Goal: Information Seeking & Learning: Compare options

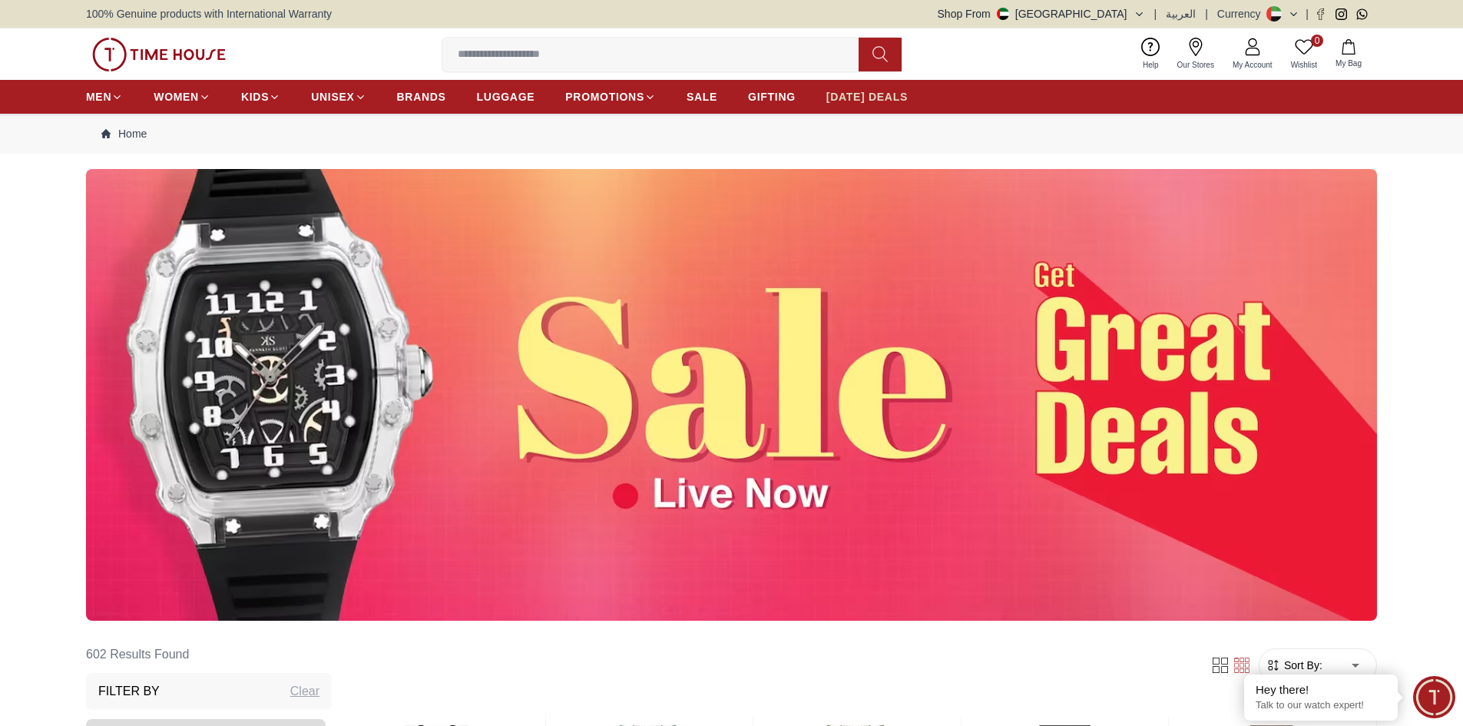
click at [886, 99] on span "[DATE] DEALS" at bounding box center [867, 96] width 81 height 15
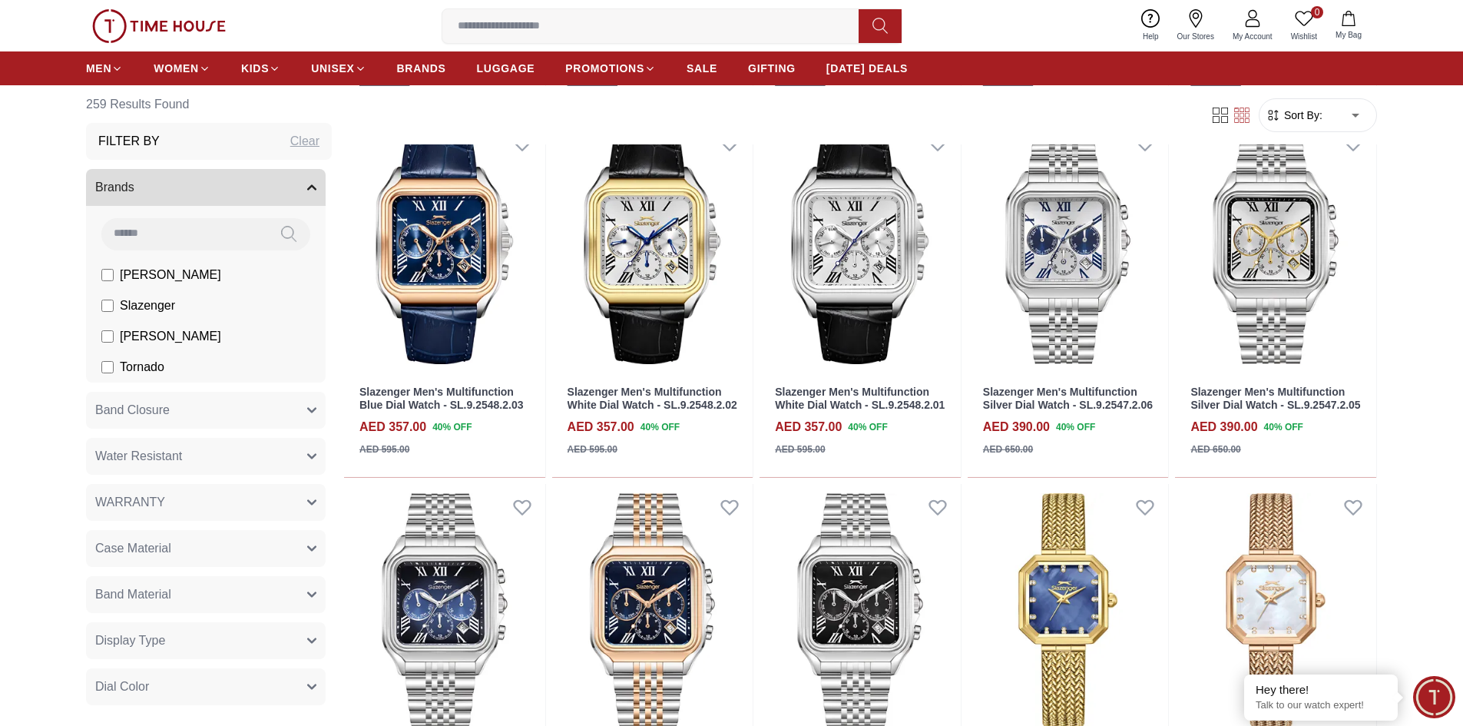
scroll to position [1460, 0]
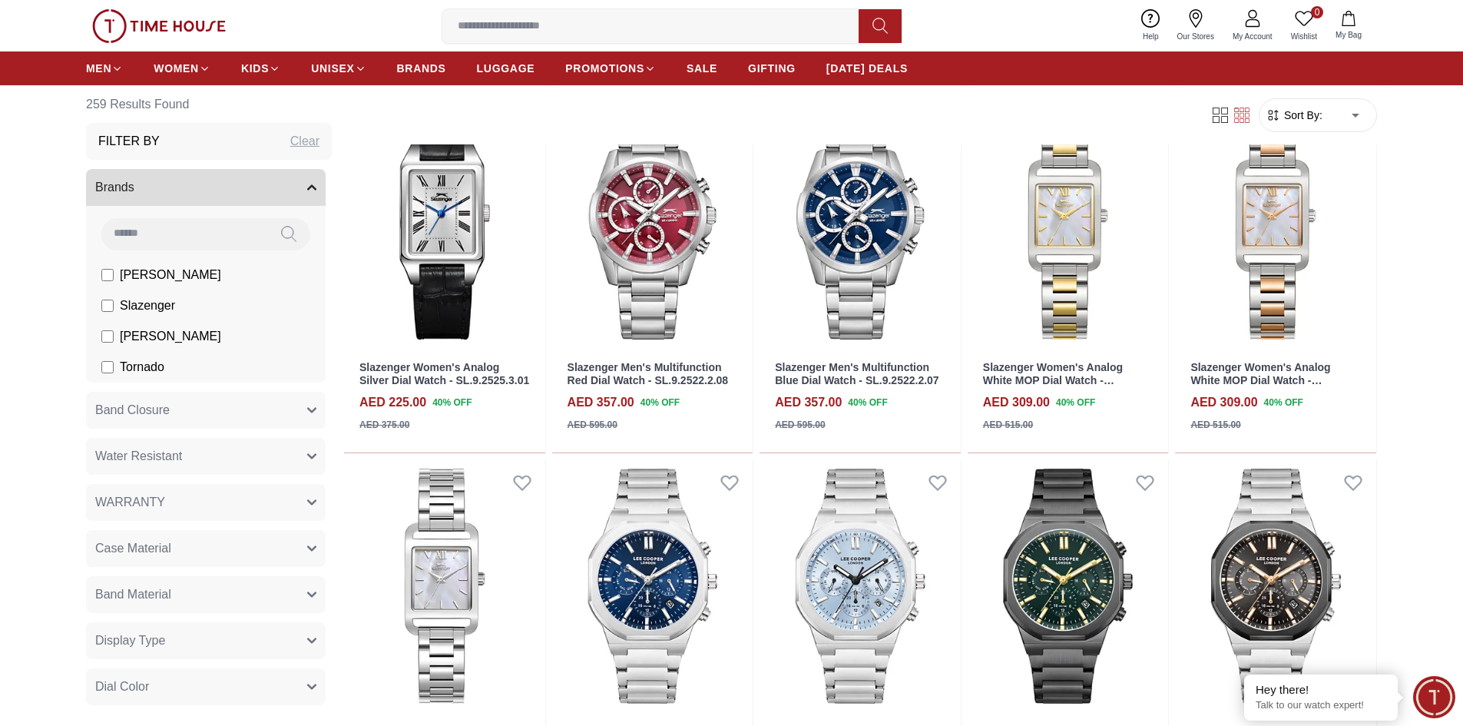
scroll to position [2996, 0]
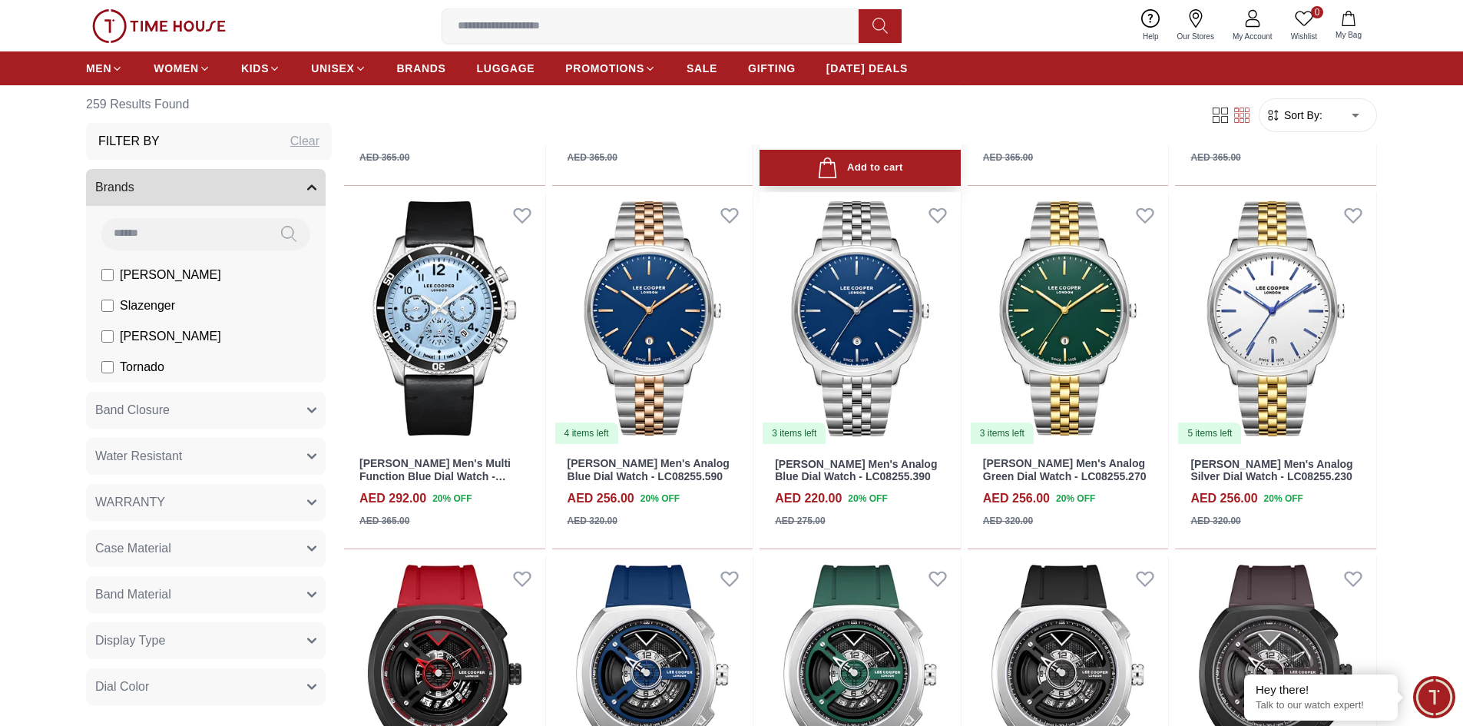
scroll to position [4379, 0]
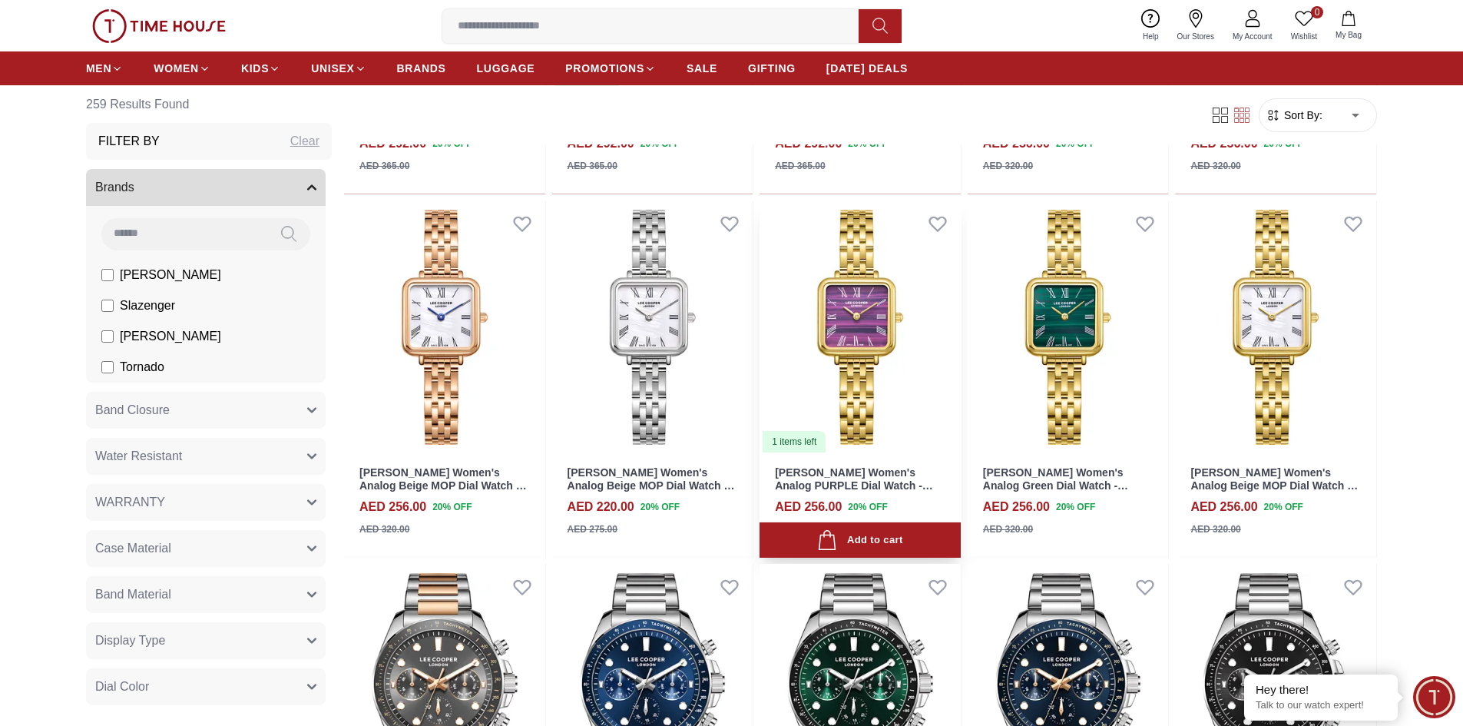
scroll to position [5608, 0]
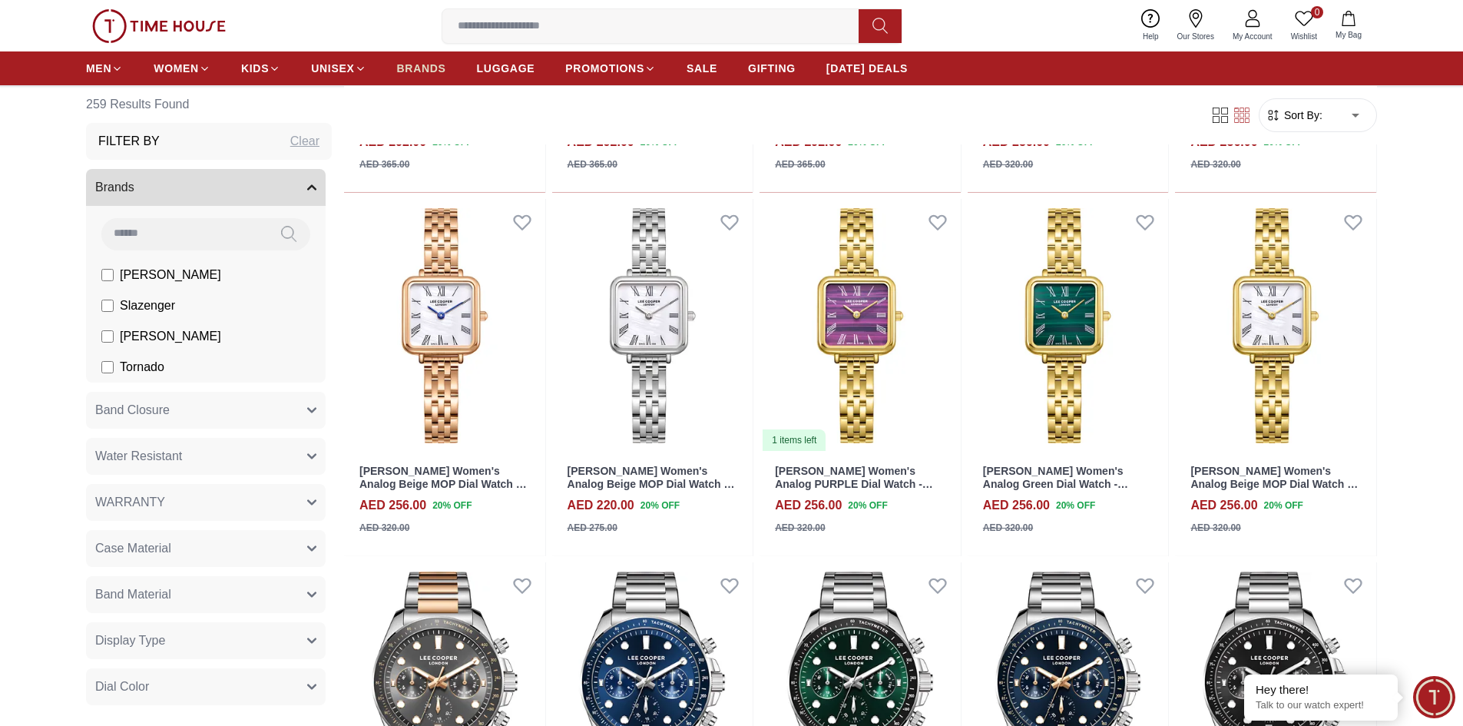
click at [425, 71] on span "BRANDS" at bounding box center [421, 68] width 49 height 15
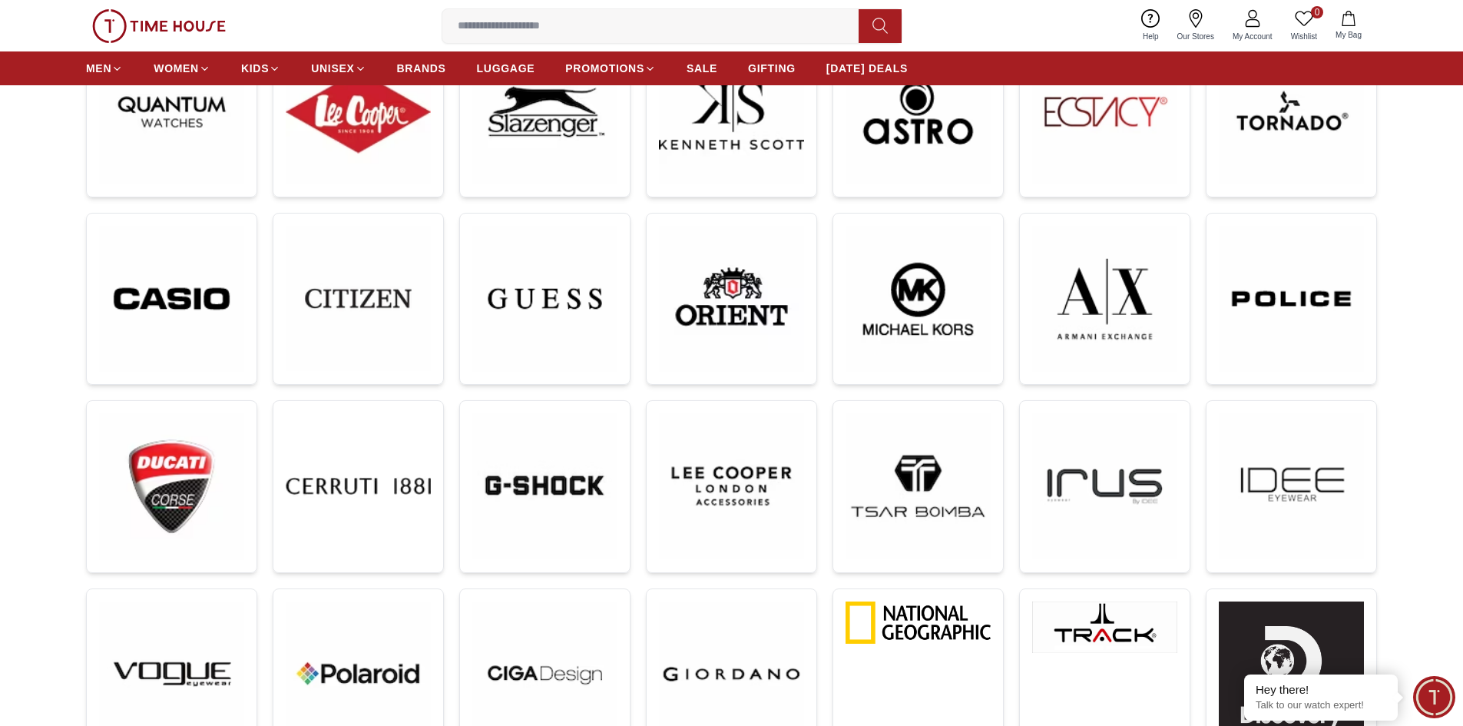
scroll to position [307, 0]
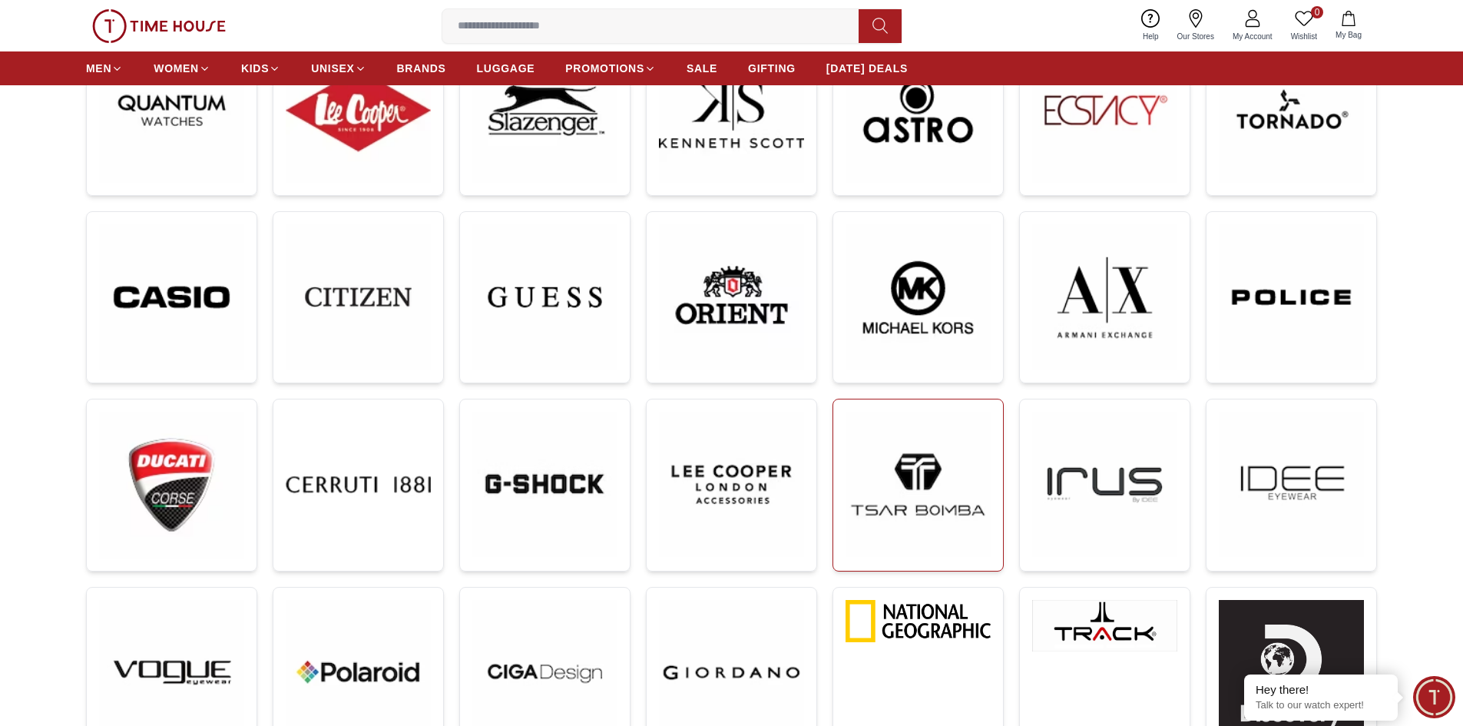
click at [938, 499] on img at bounding box center [918, 484] width 145 height 145
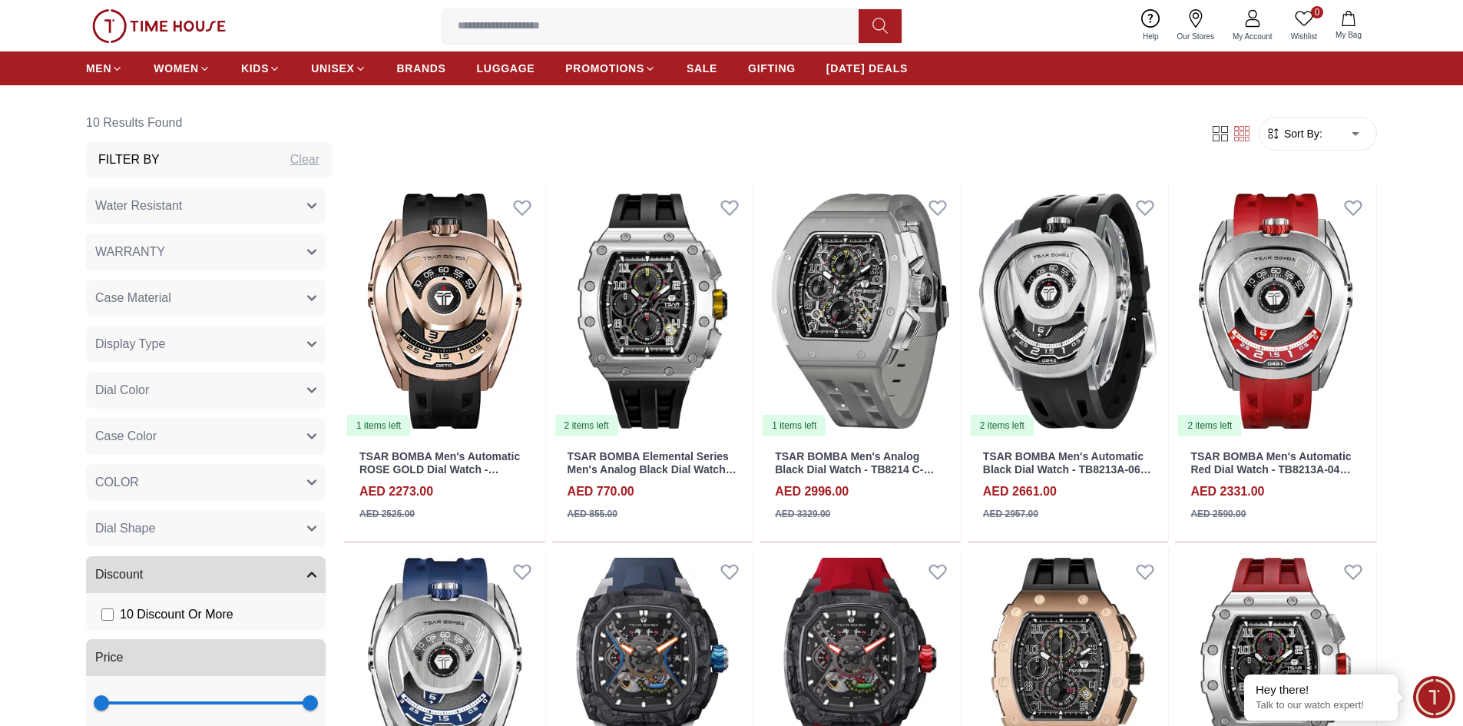
scroll to position [534, 0]
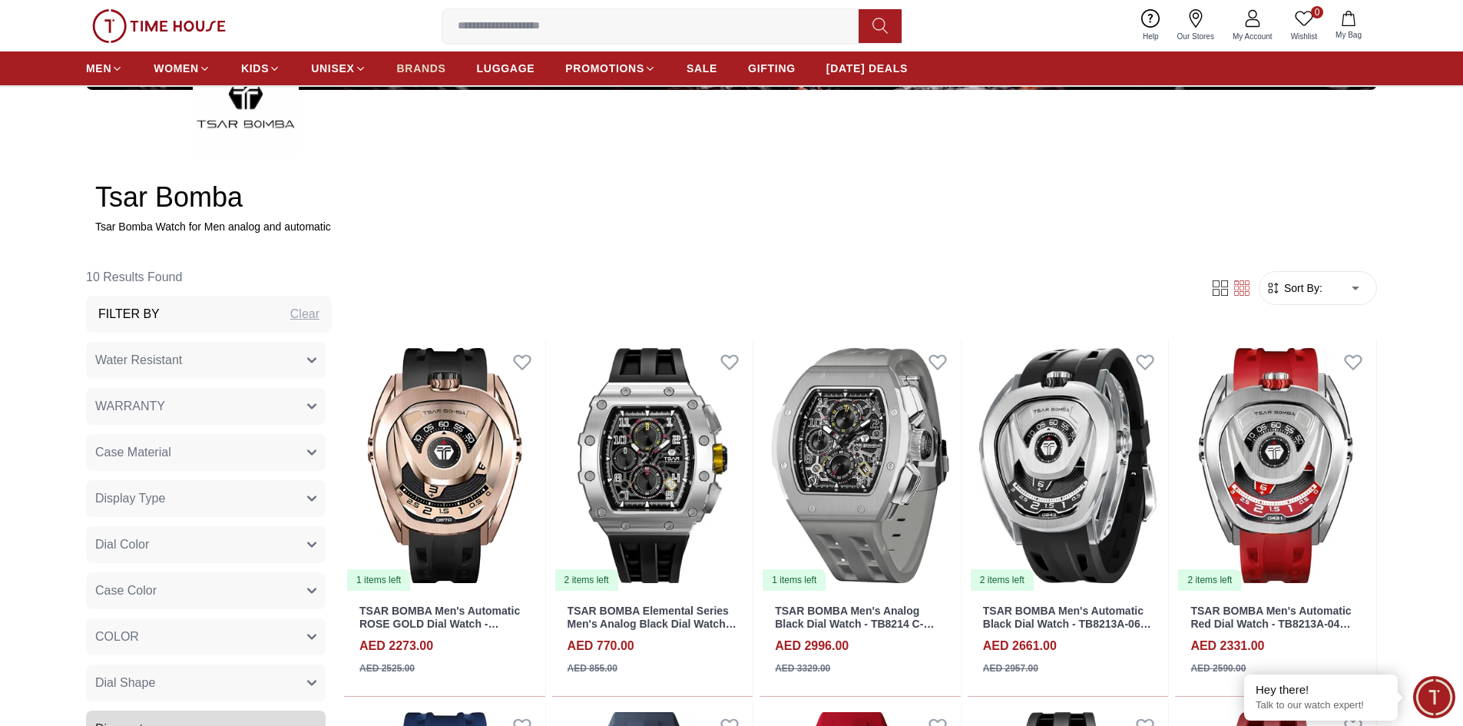
click at [424, 75] on span "BRANDS" at bounding box center [421, 68] width 49 height 15
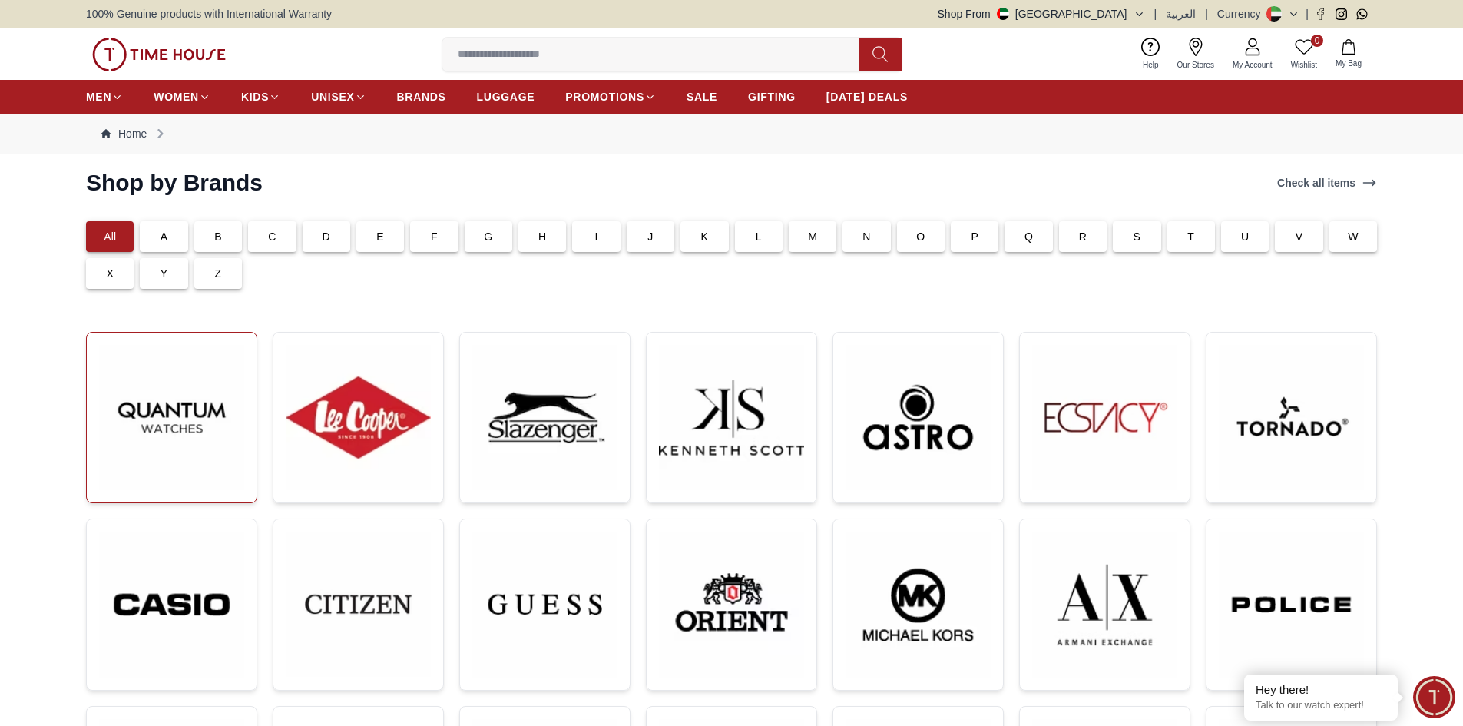
click at [186, 423] on img at bounding box center [171, 417] width 145 height 145
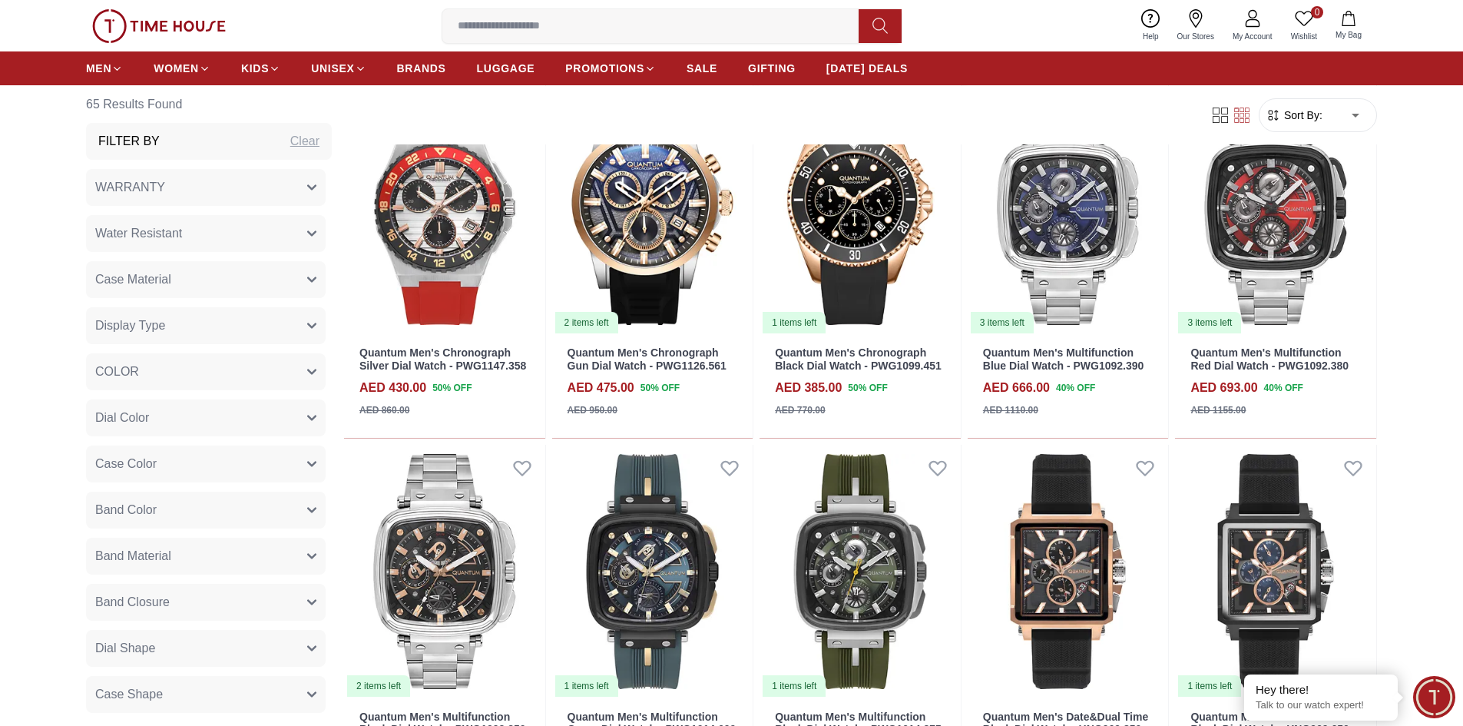
scroll to position [1229, 0]
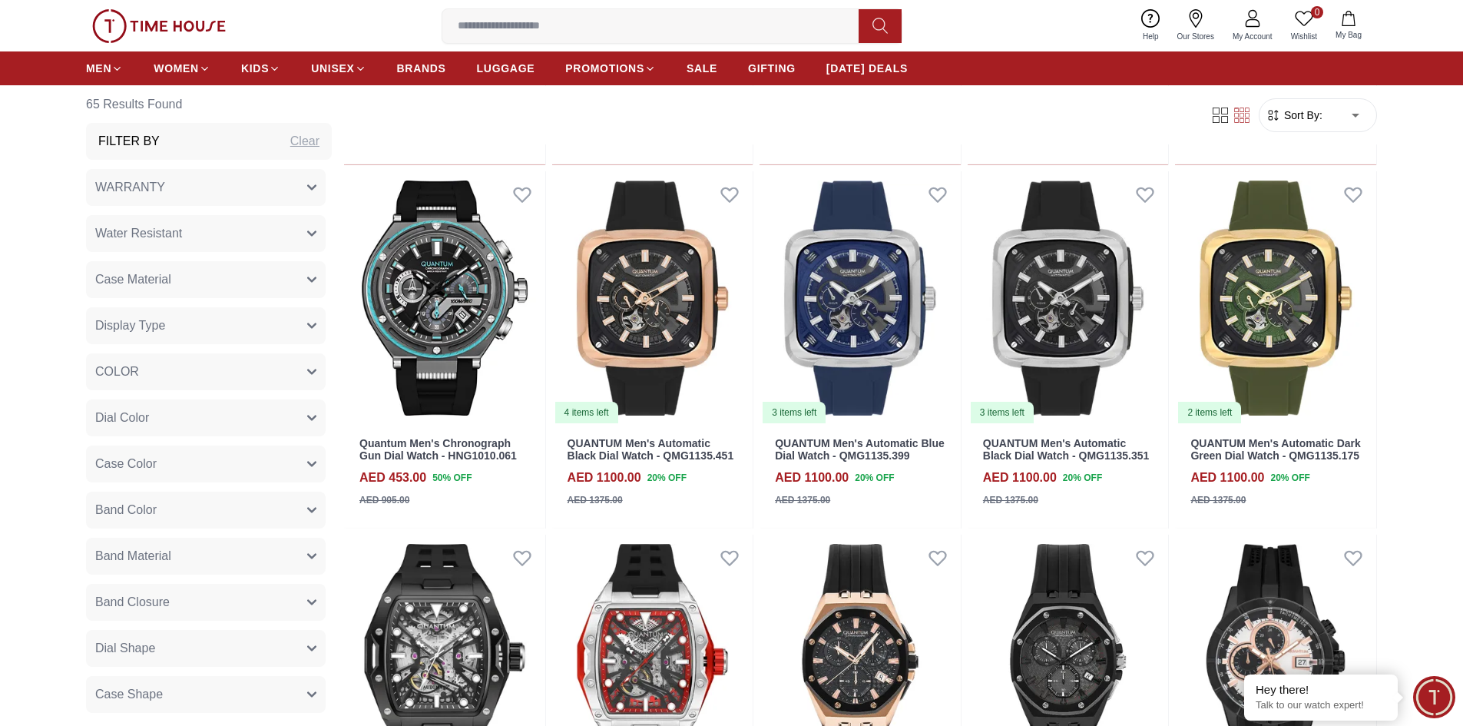
scroll to position [2919, 0]
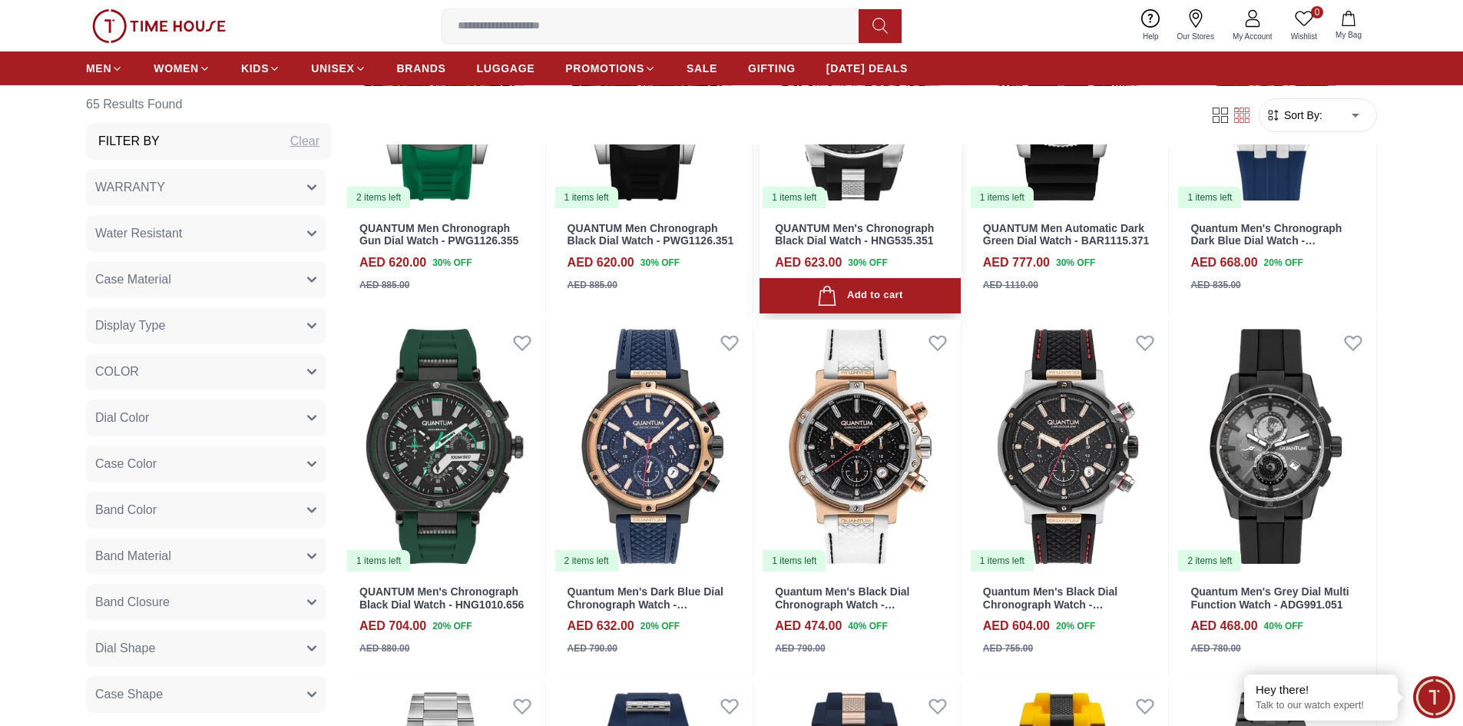
scroll to position [4225, 0]
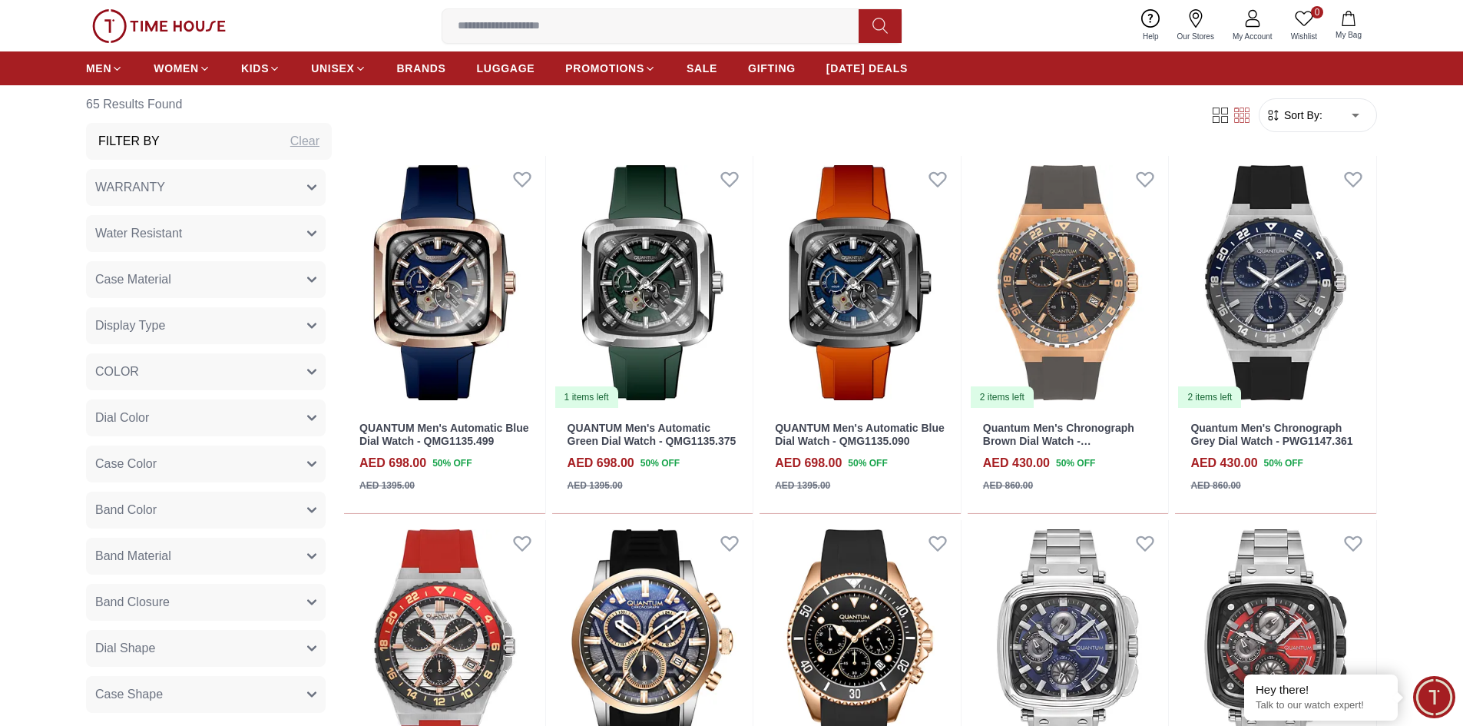
scroll to position [691, 0]
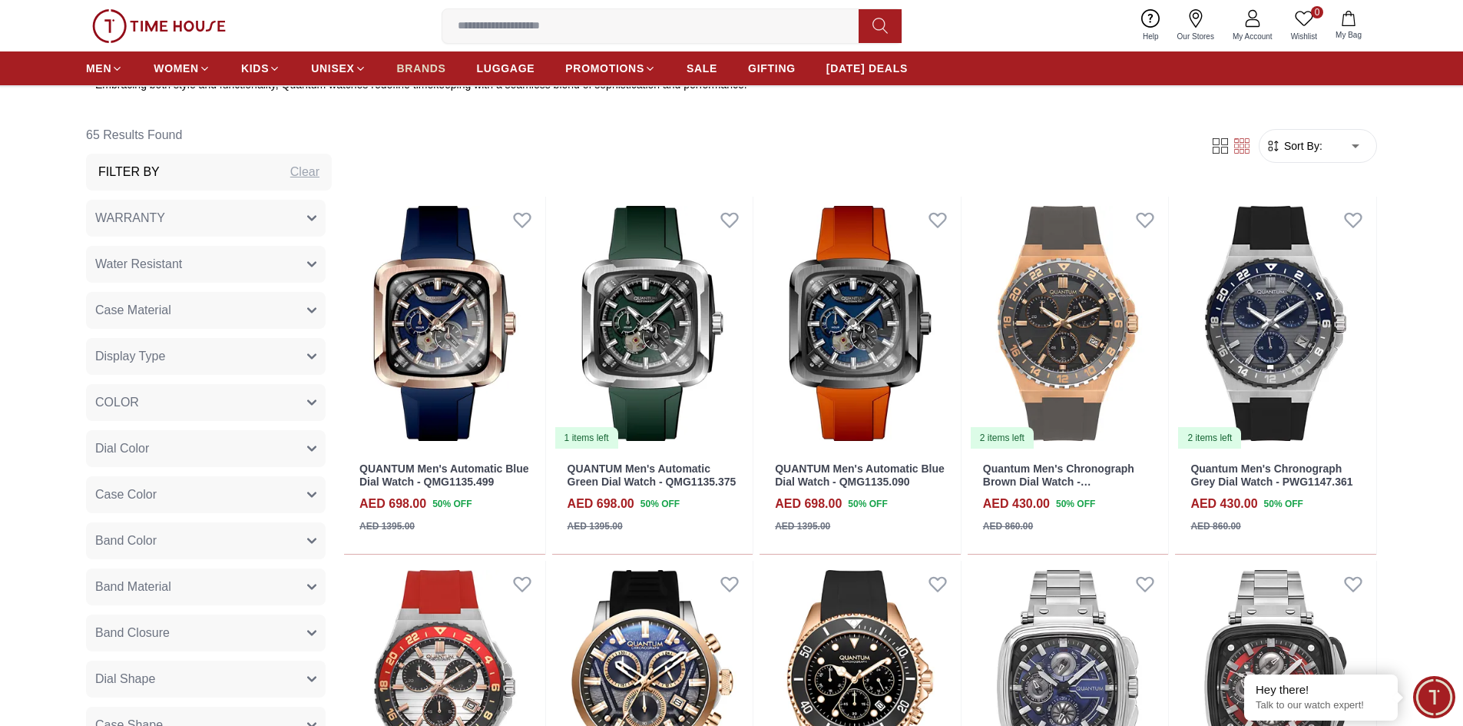
click at [417, 68] on span "BRANDS" at bounding box center [421, 68] width 49 height 15
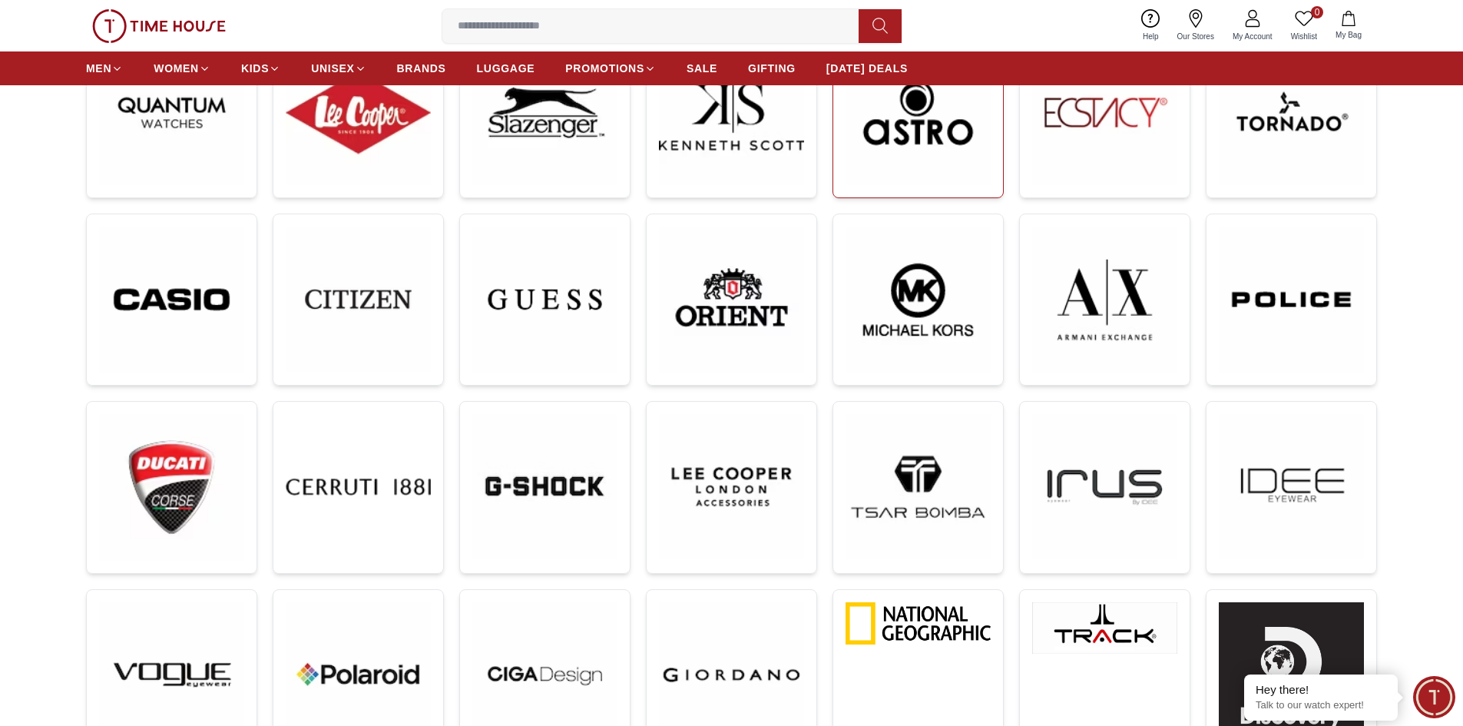
scroll to position [307, 0]
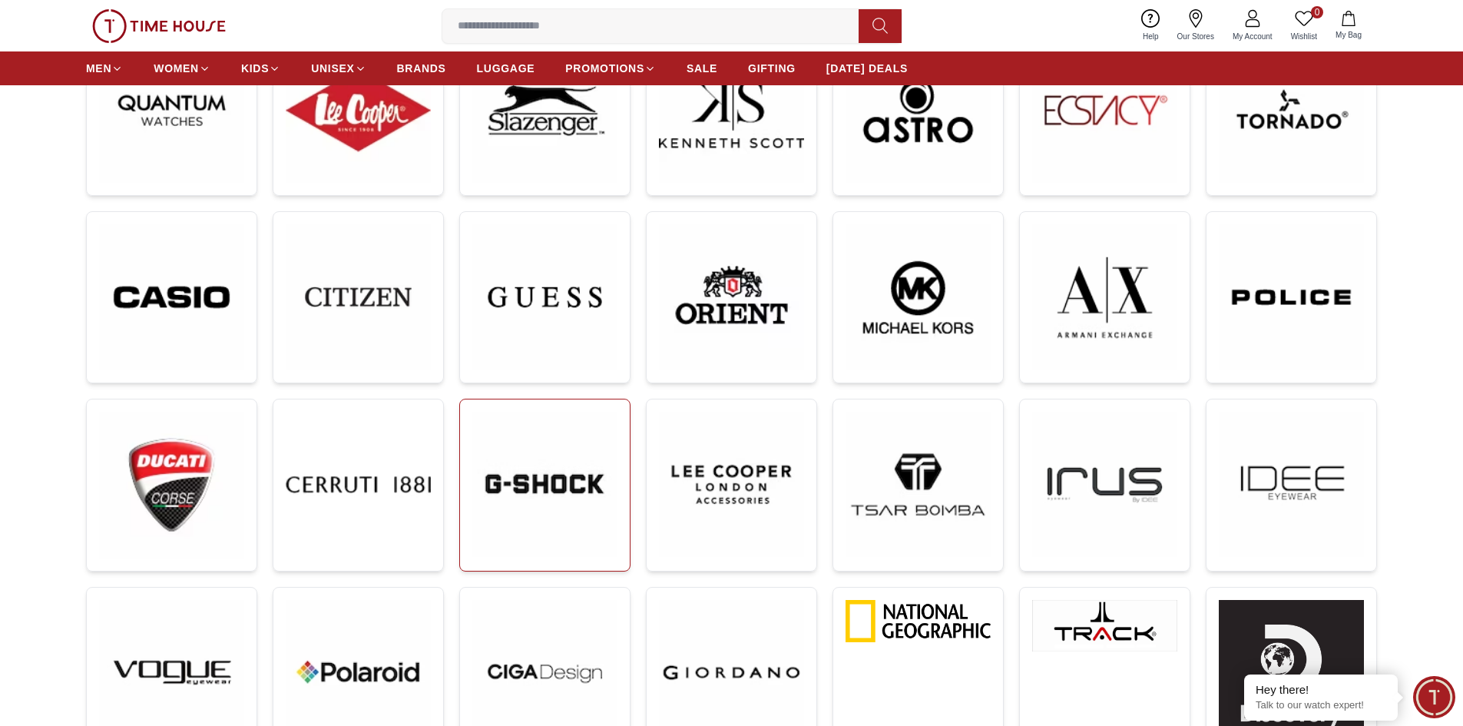
click at [563, 487] on img at bounding box center [544, 484] width 145 height 145
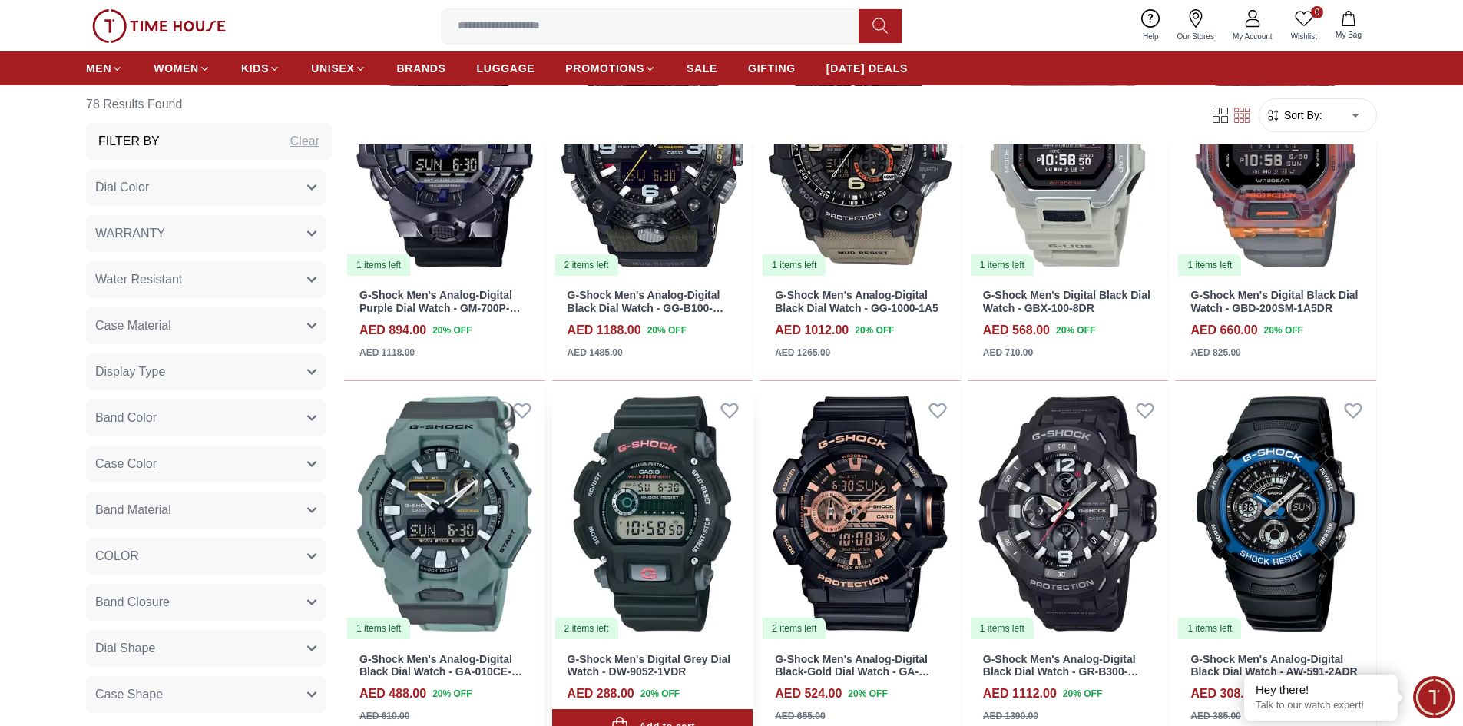
scroll to position [1229, 0]
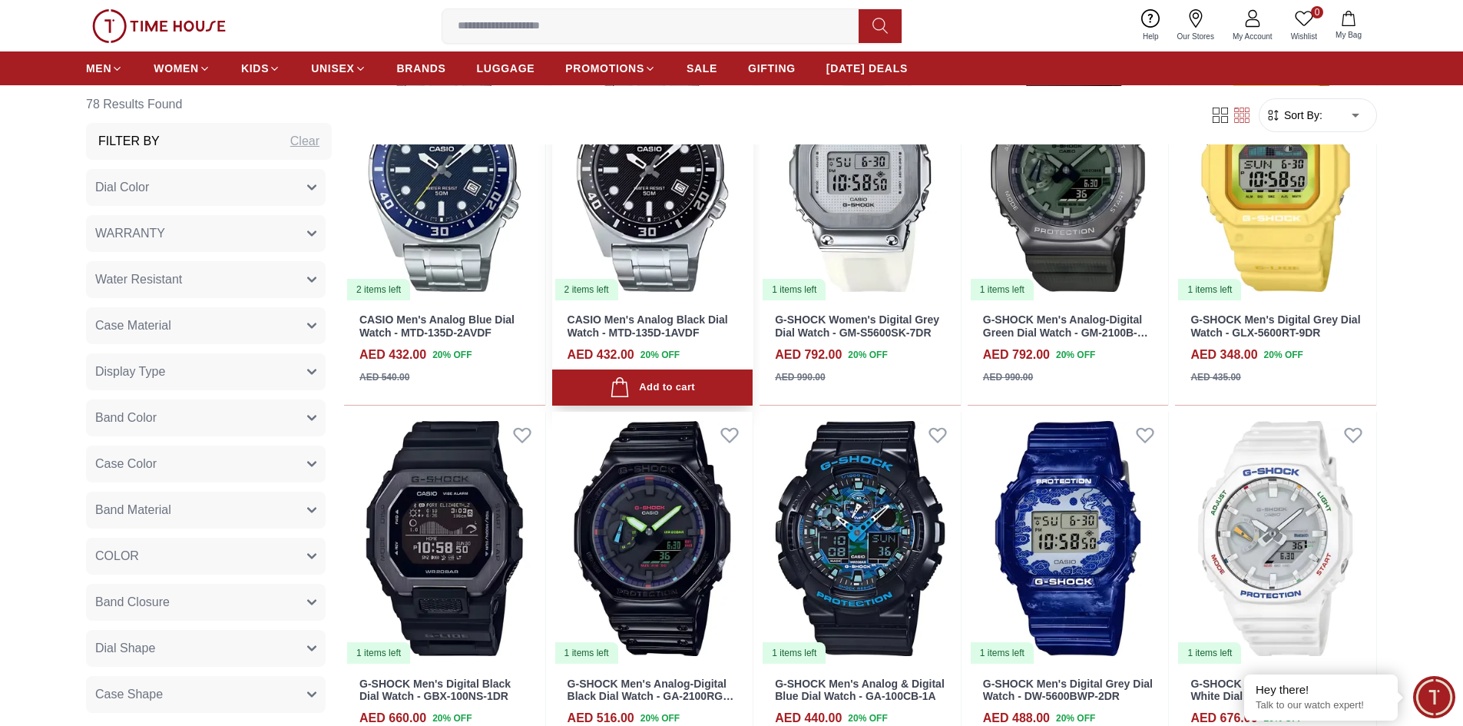
scroll to position [2535, 0]
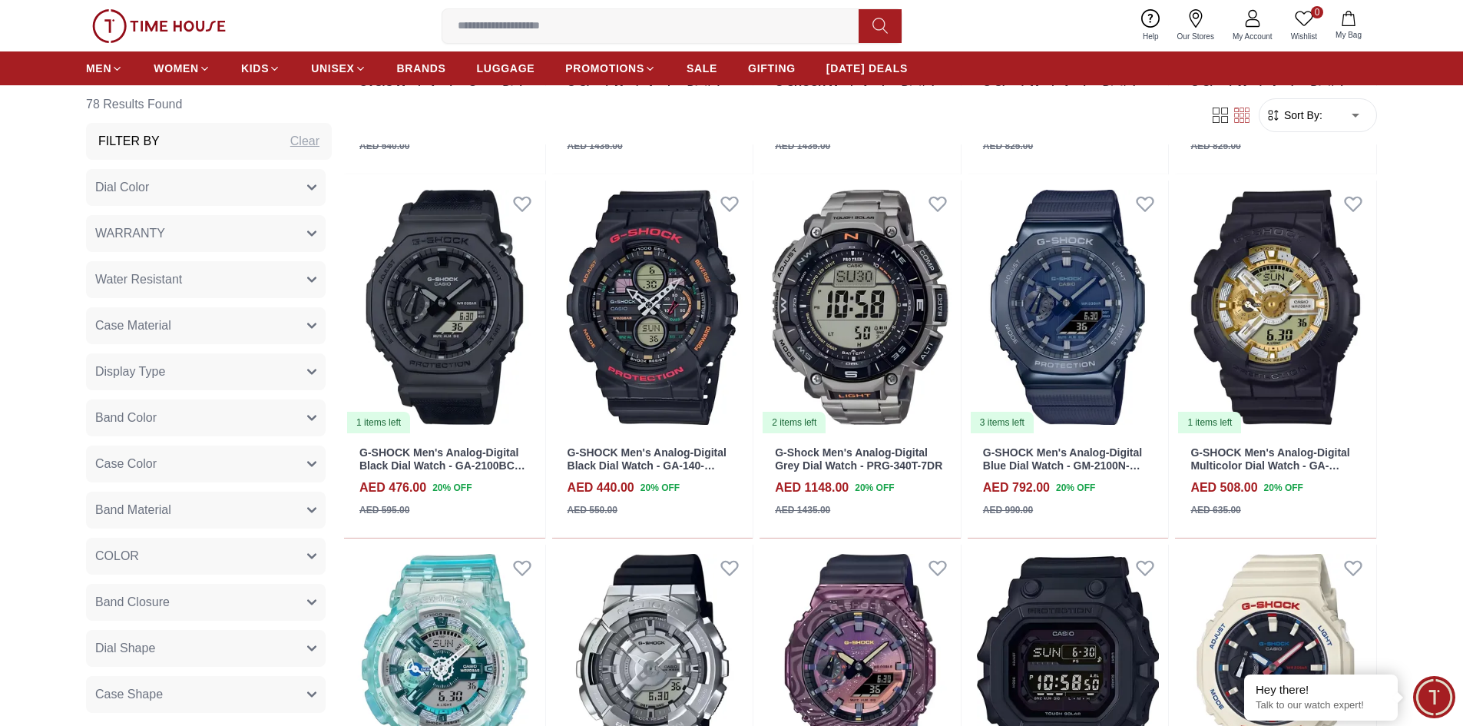
scroll to position [4609, 0]
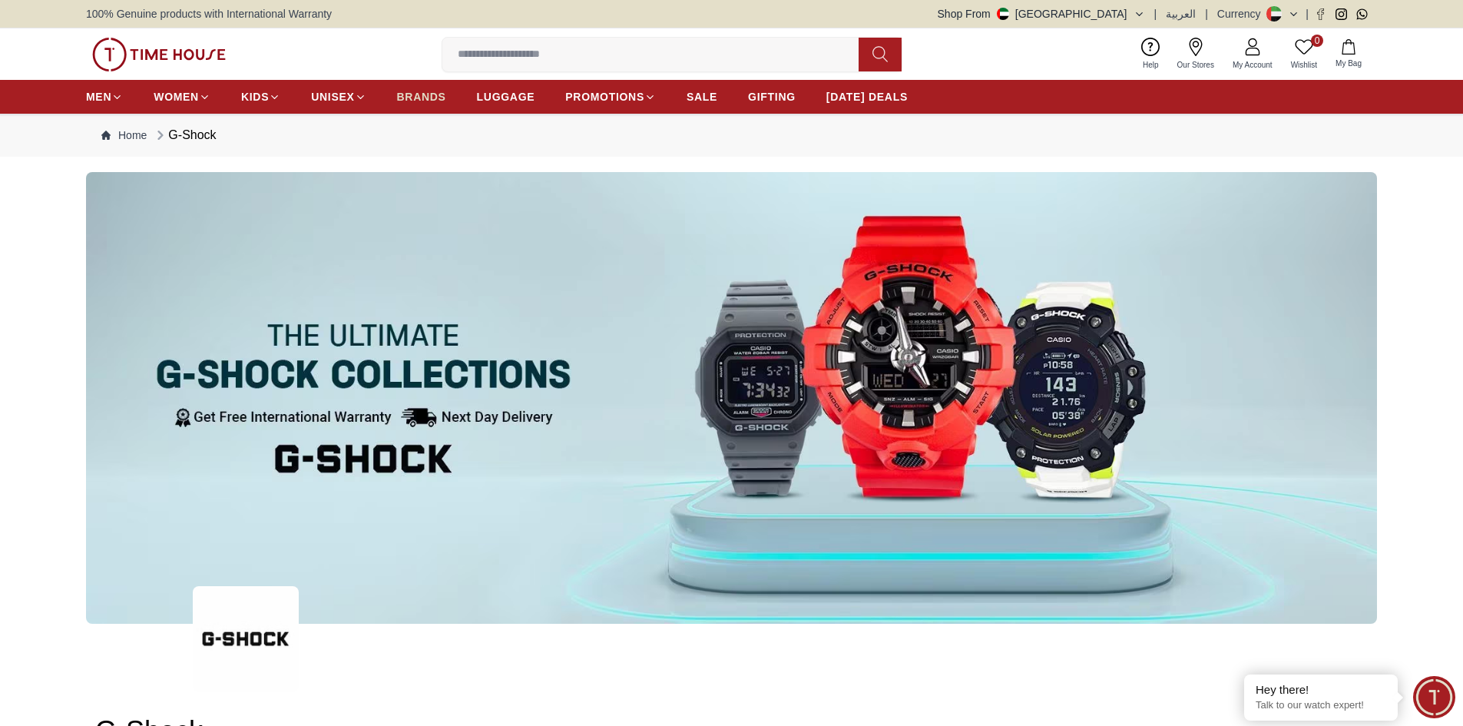
click at [433, 104] on span "BRANDS" at bounding box center [421, 96] width 49 height 15
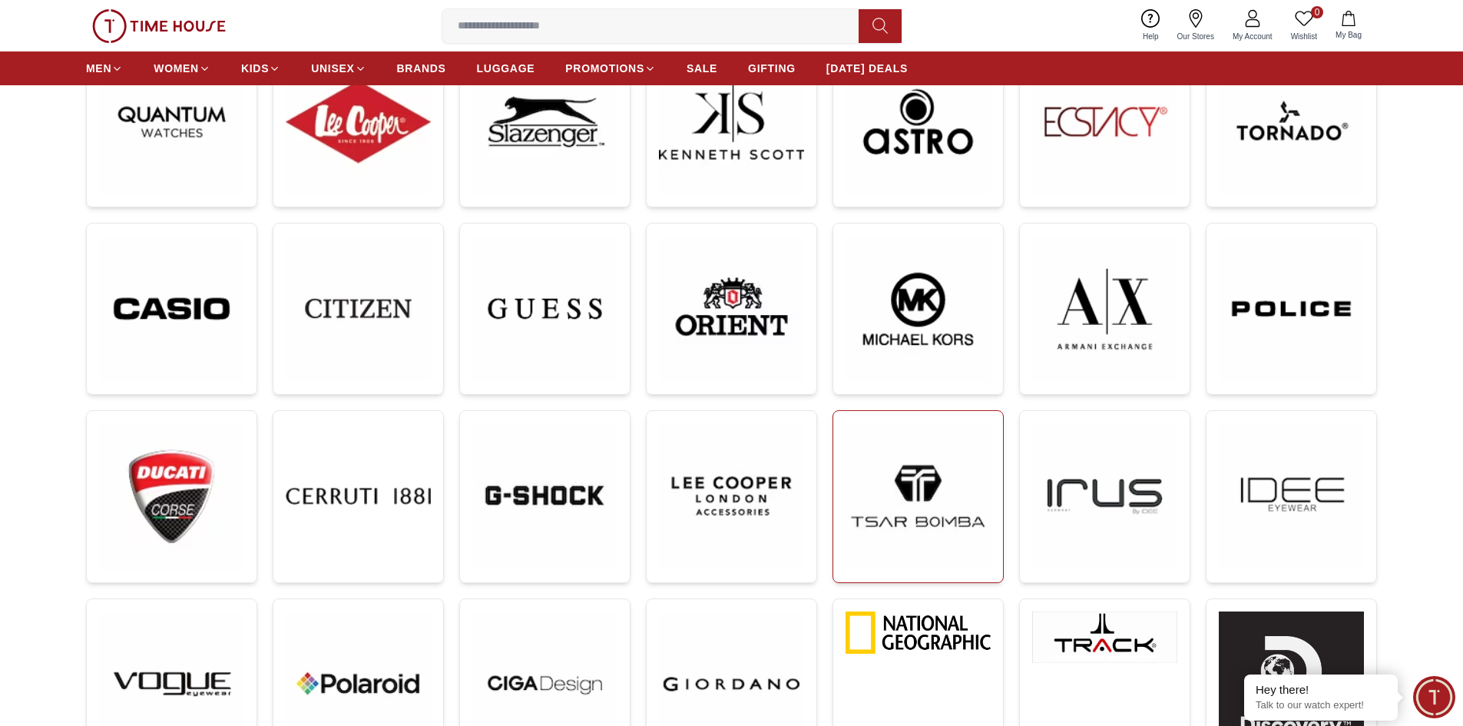
scroll to position [307, 0]
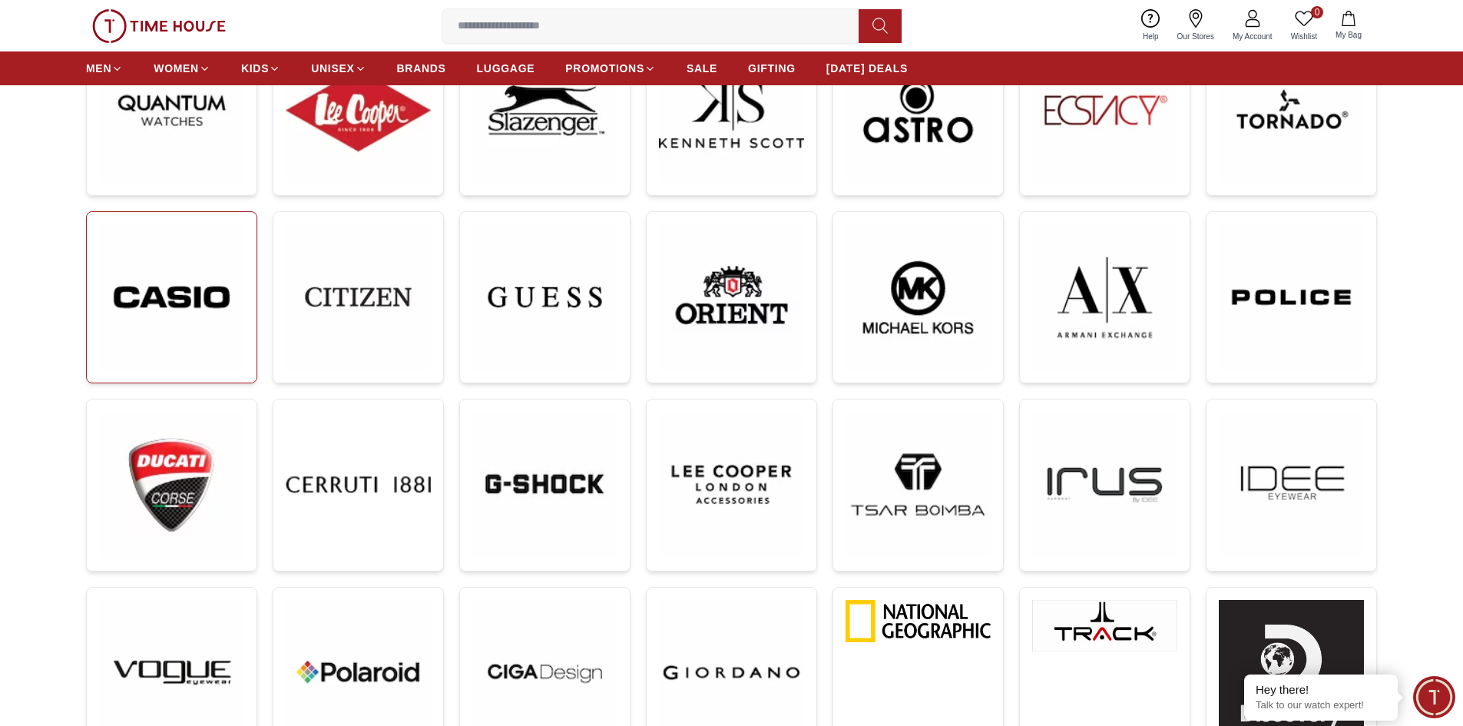
click at [202, 304] on img at bounding box center [171, 297] width 145 height 146
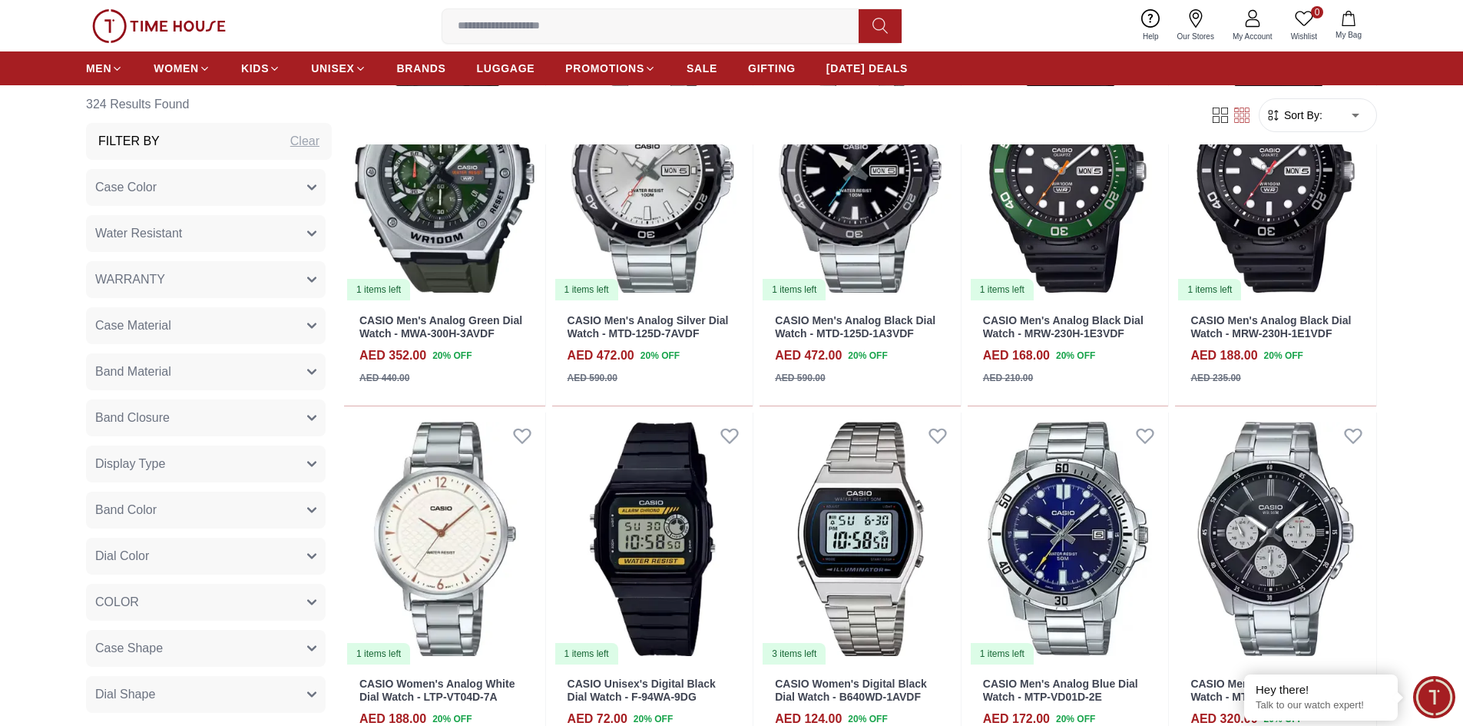
scroll to position [1613, 0]
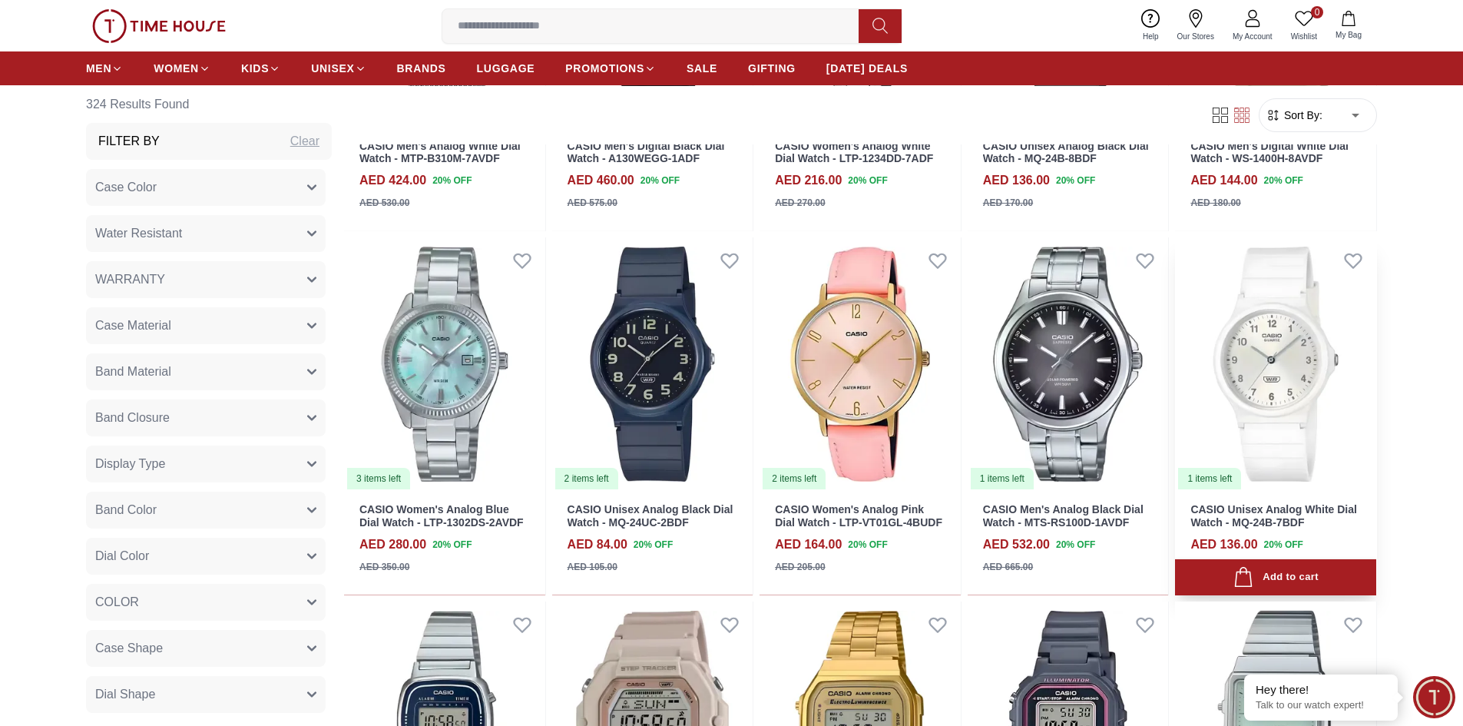
scroll to position [2765, 0]
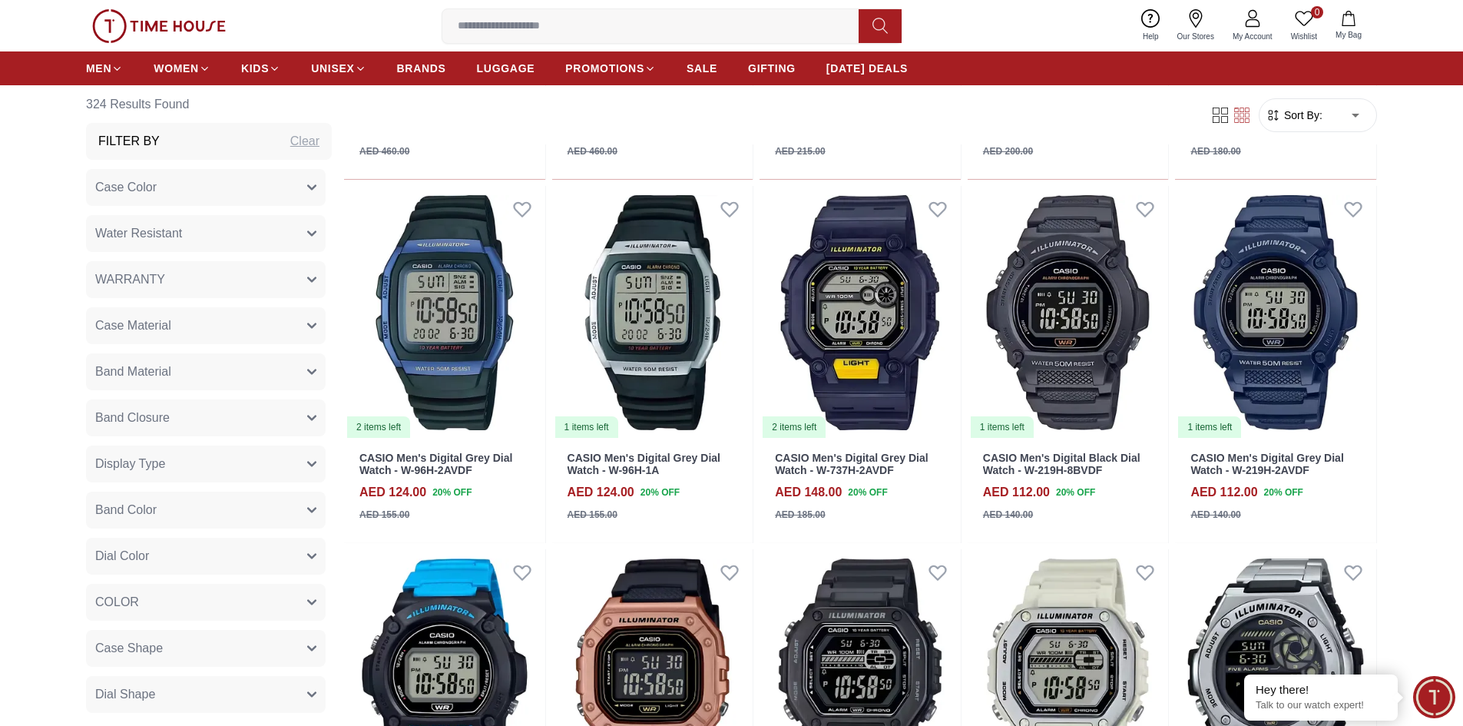
scroll to position [4686, 0]
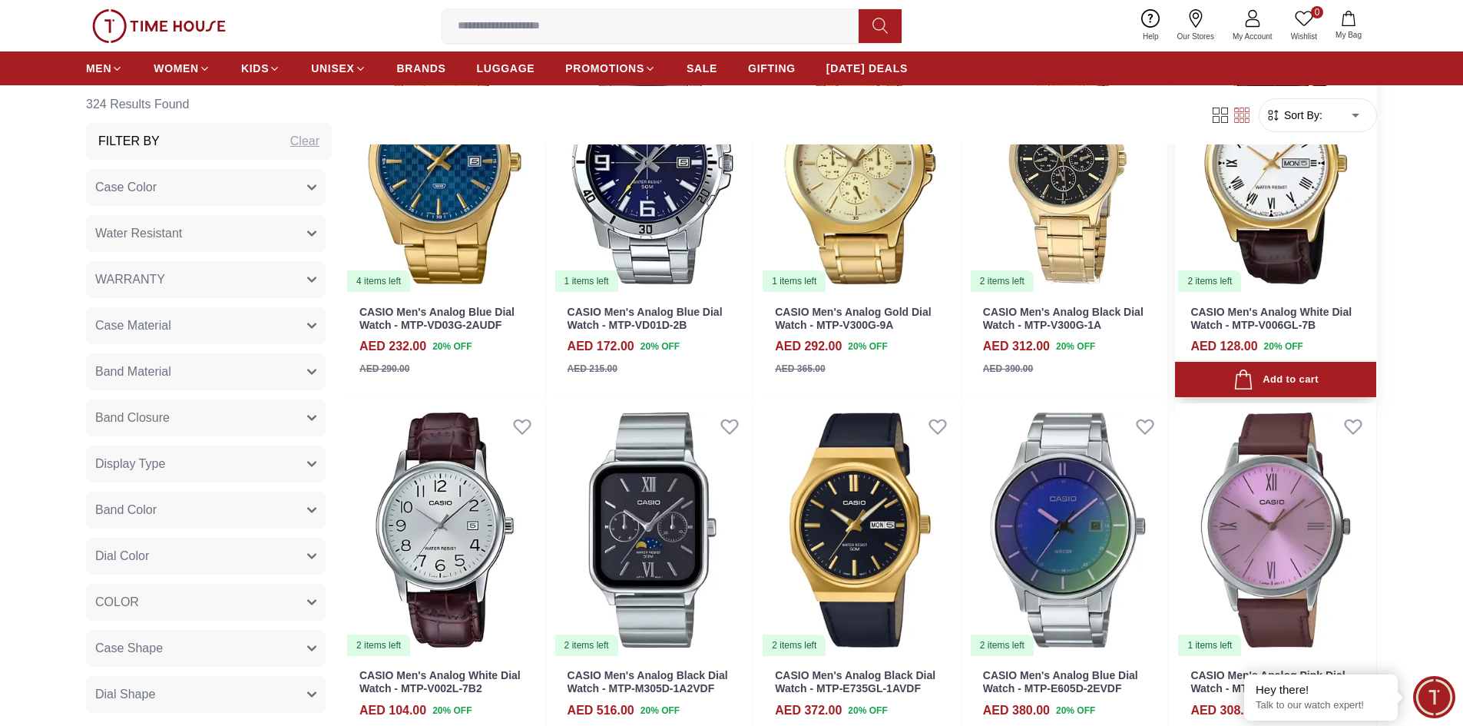
scroll to position [6222, 0]
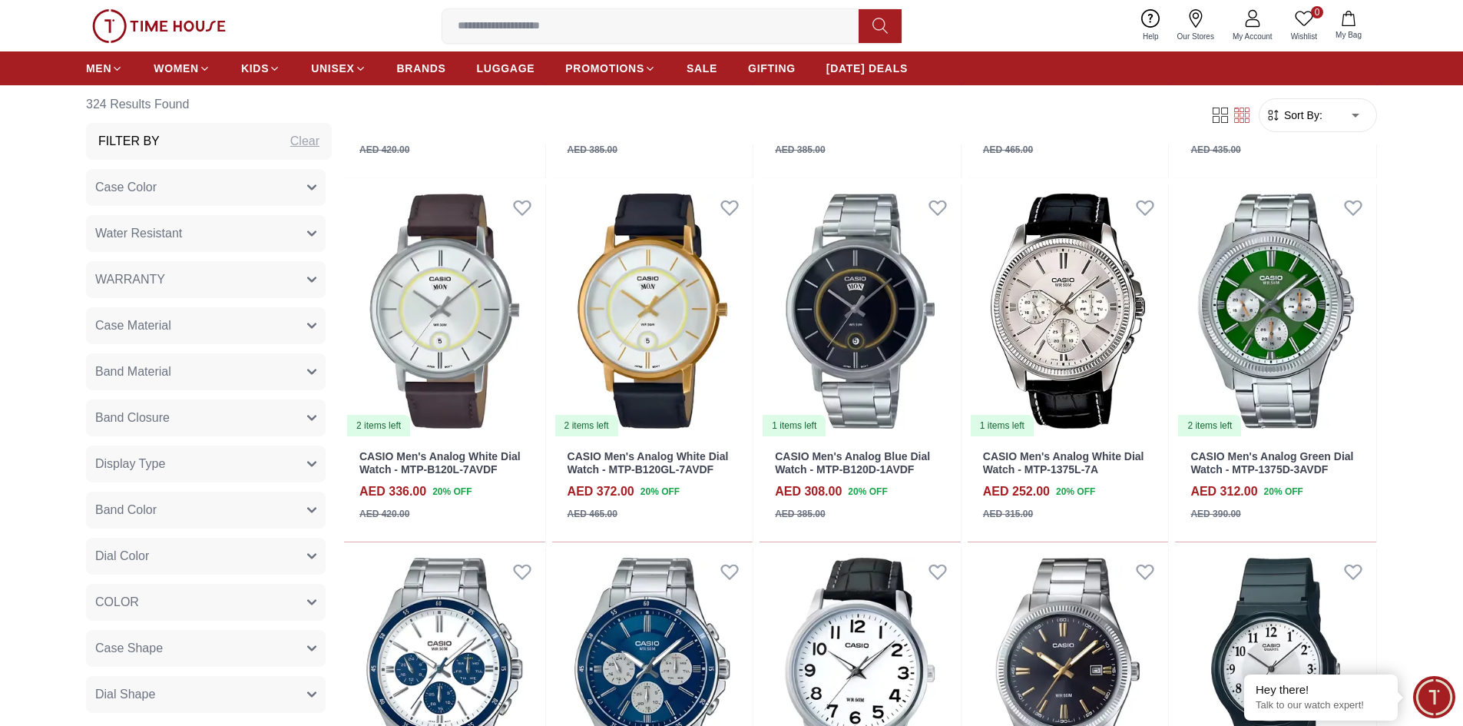
scroll to position [7528, 0]
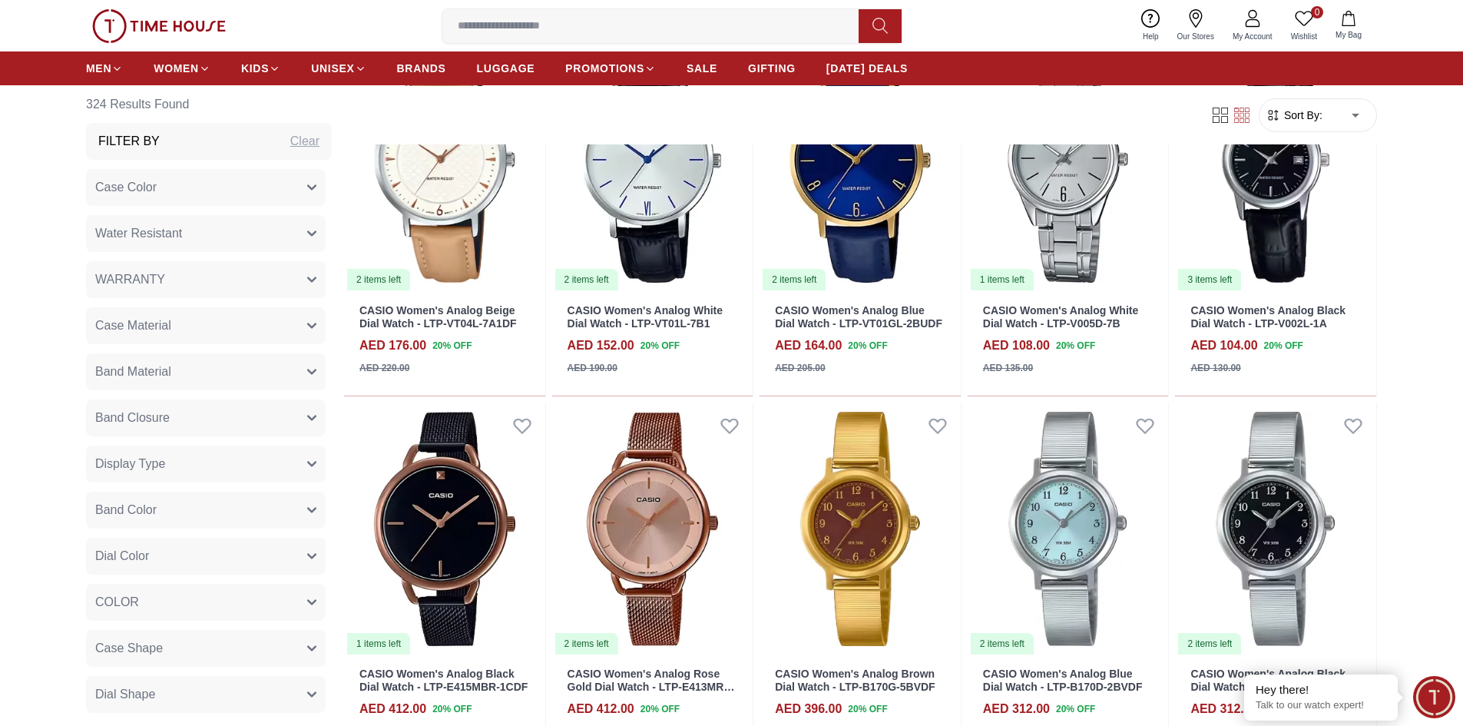
scroll to position [8527, 0]
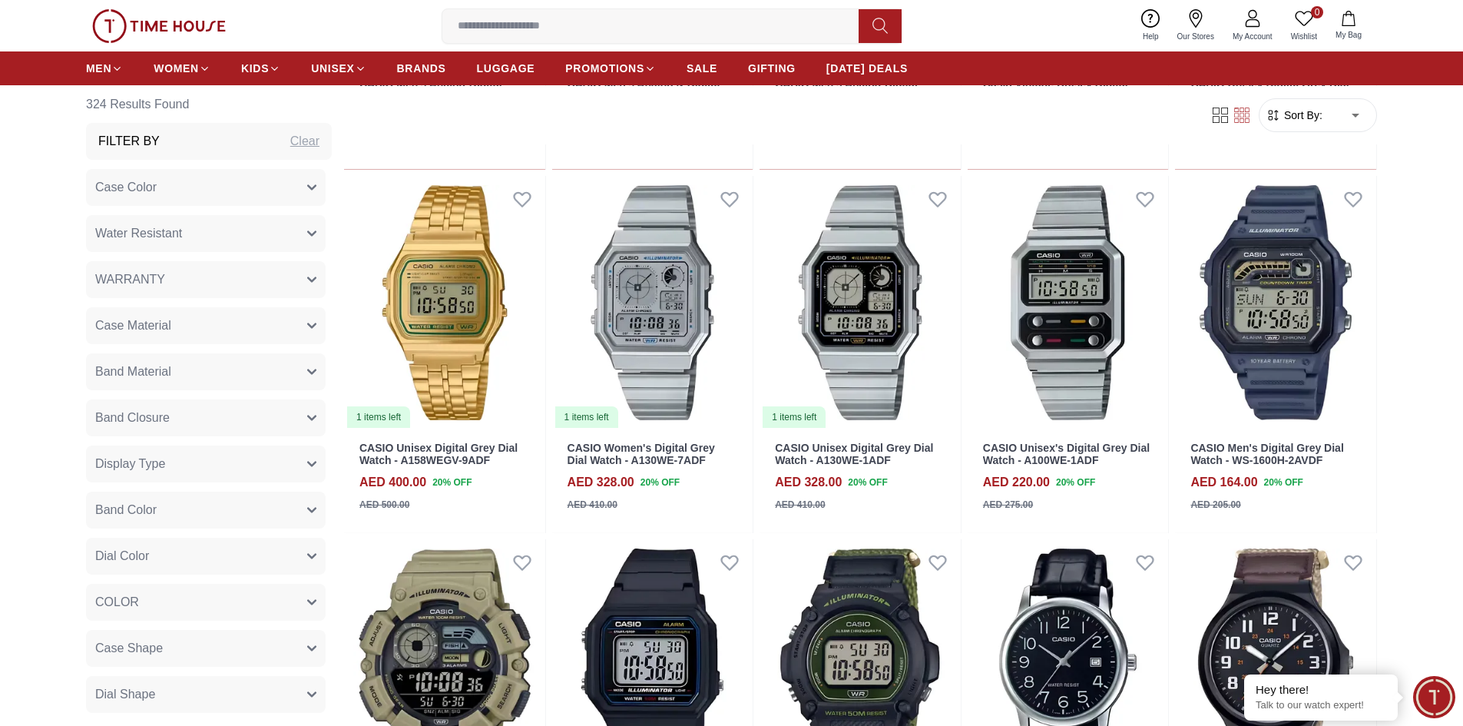
scroll to position [10447, 0]
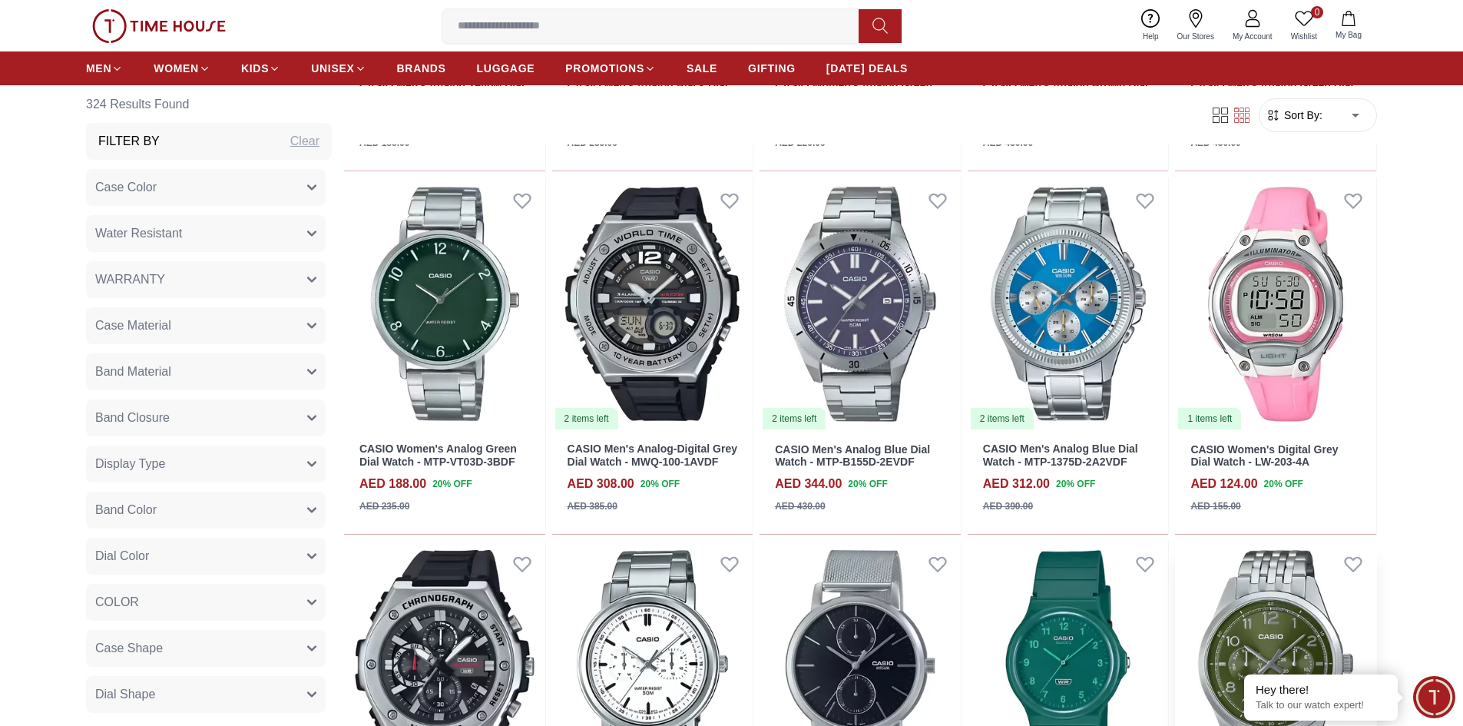
scroll to position [11677, 0]
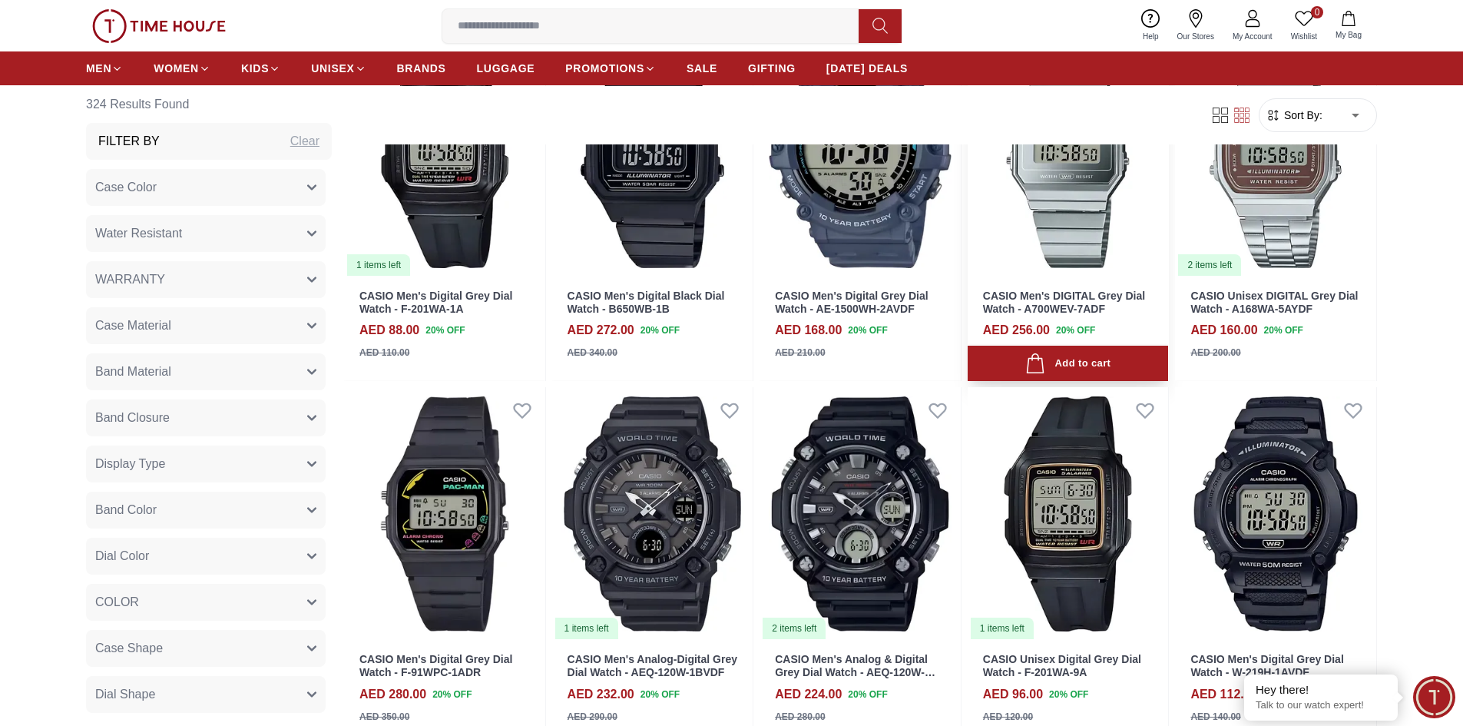
scroll to position [12906, 0]
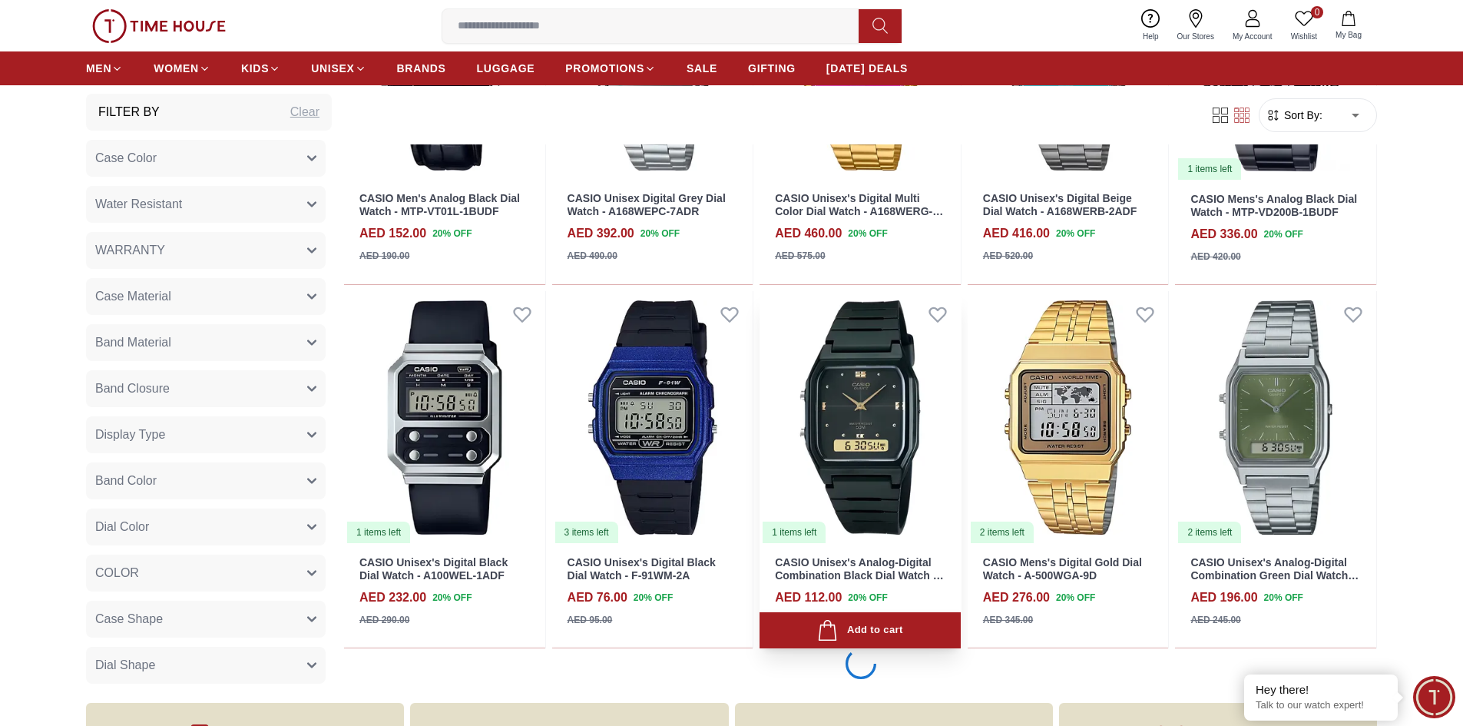
scroll to position [15133, 0]
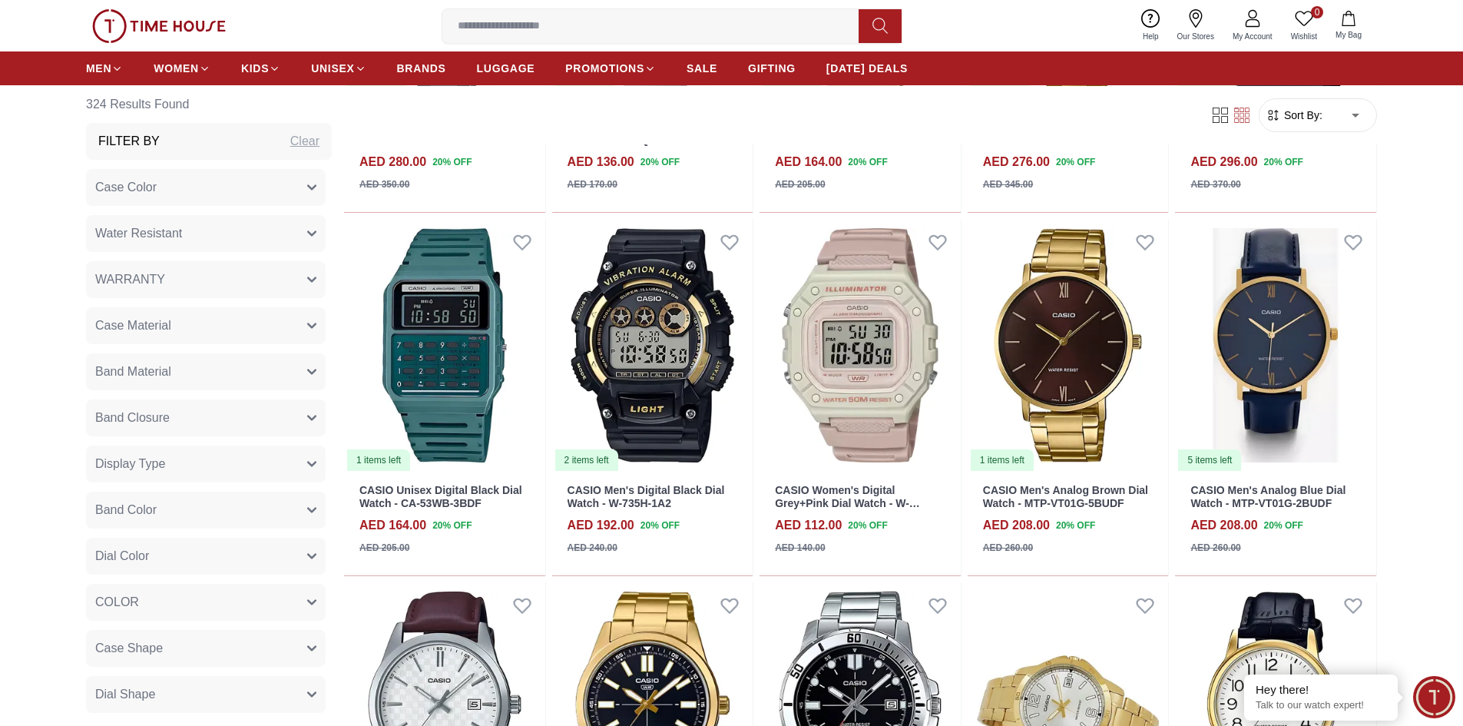
scroll to position [16071, 0]
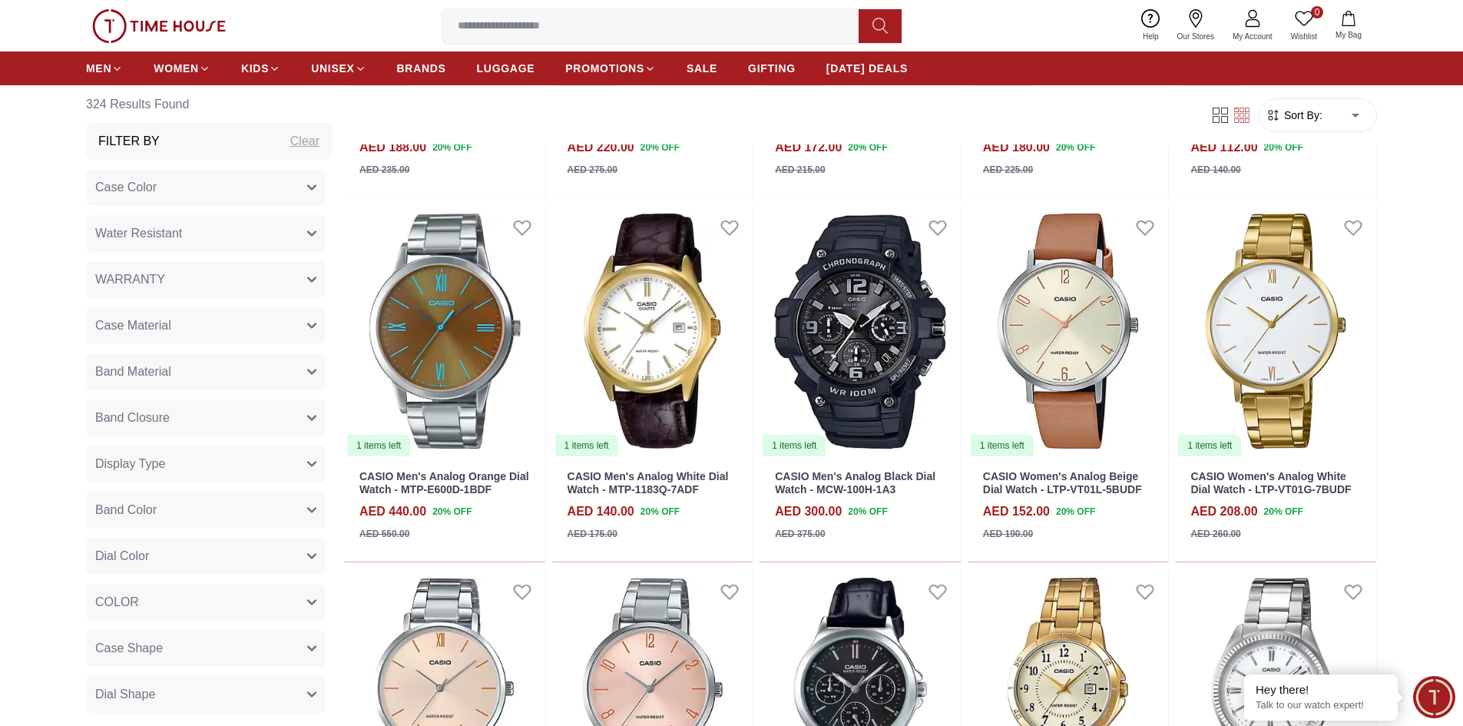
scroll to position [16900, 0]
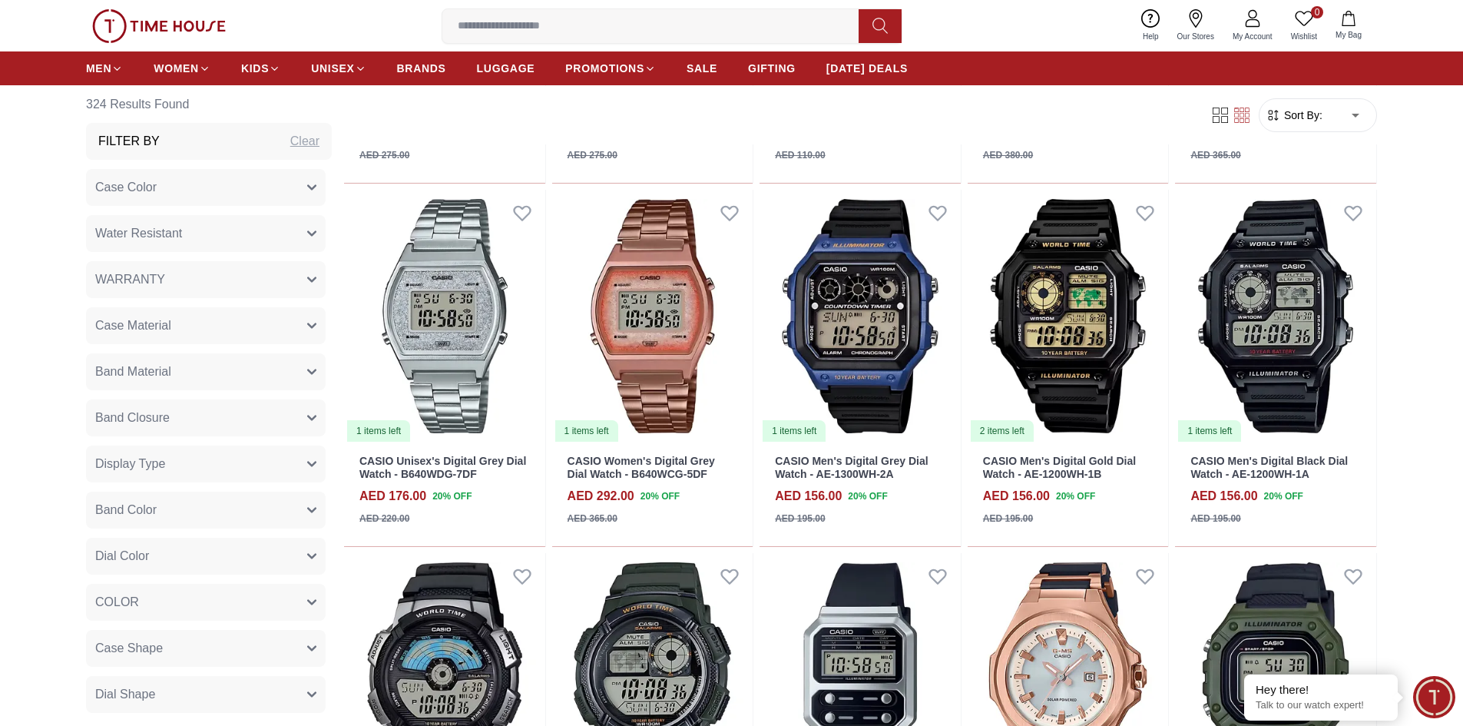
scroll to position [18206, 0]
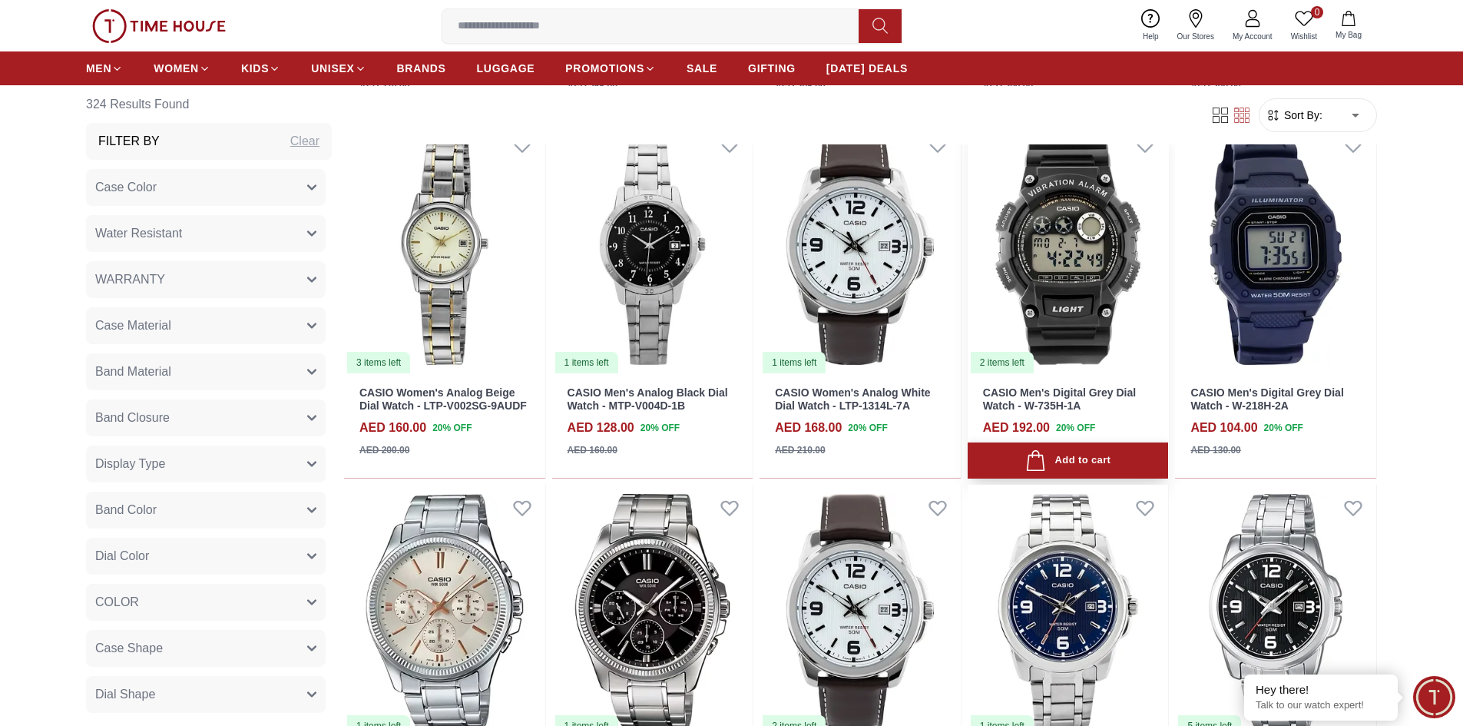
scroll to position [22050, 0]
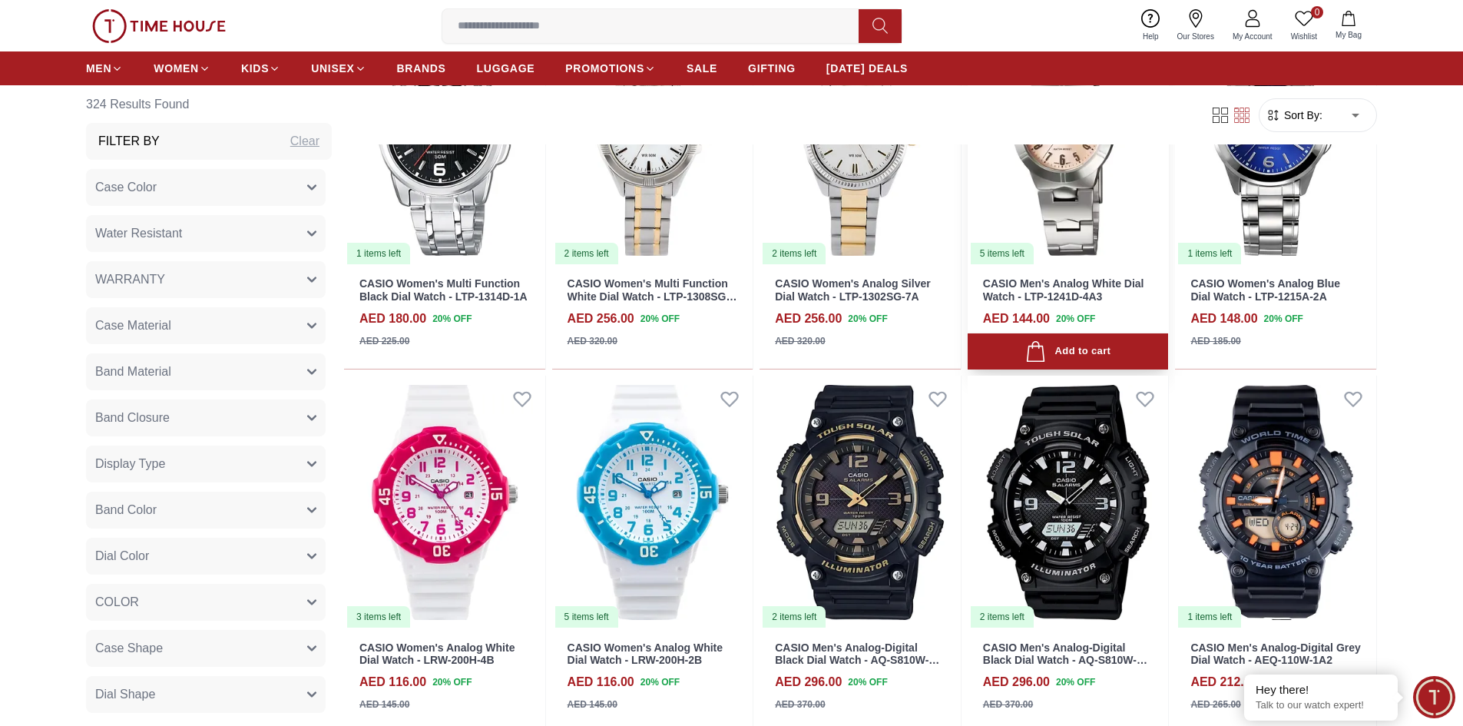
scroll to position [23353, 0]
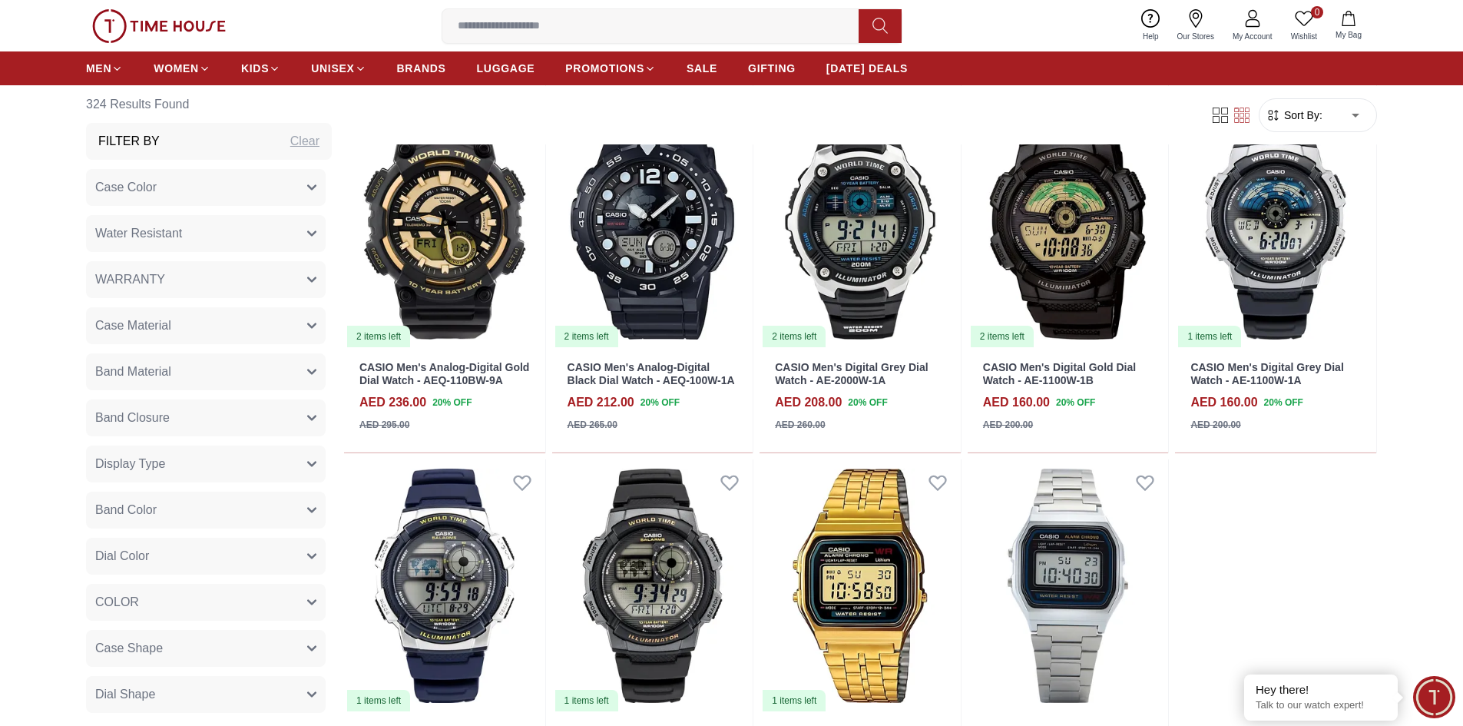
scroll to position [24044, 0]
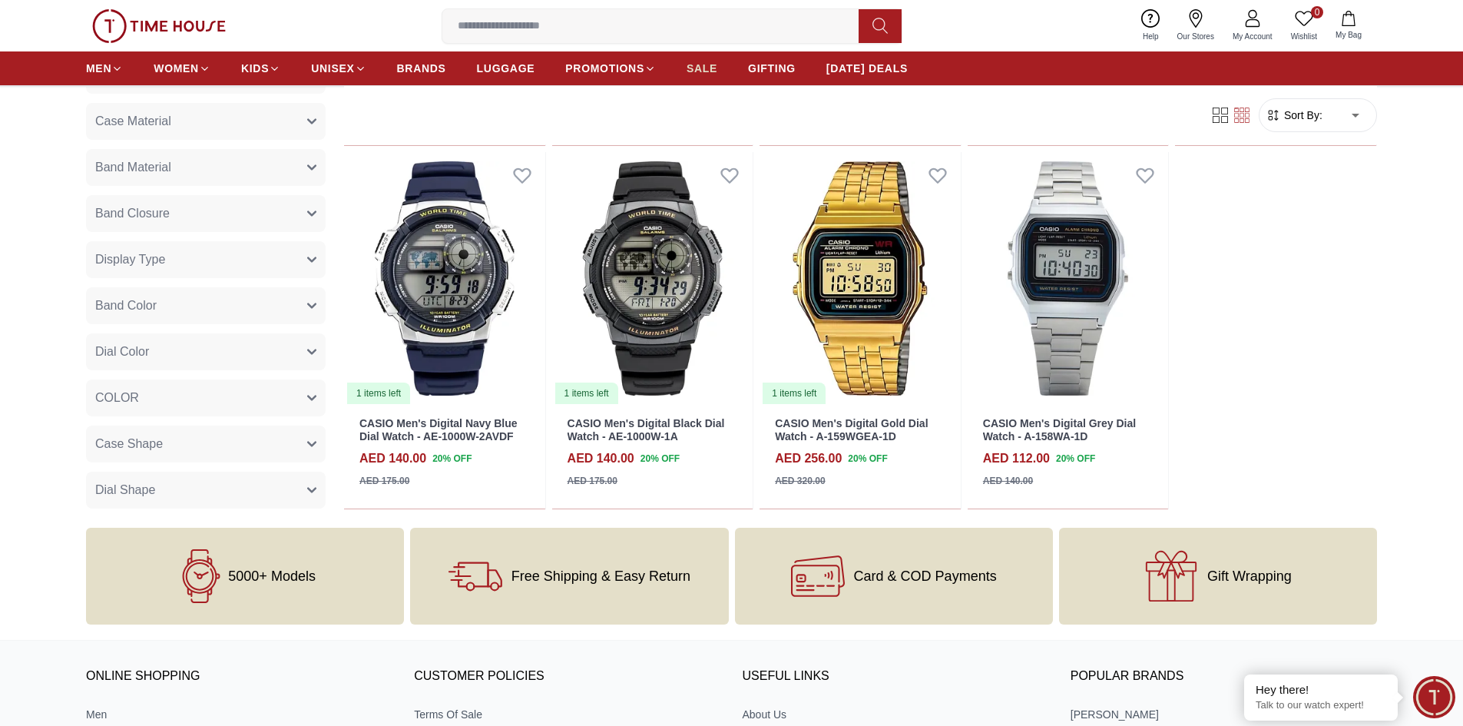
click at [699, 71] on span "SALE" at bounding box center [702, 68] width 31 height 15
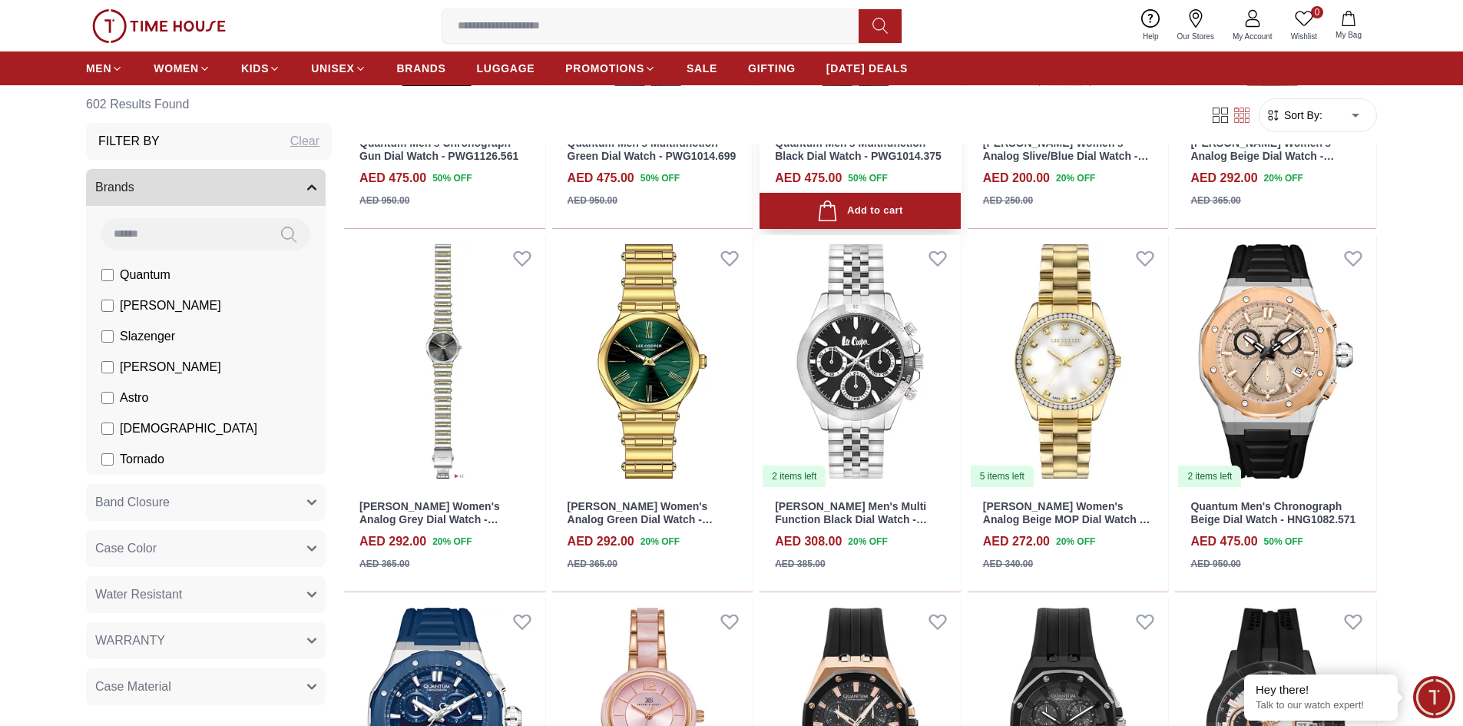
scroll to position [1229, 0]
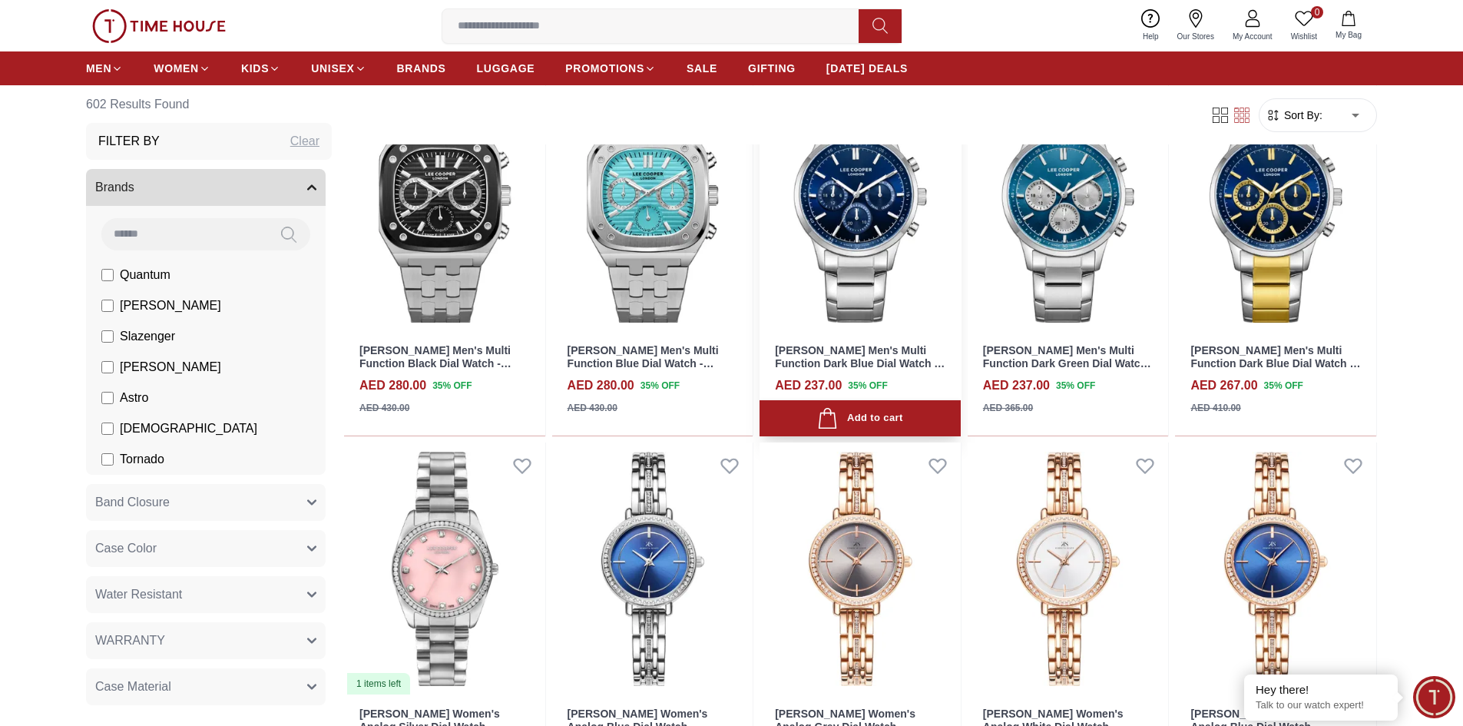
scroll to position [3073, 0]
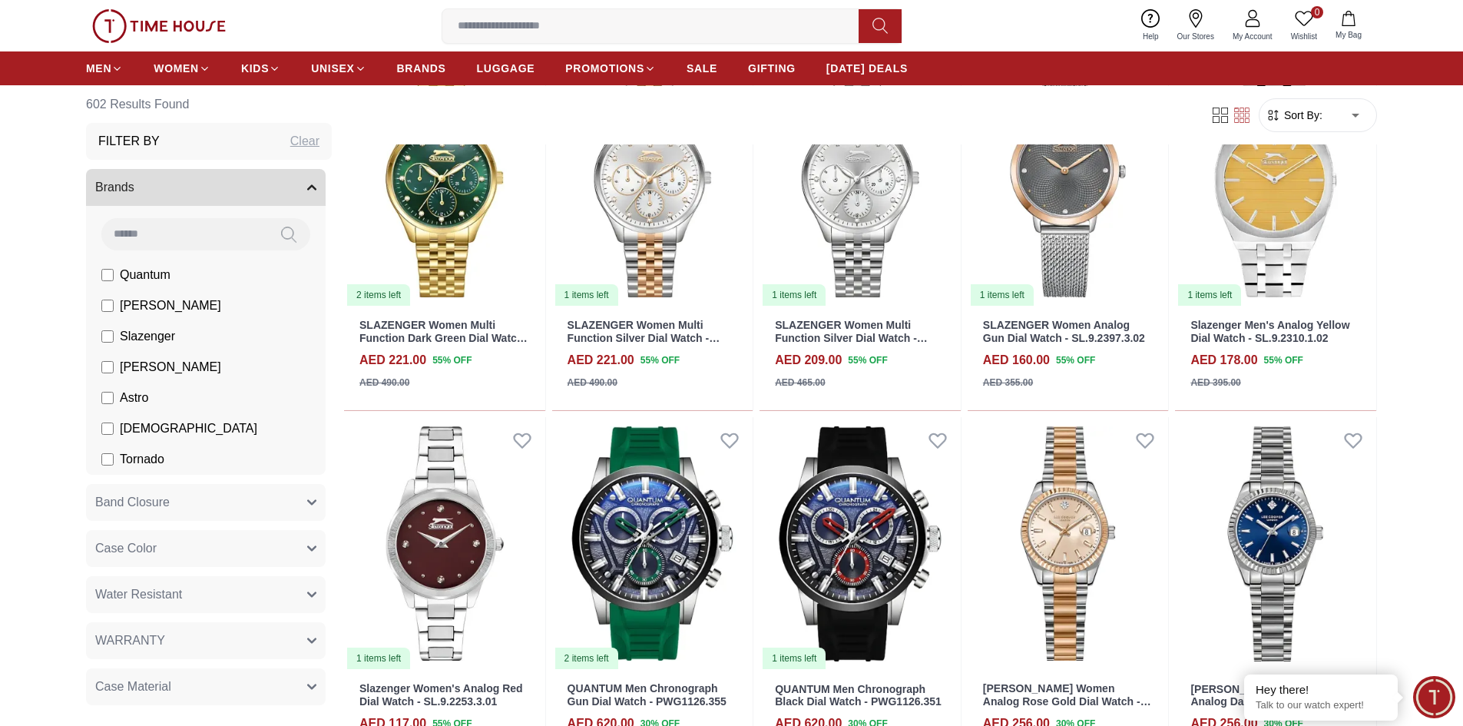
scroll to position [4302, 0]
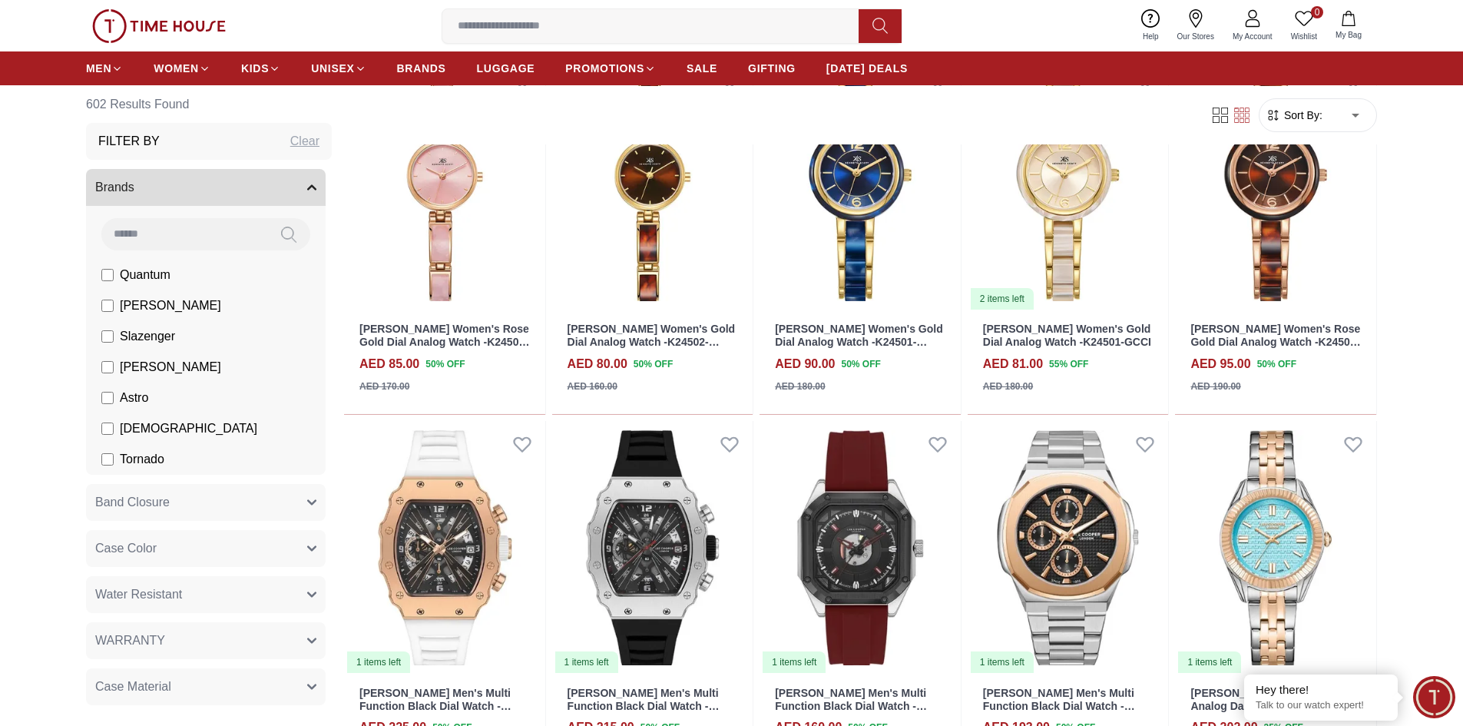
scroll to position [5761, 0]
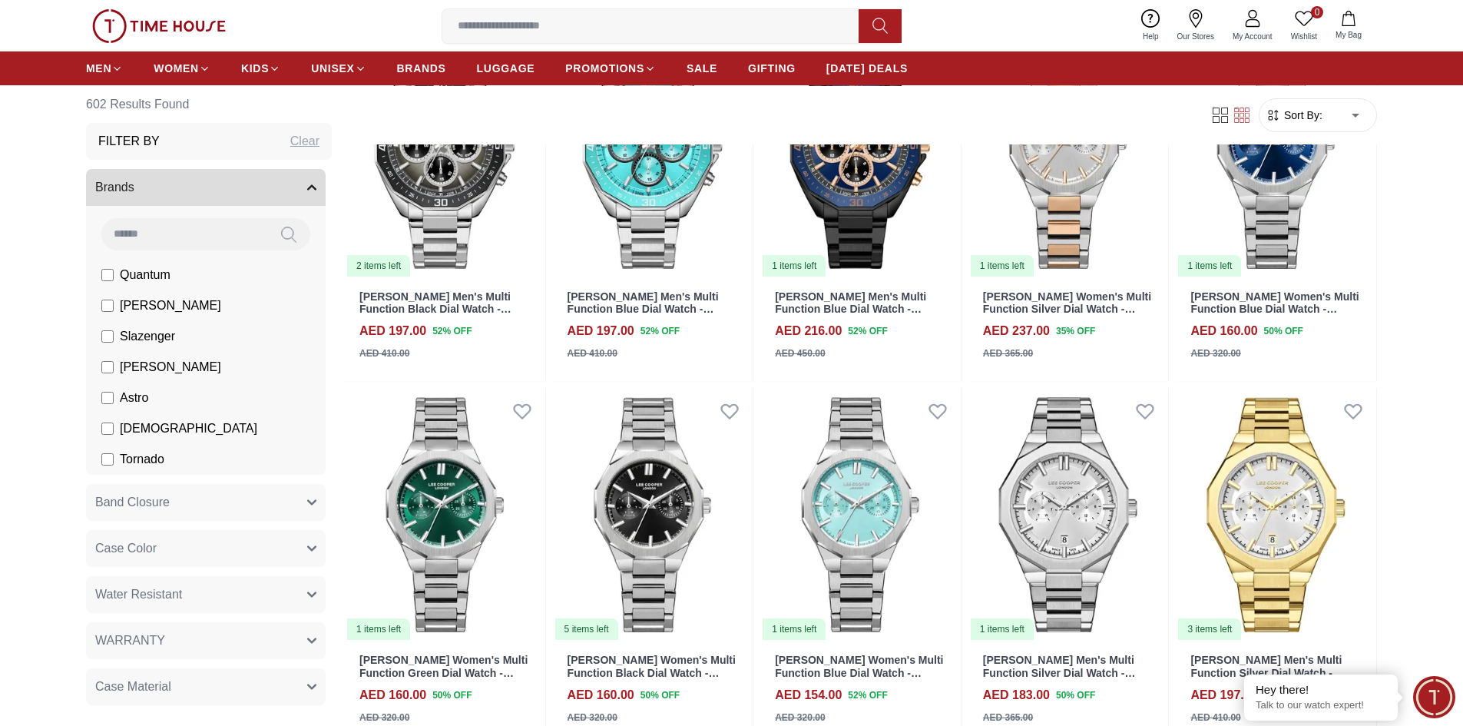
scroll to position [7528, 0]
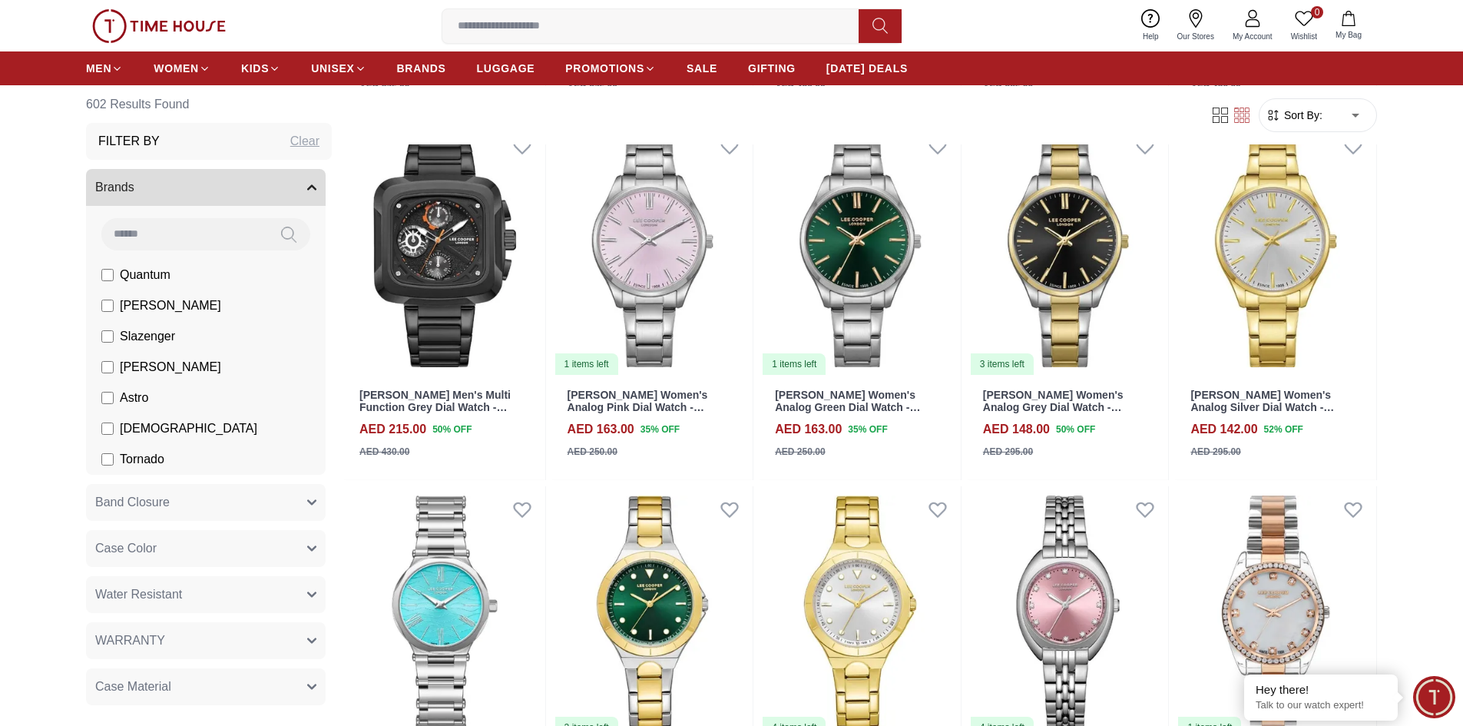
scroll to position [8296, 0]
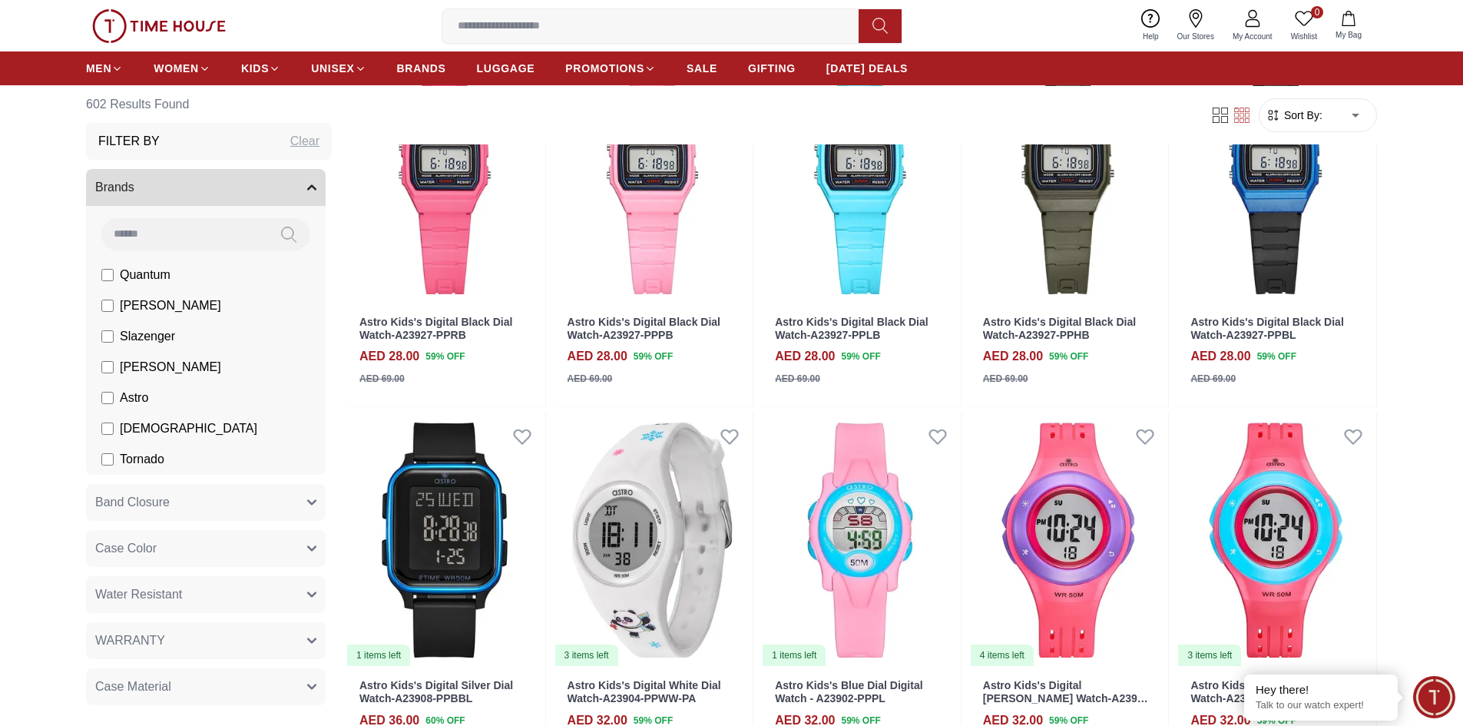
scroll to position [10140, 0]
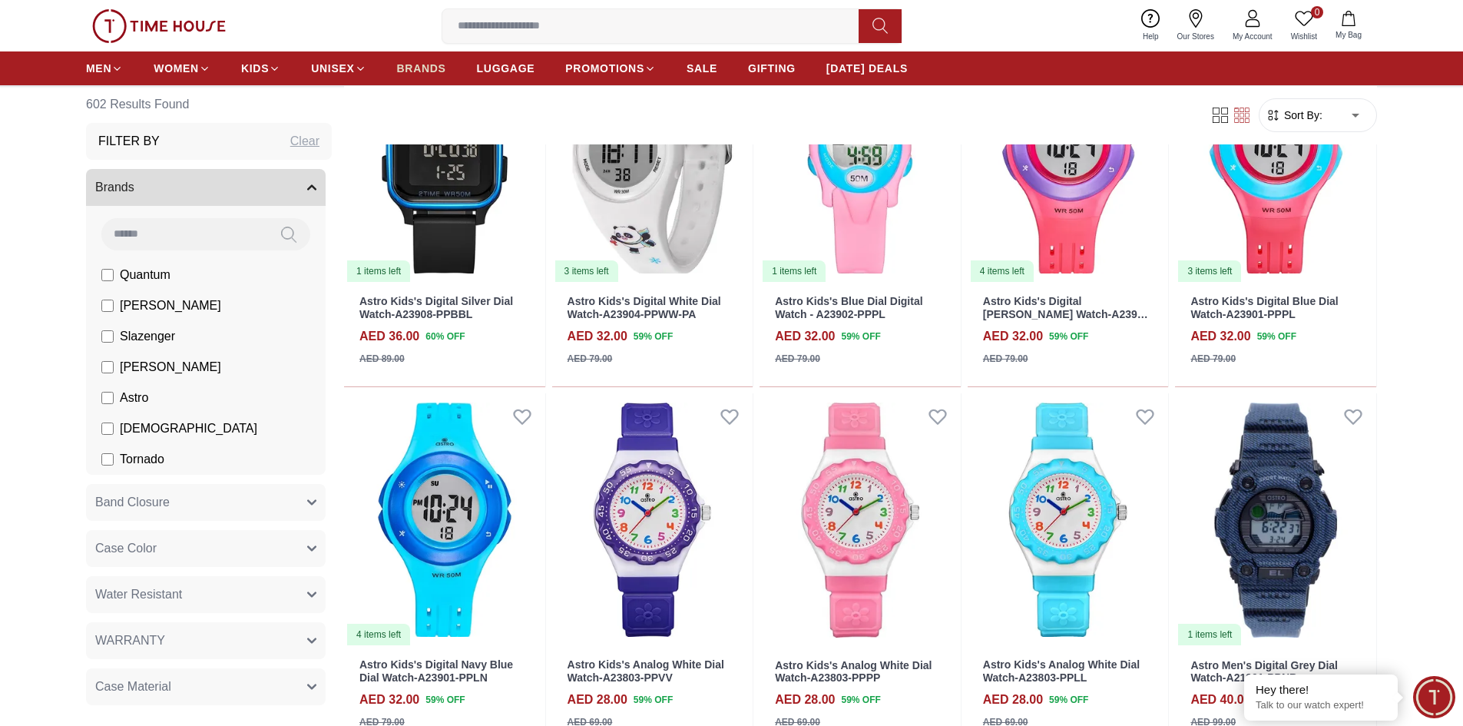
click at [419, 72] on span "BRANDS" at bounding box center [421, 68] width 49 height 15
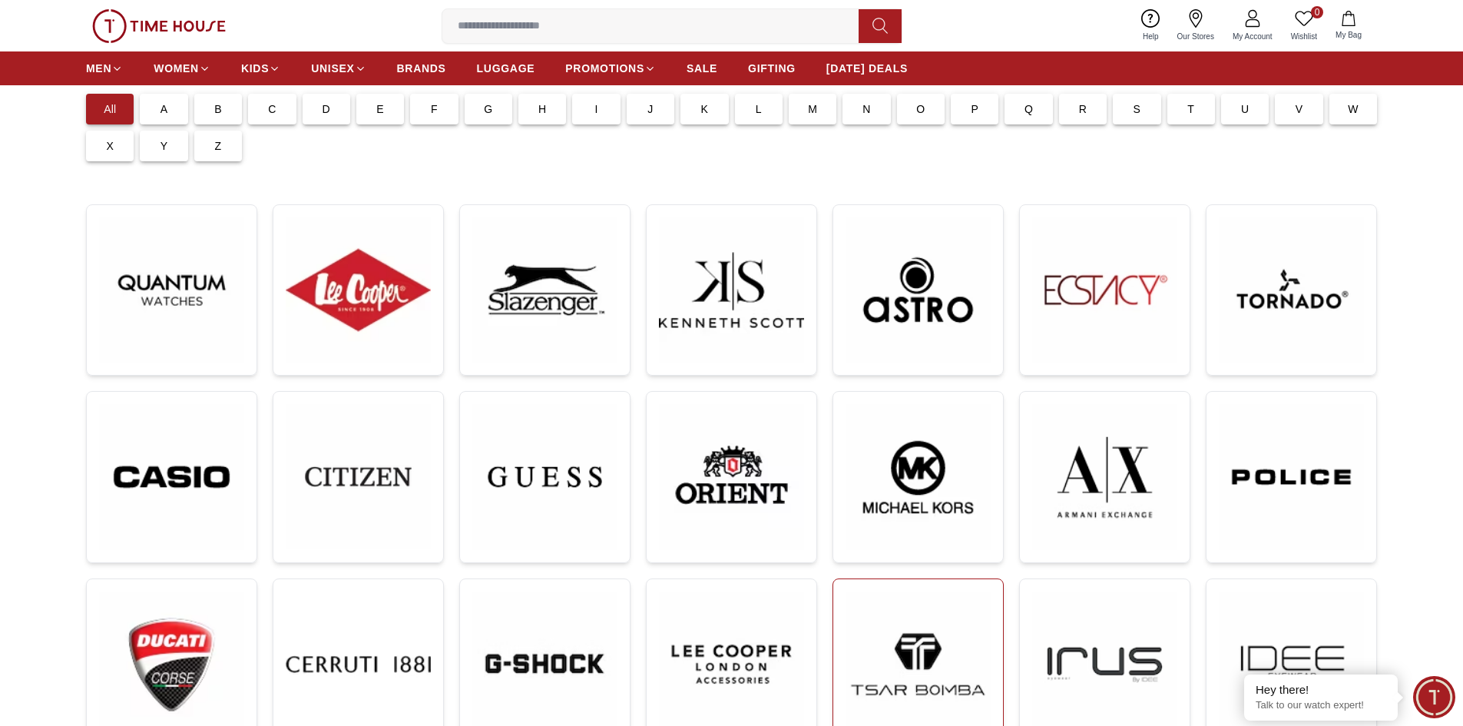
scroll to position [230, 0]
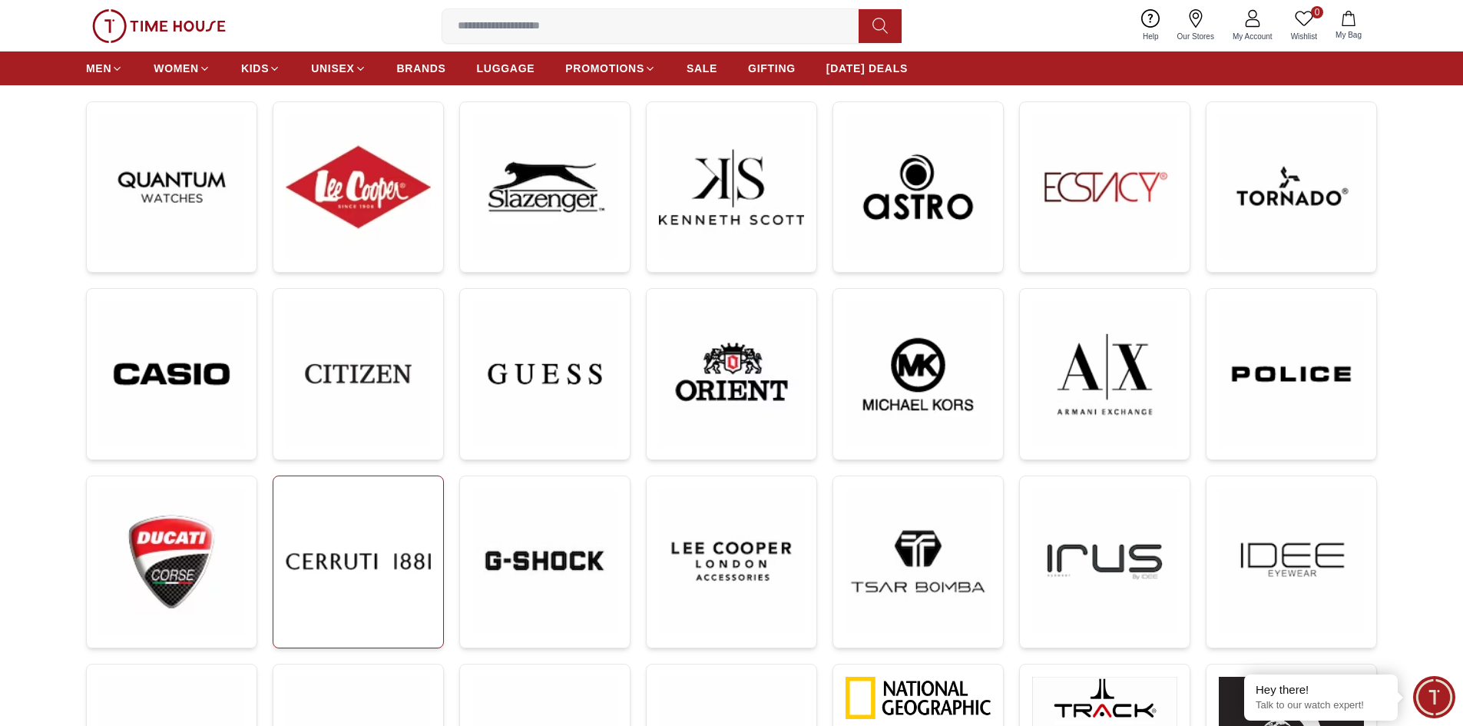
click at [341, 559] on img at bounding box center [358, 561] width 145 height 145
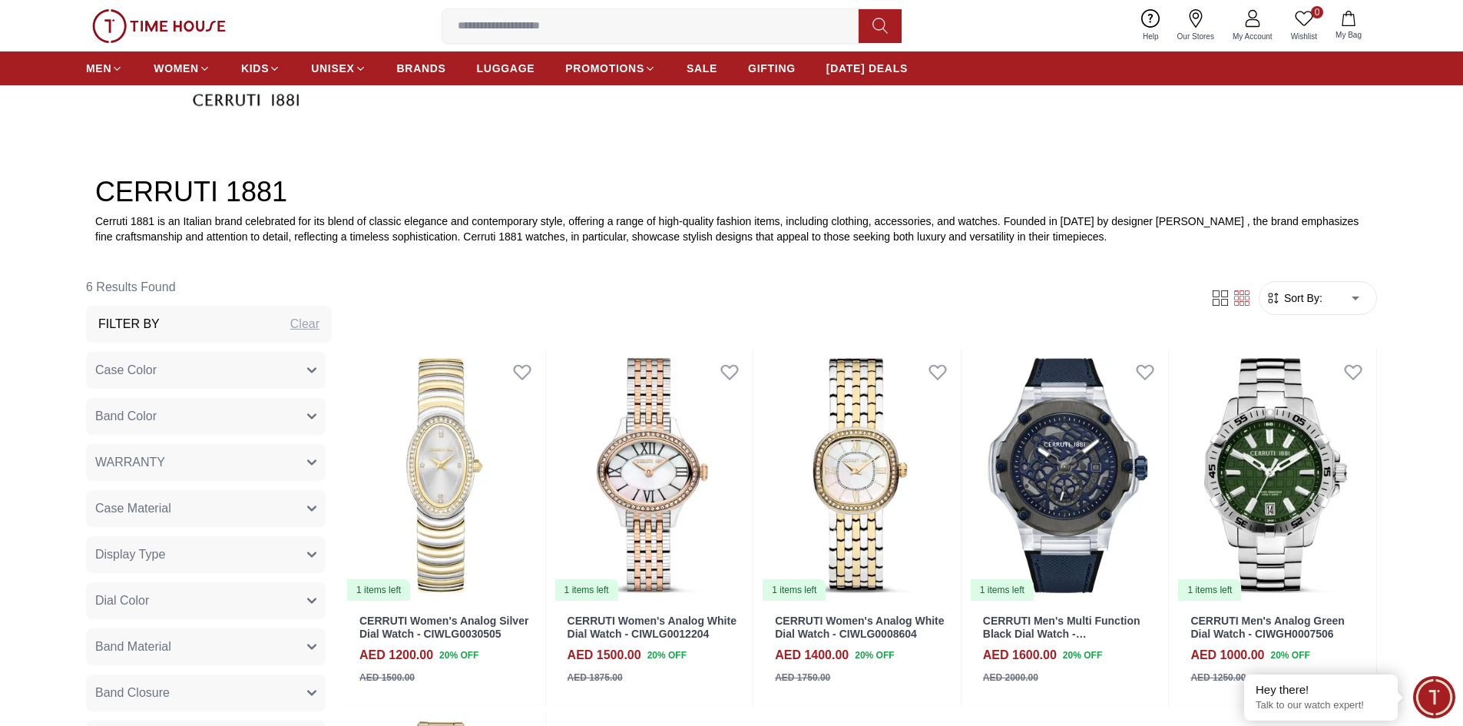
scroll to position [384, 0]
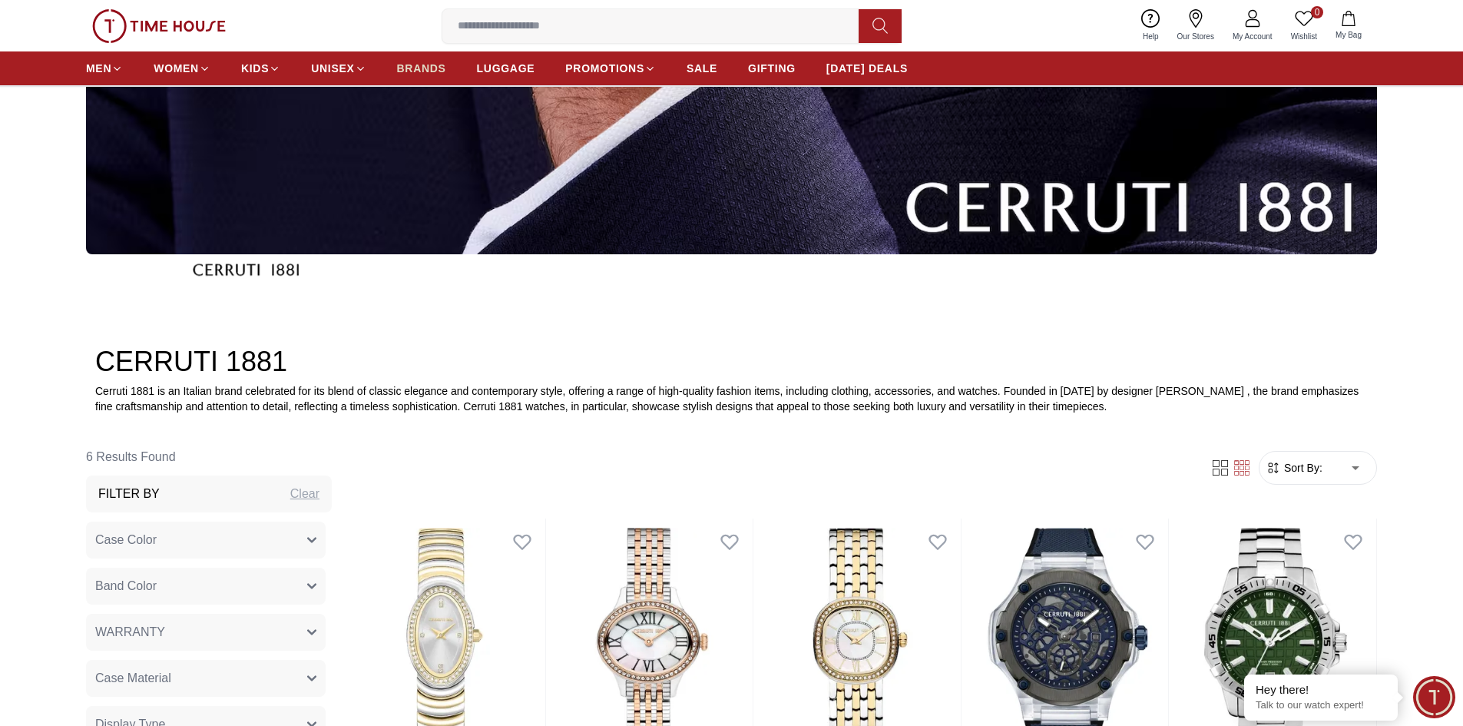
click at [418, 68] on span "BRANDS" at bounding box center [421, 68] width 49 height 15
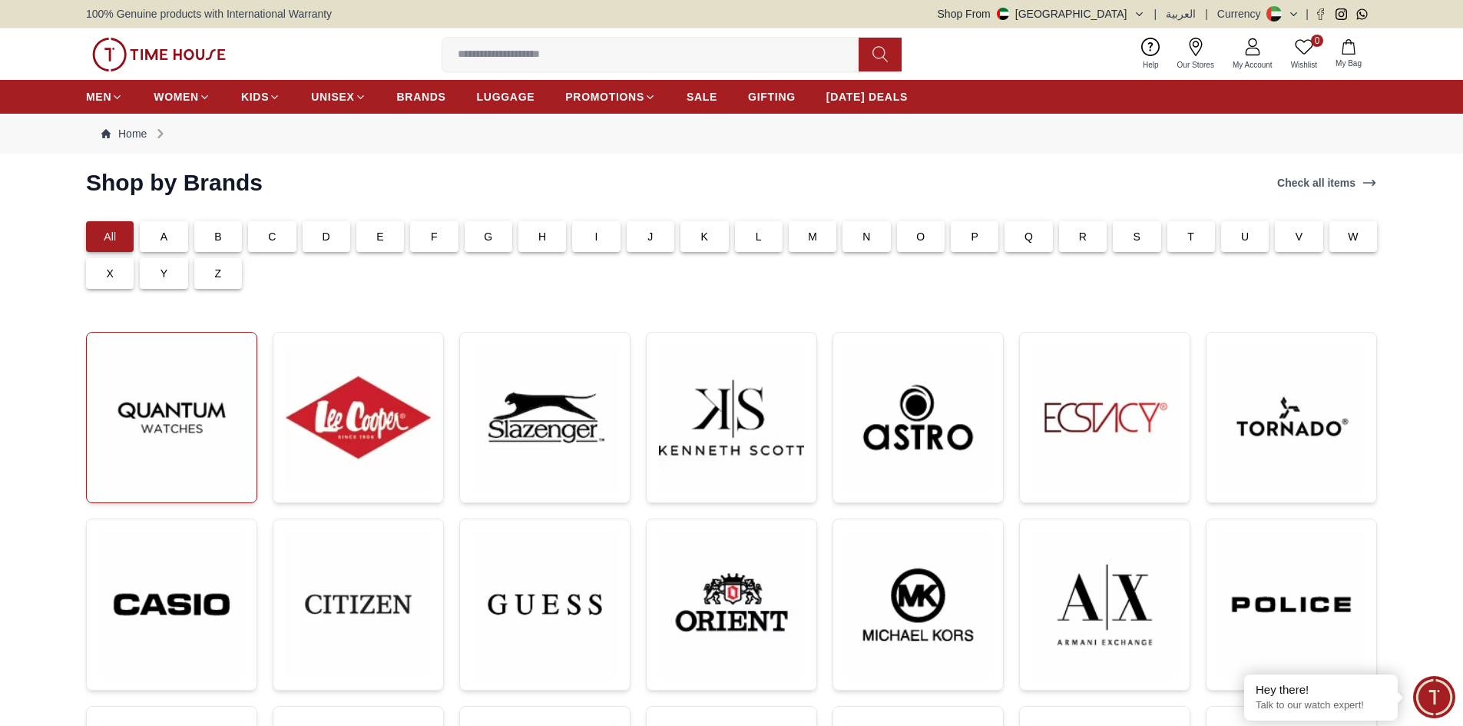
click at [178, 428] on img at bounding box center [171, 417] width 145 height 145
drag, startPoint x: 327, startPoint y: 423, endPoint x: 340, endPoint y: 428, distance: 13.1
click at [328, 423] on img at bounding box center [358, 417] width 145 height 145
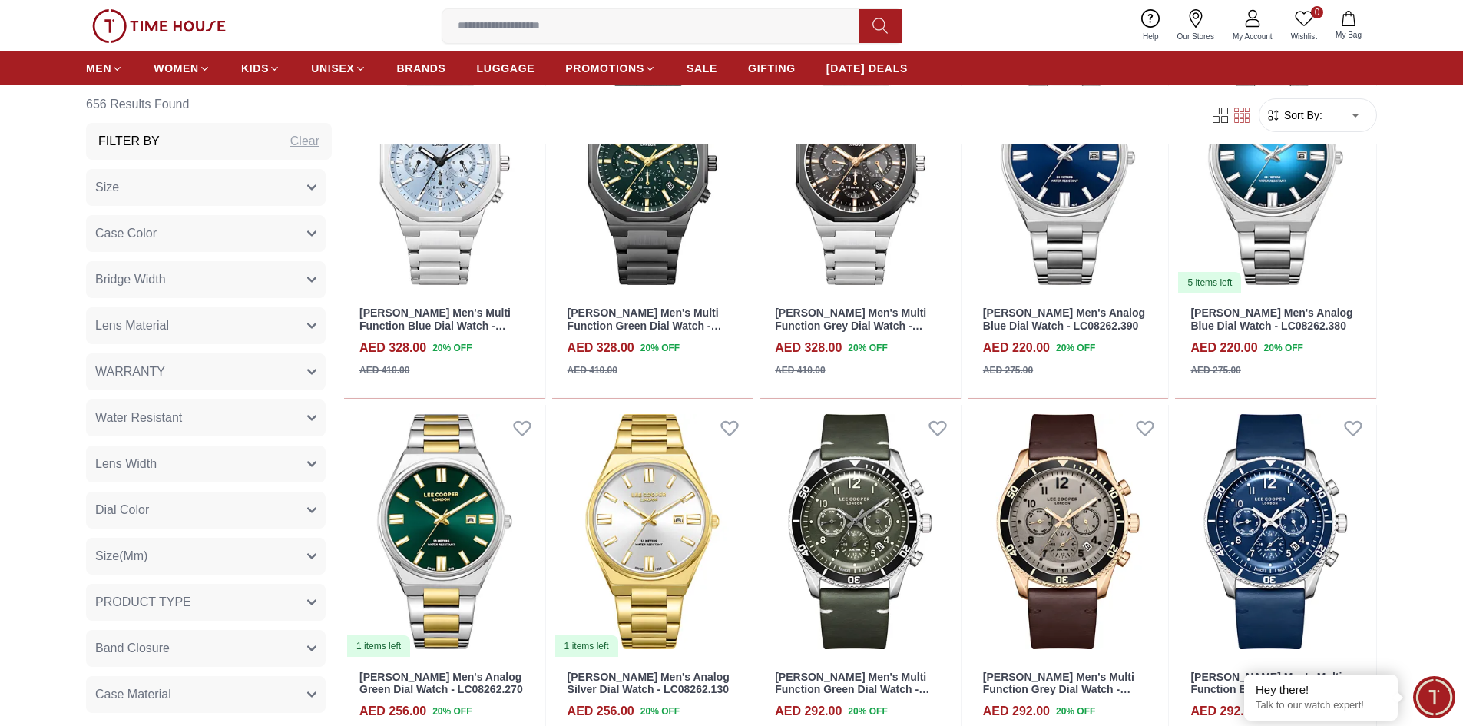
scroll to position [1460, 0]
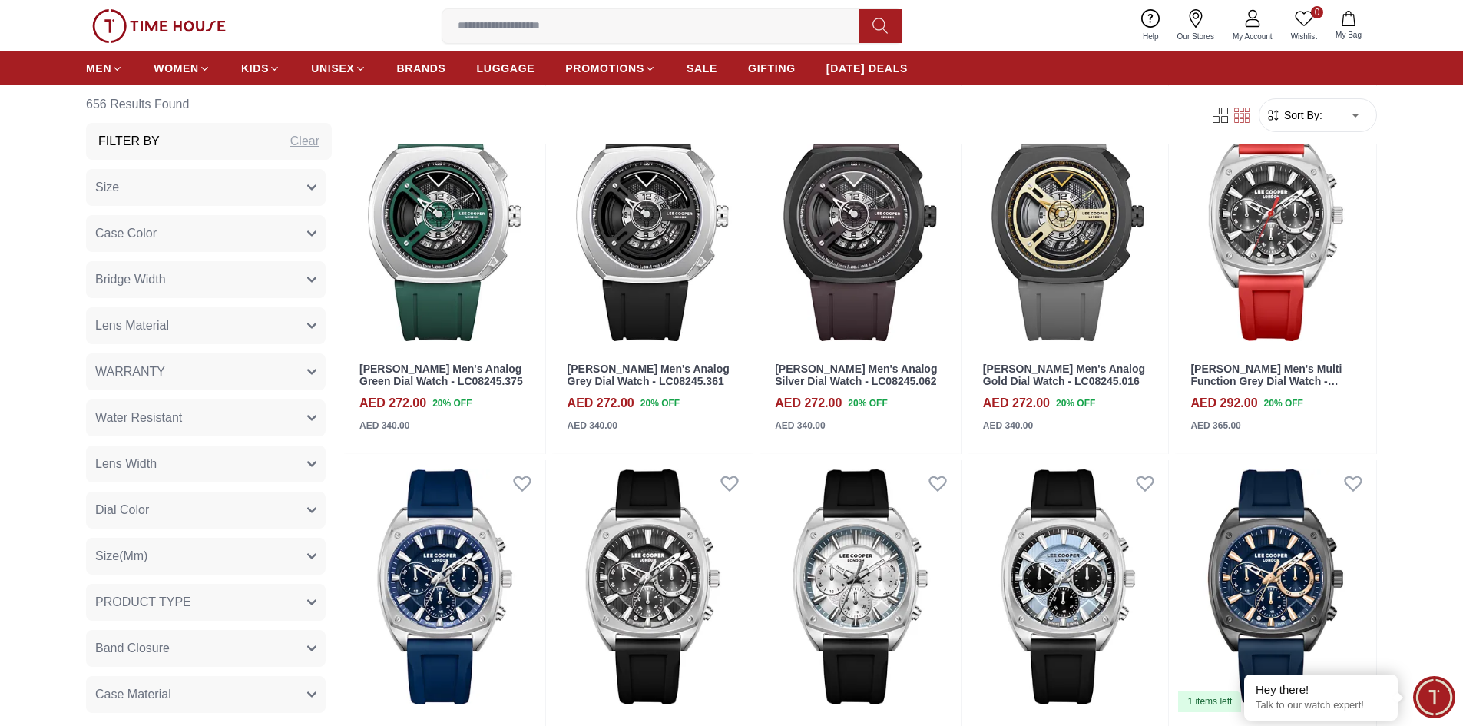
scroll to position [2765, 0]
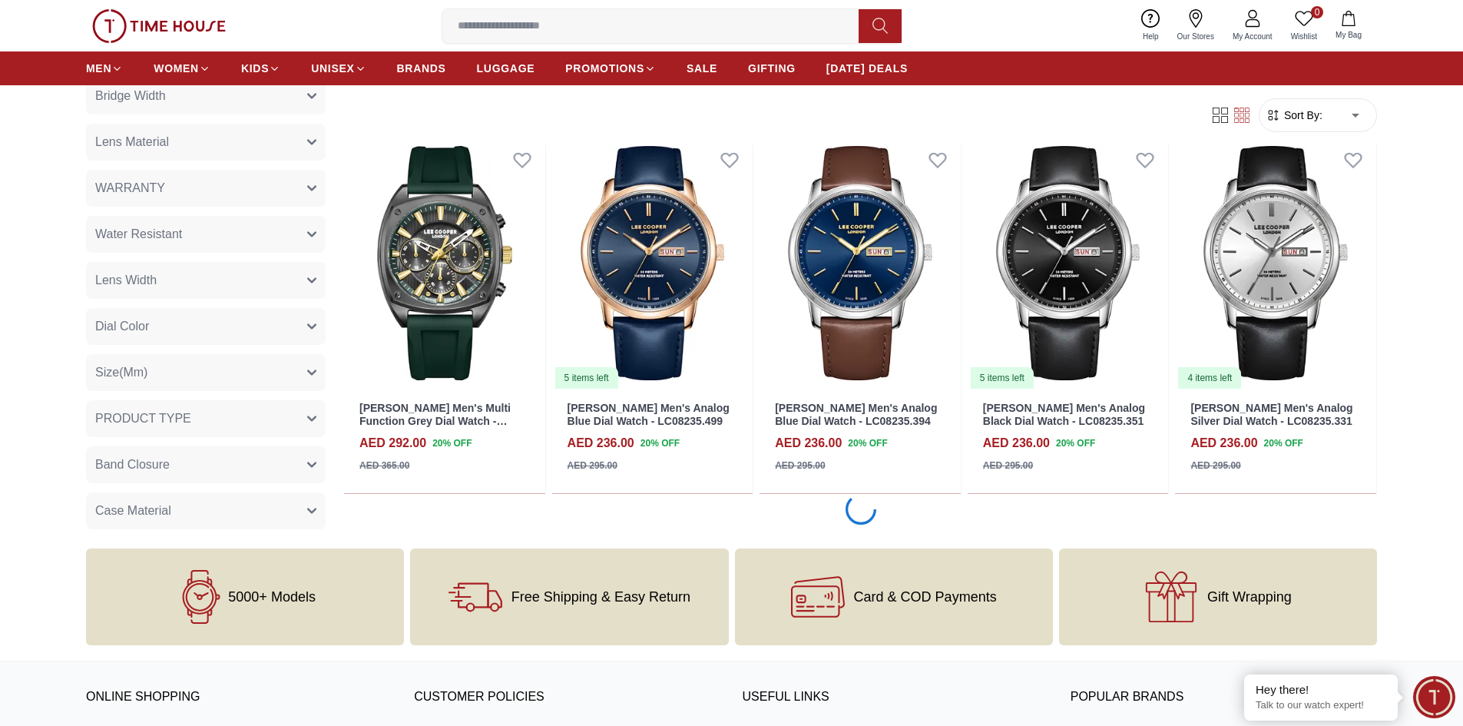
scroll to position [3303, 0]
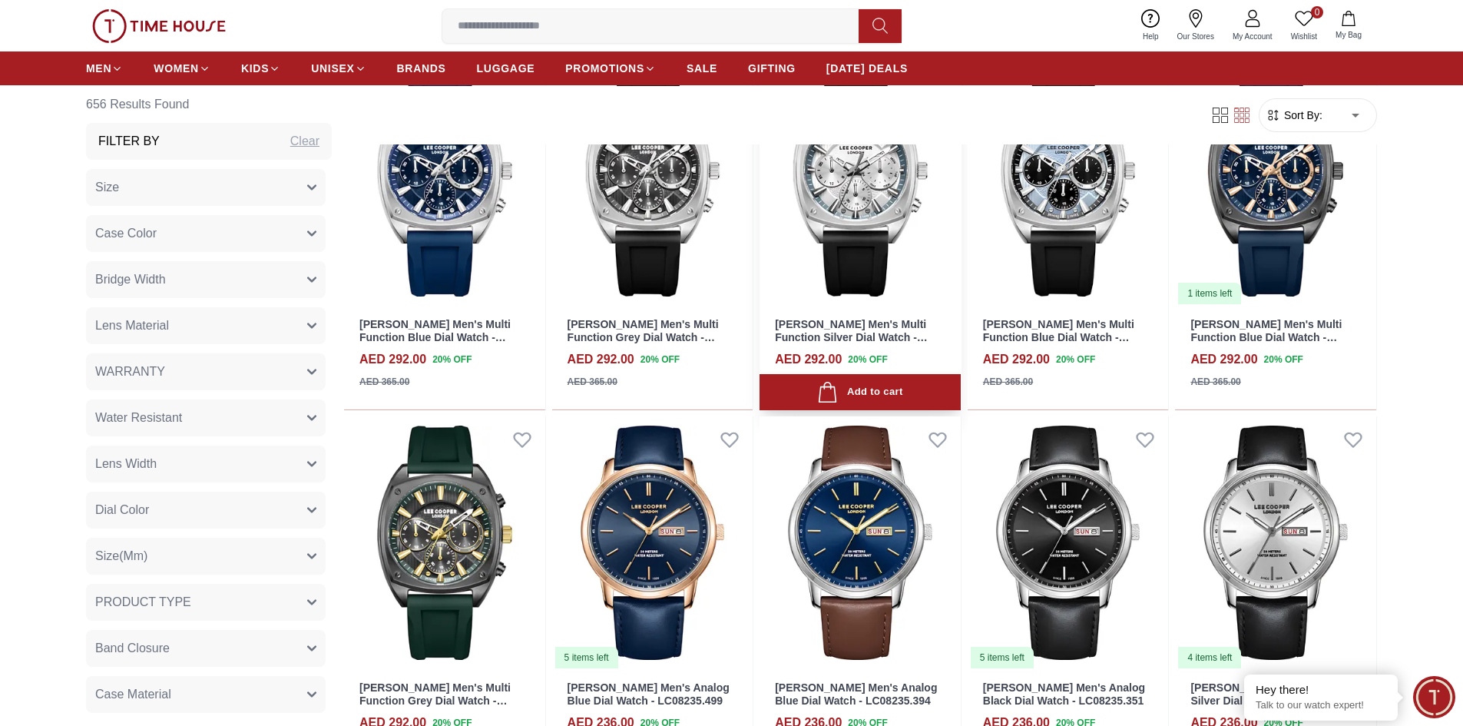
scroll to position [2919, 0]
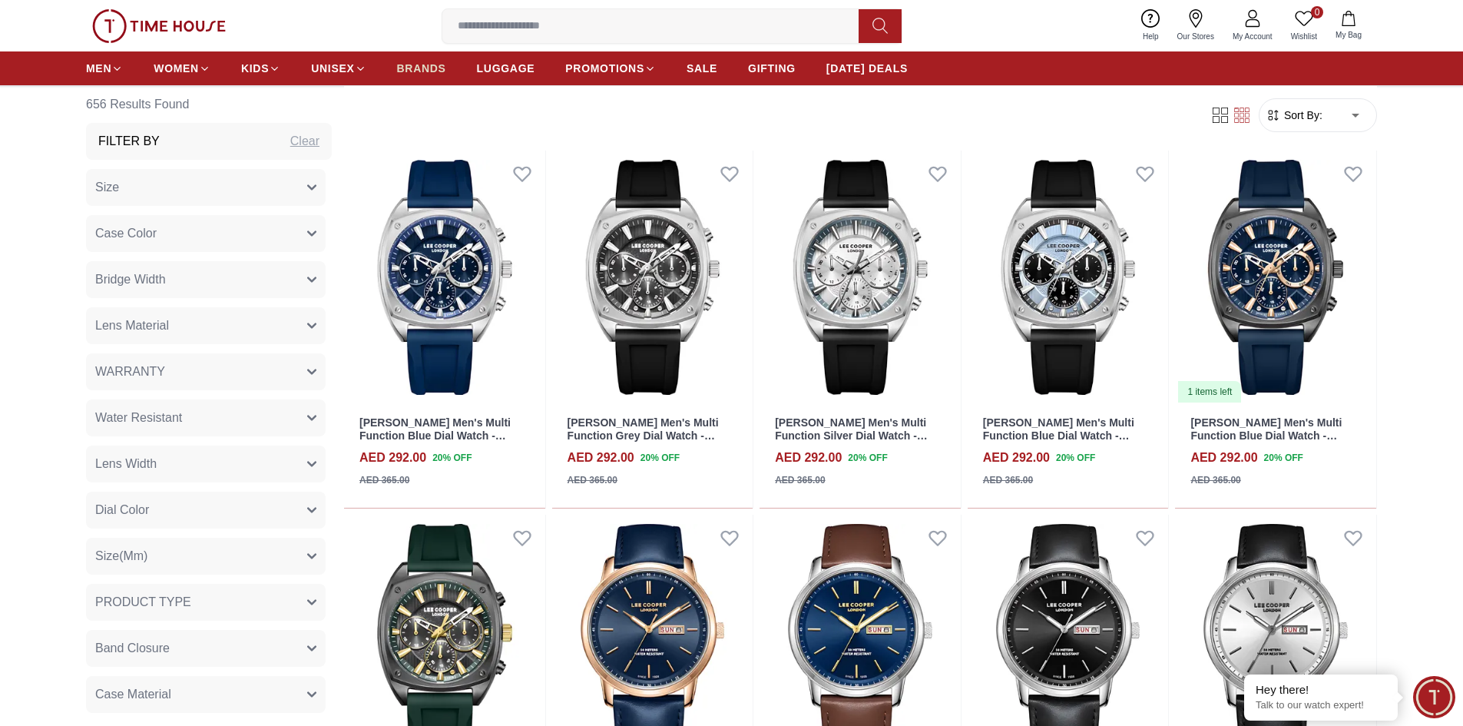
click at [420, 75] on span "BRANDS" at bounding box center [421, 68] width 49 height 15
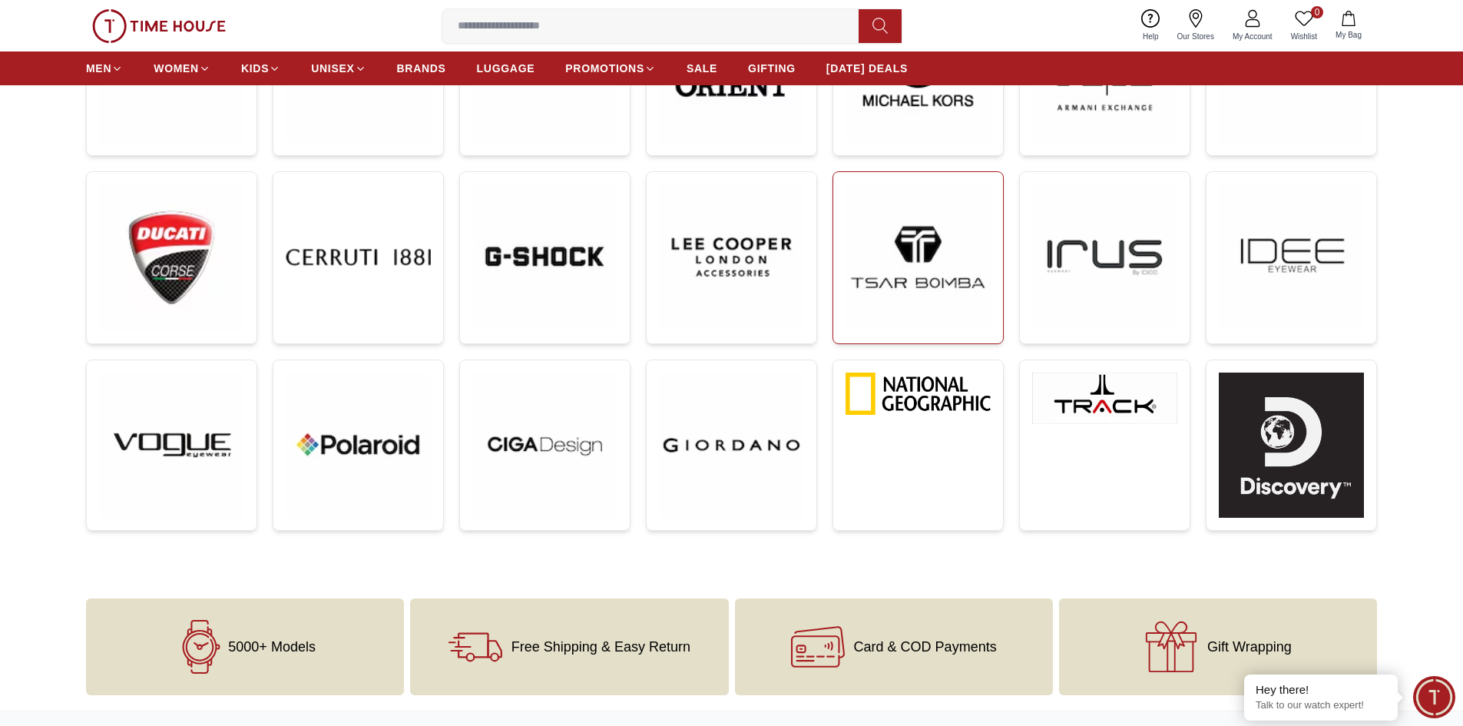
scroll to position [461, 0]
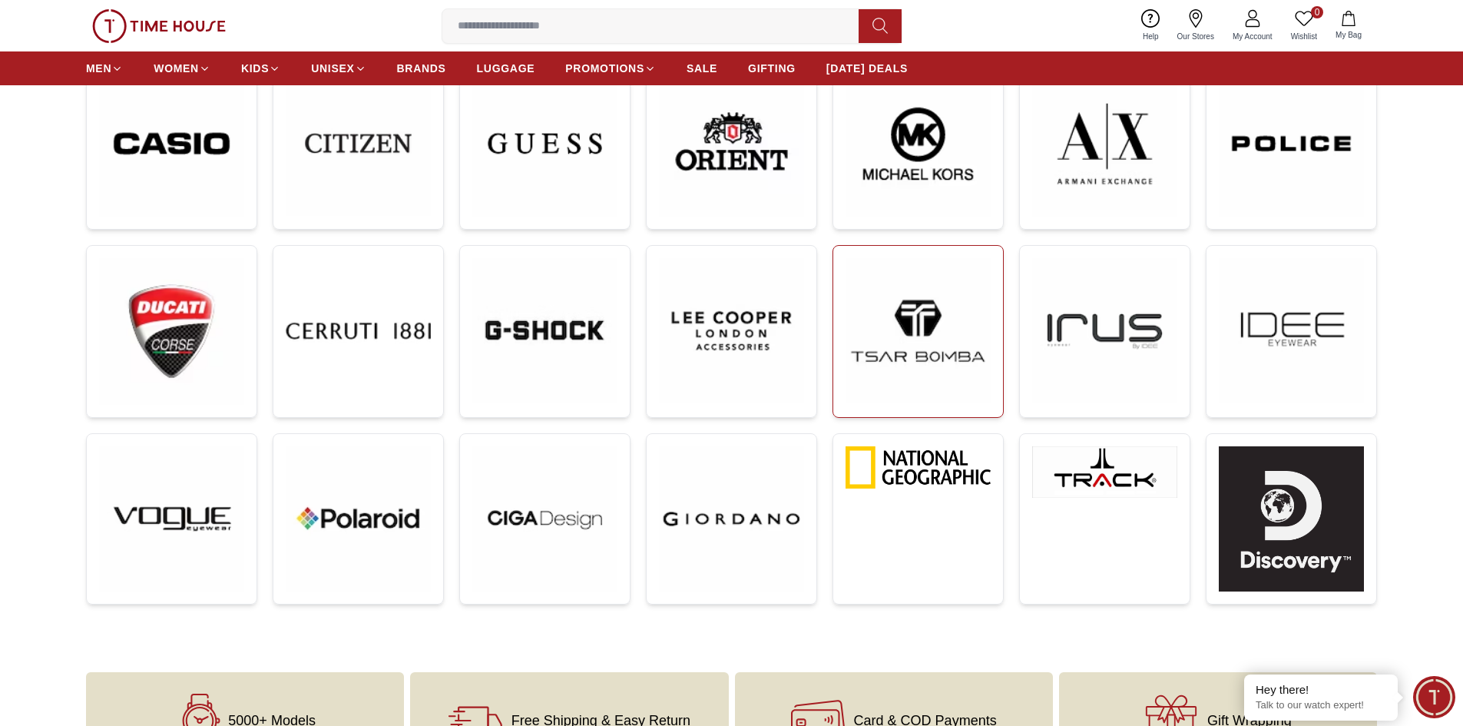
click at [917, 346] on img at bounding box center [918, 330] width 145 height 145
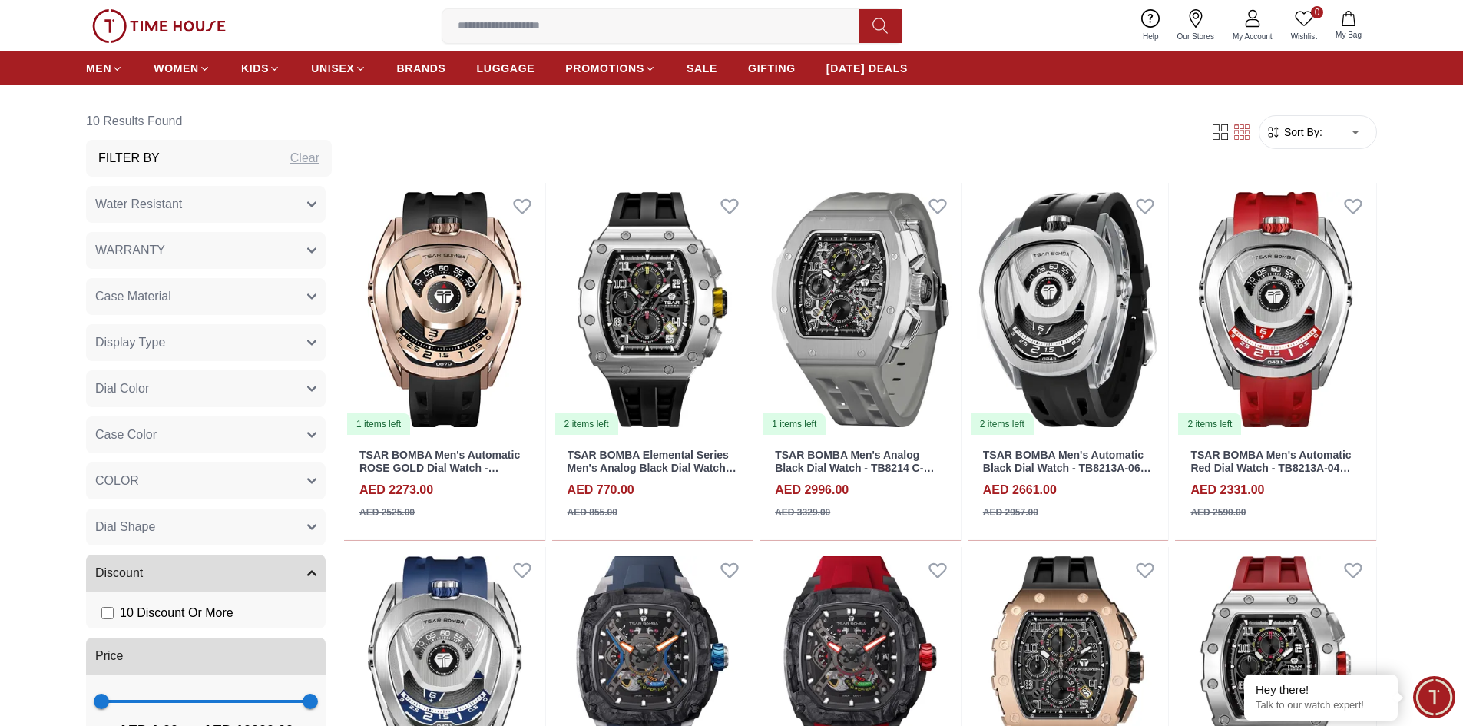
scroll to position [691, 0]
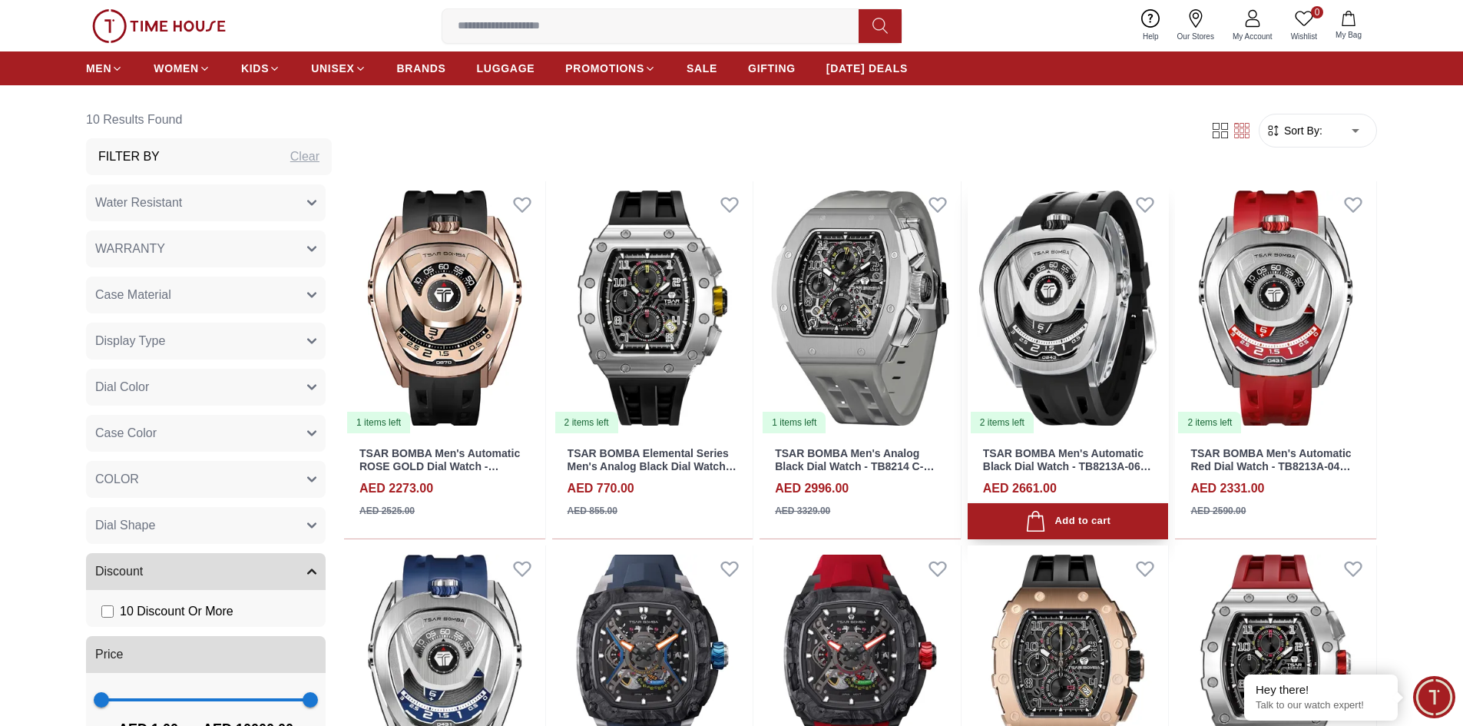
click at [1069, 303] on img at bounding box center [1068, 308] width 201 height 254
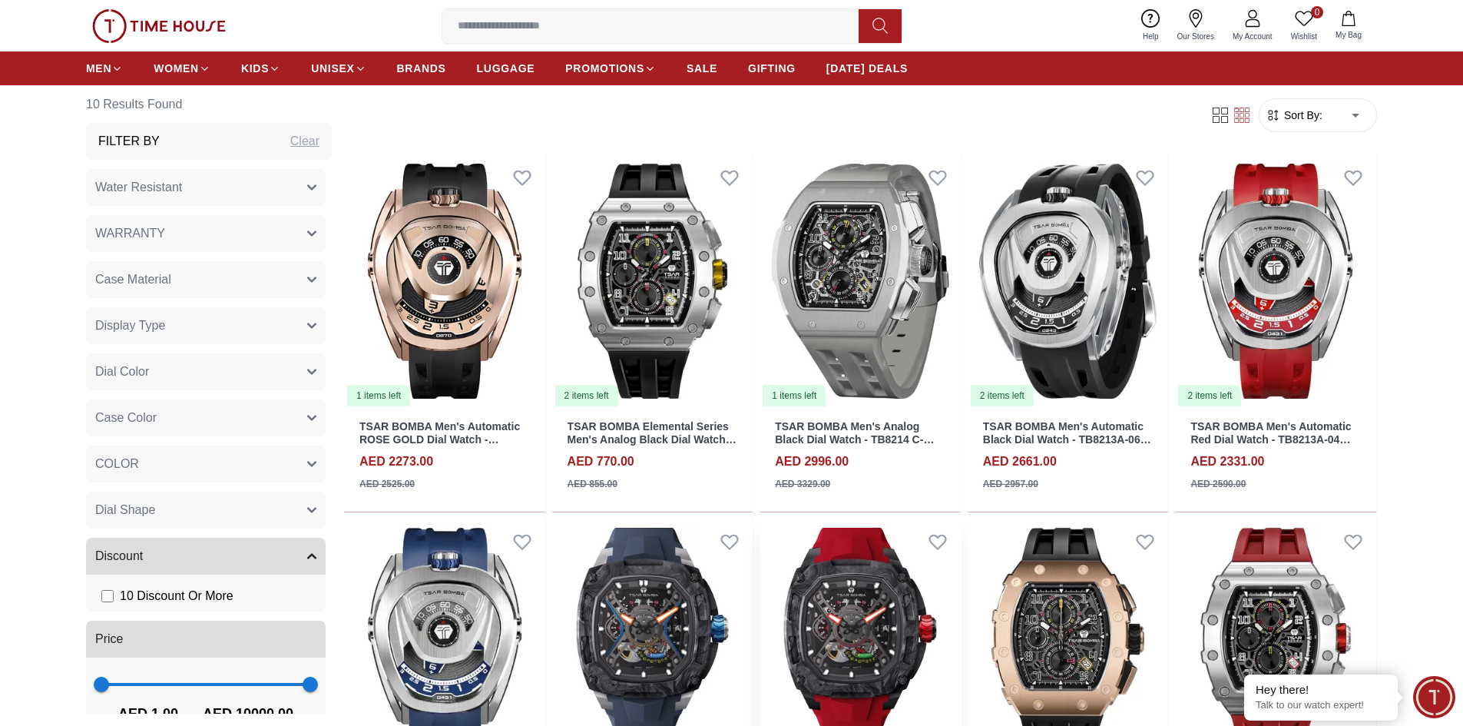
scroll to position [918, 0]
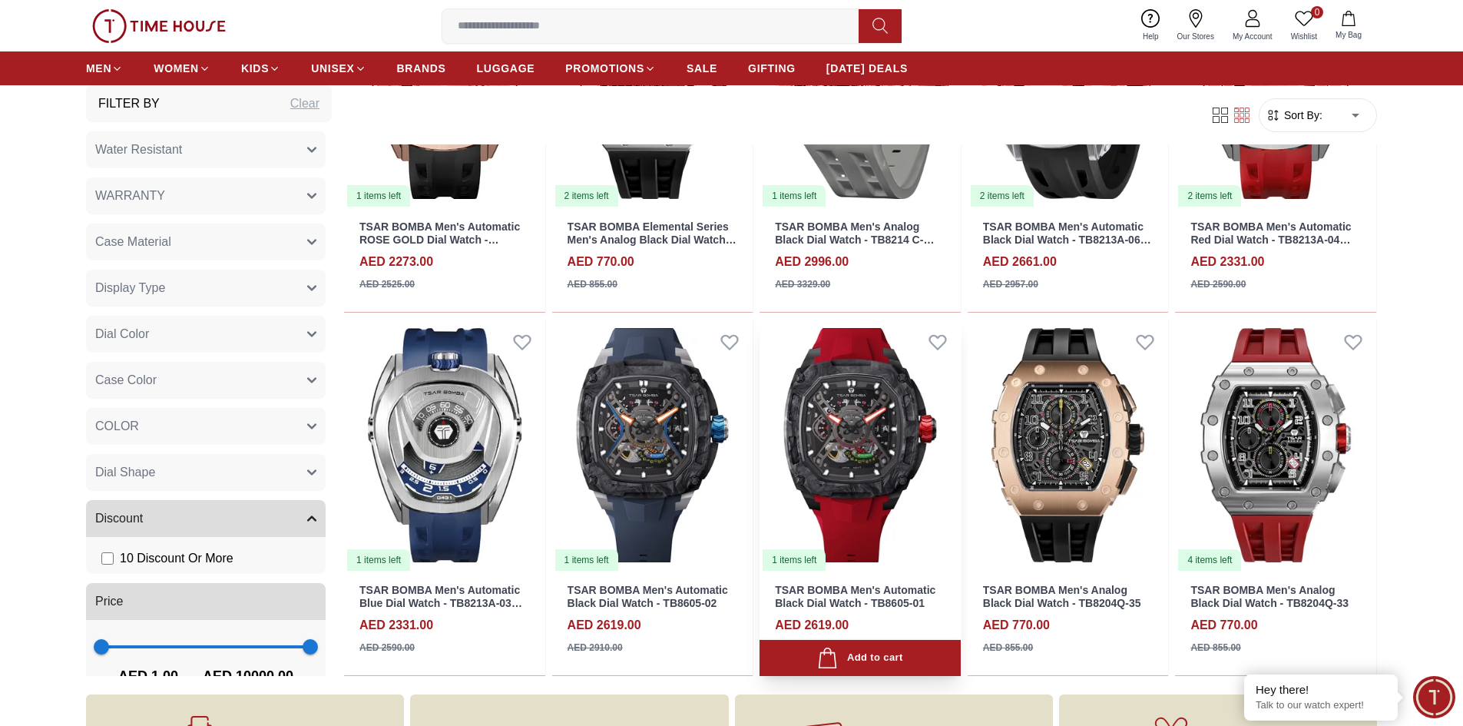
click at [876, 445] on img at bounding box center [860, 446] width 201 height 254
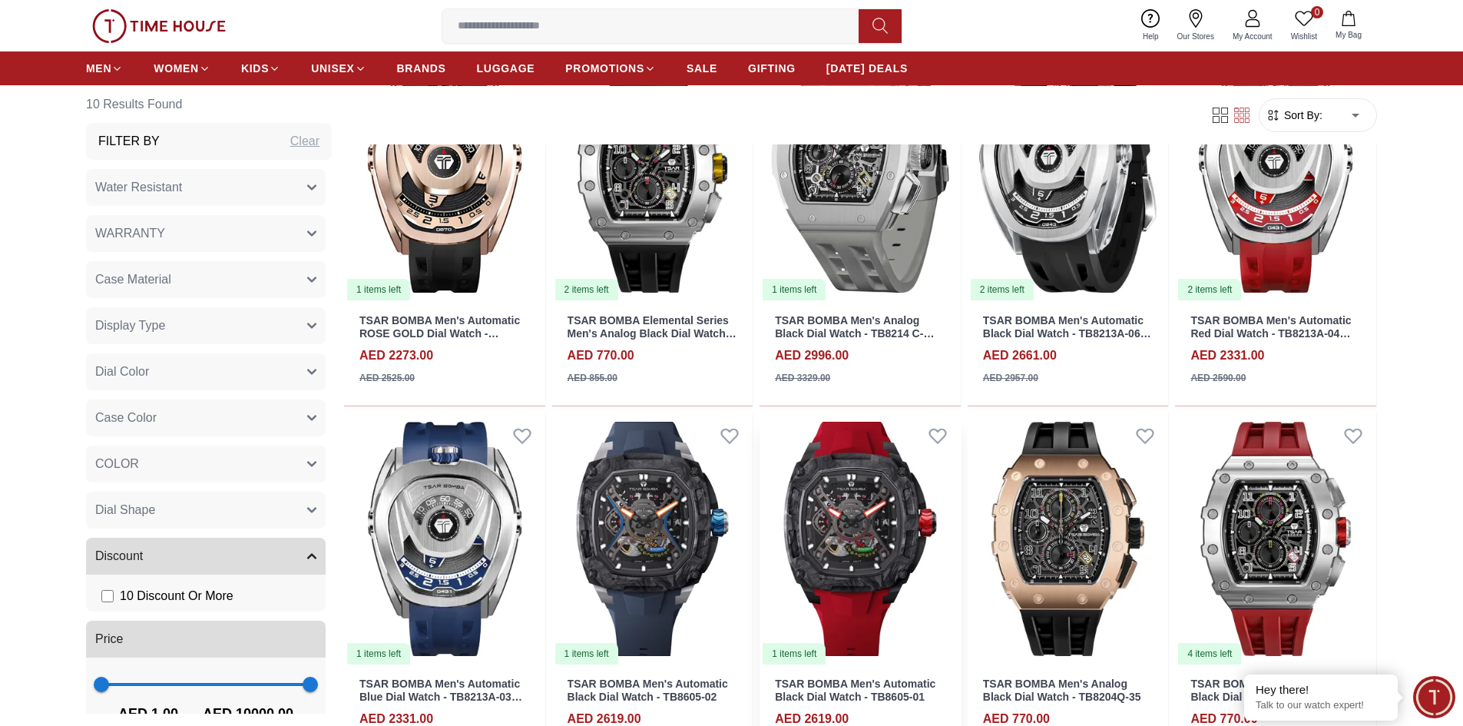
scroll to position [611, 0]
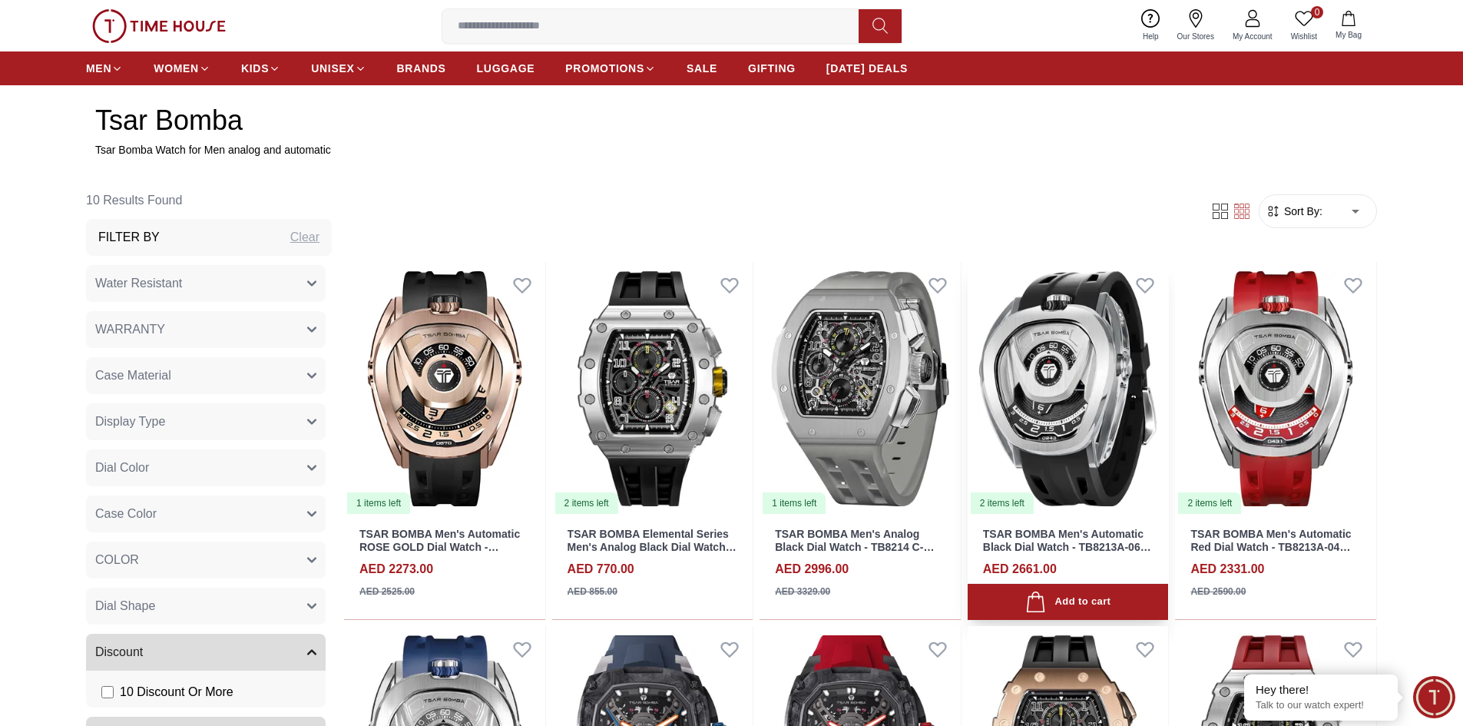
click at [1081, 392] on img at bounding box center [1068, 389] width 201 height 254
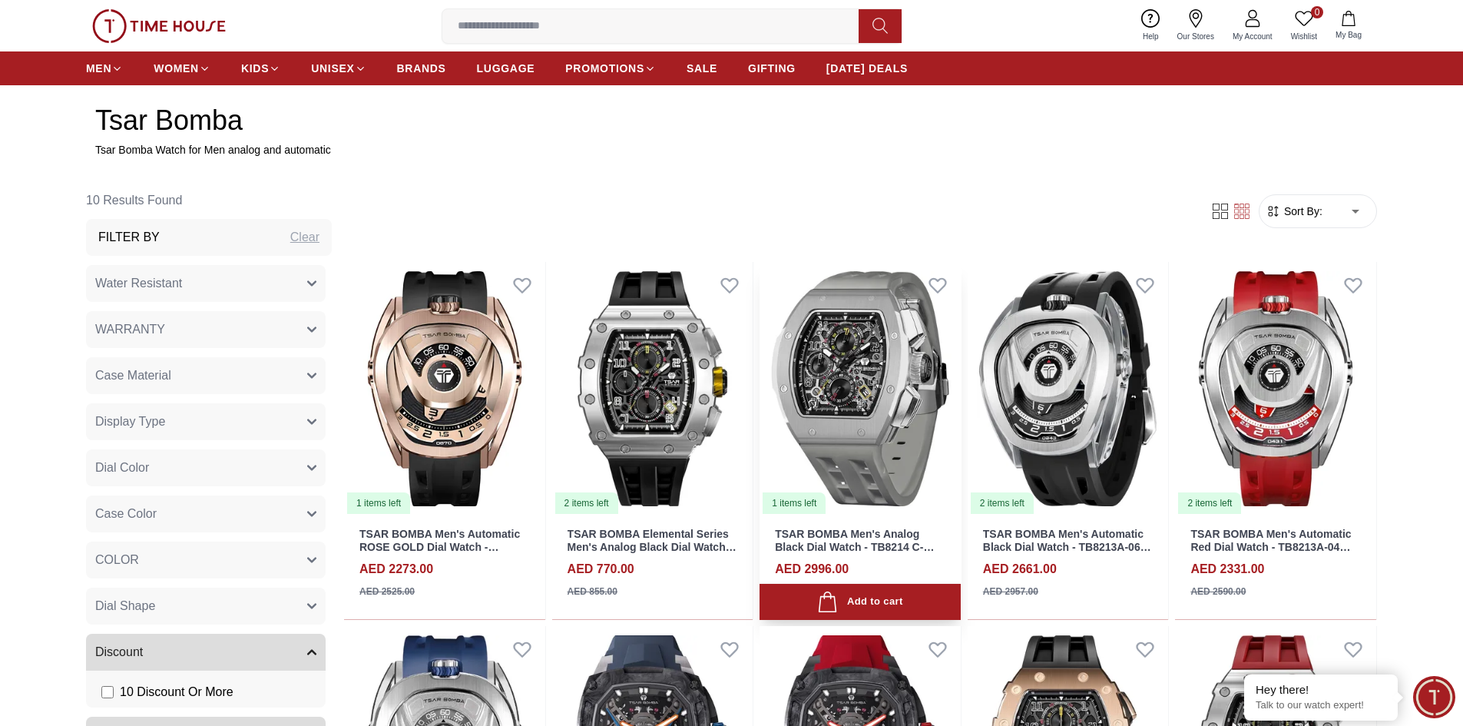
scroll to position [534, 0]
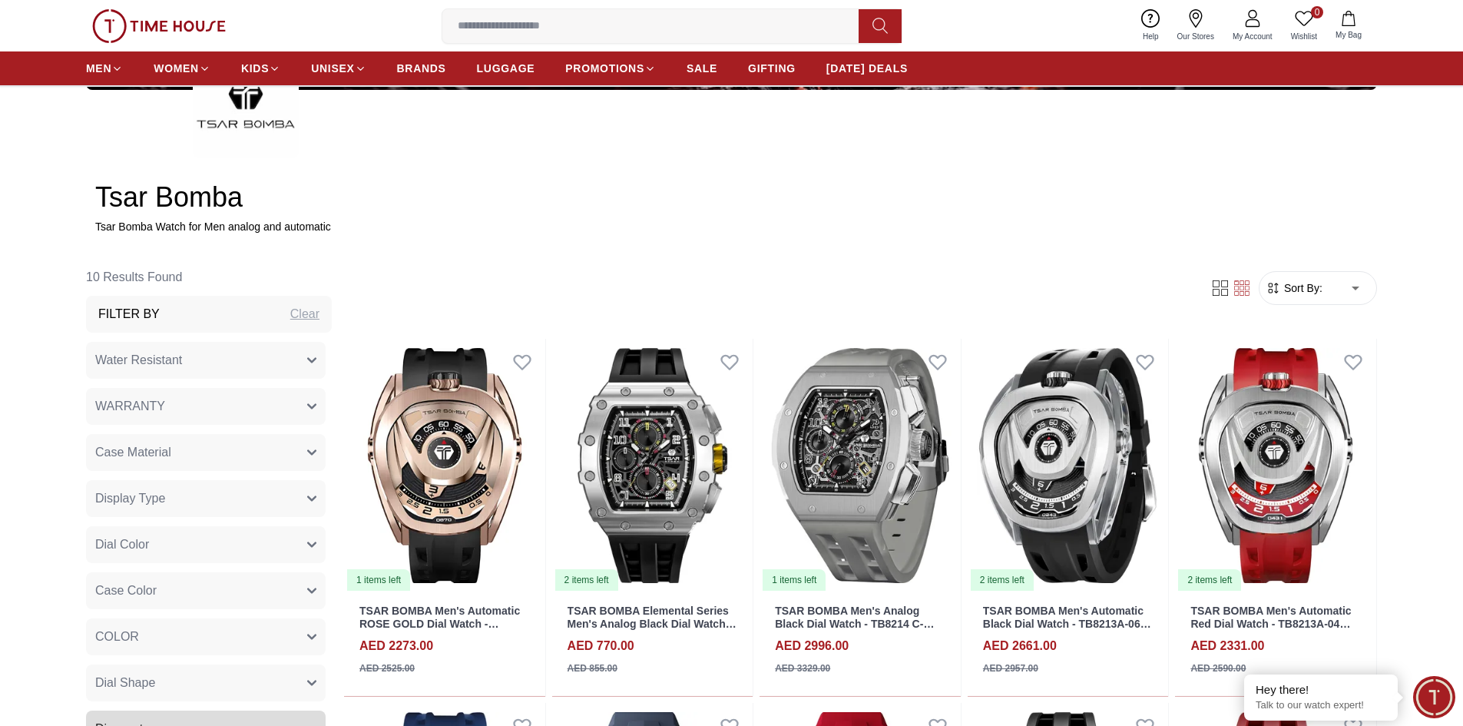
click at [426, 67] on span "BRANDS" at bounding box center [421, 68] width 49 height 15
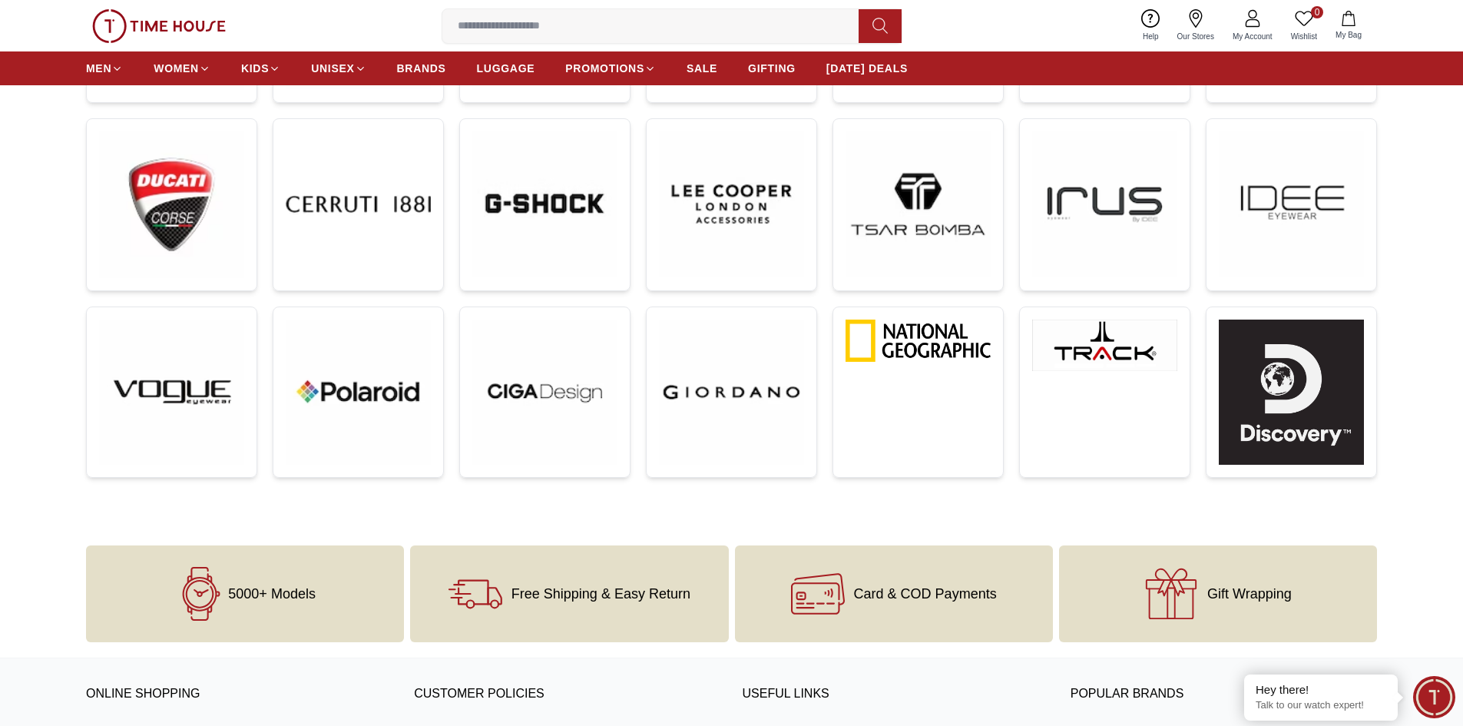
scroll to position [615, 0]
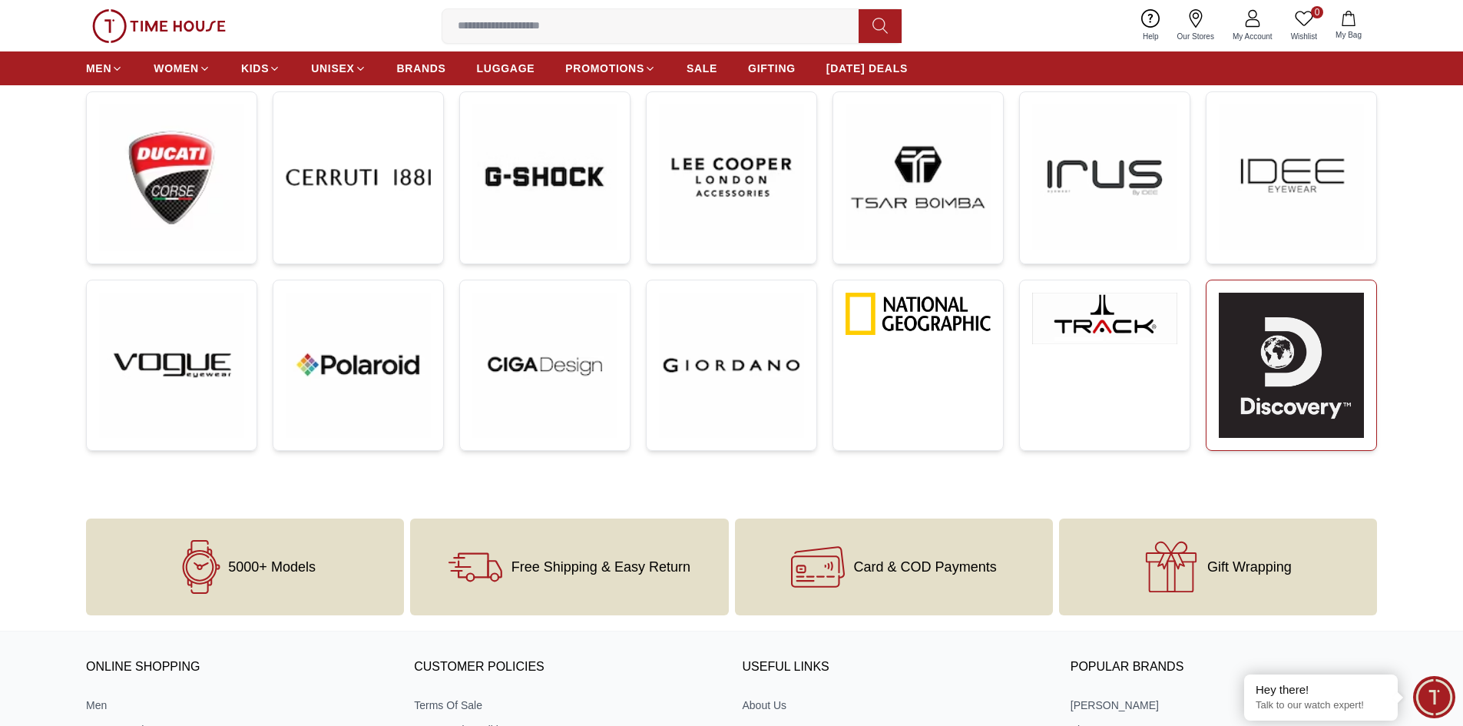
click at [1274, 359] on img at bounding box center [1291, 365] width 145 height 145
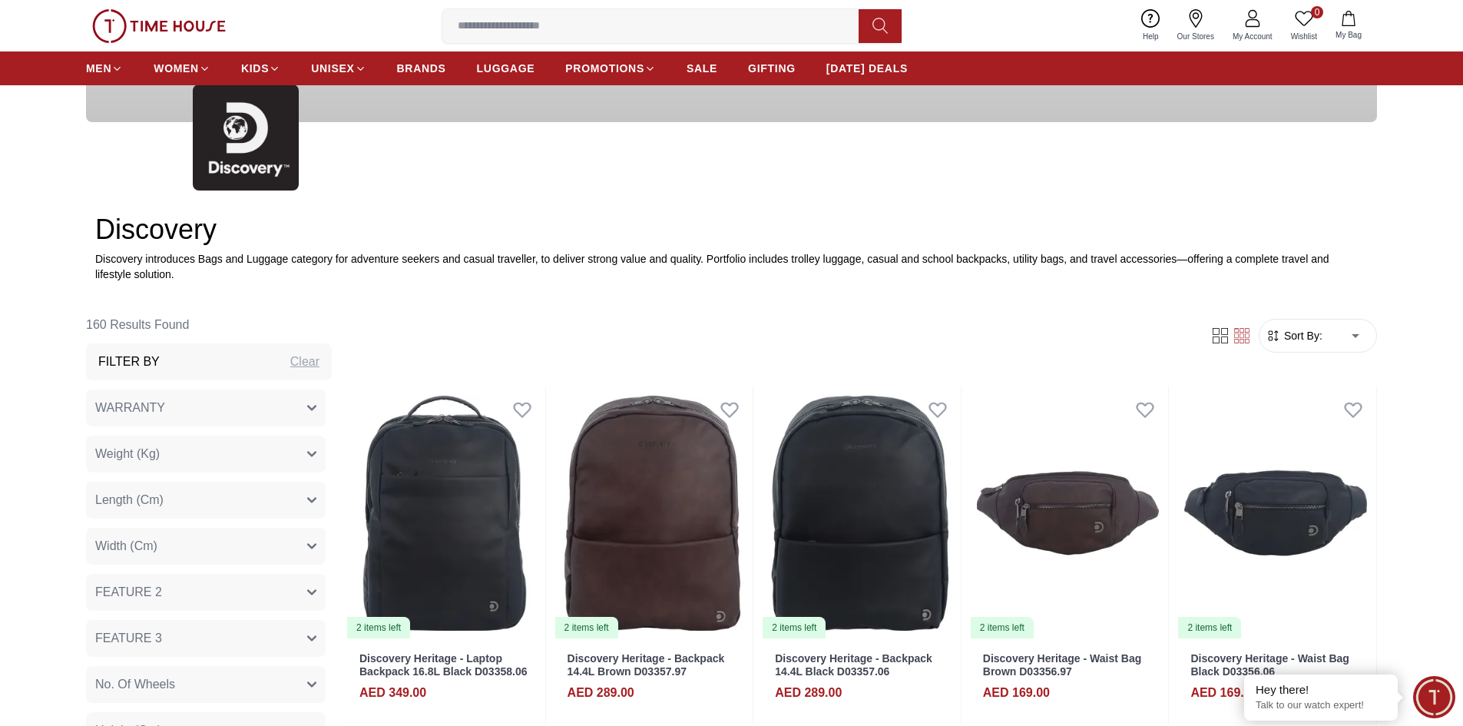
scroll to position [538, 0]
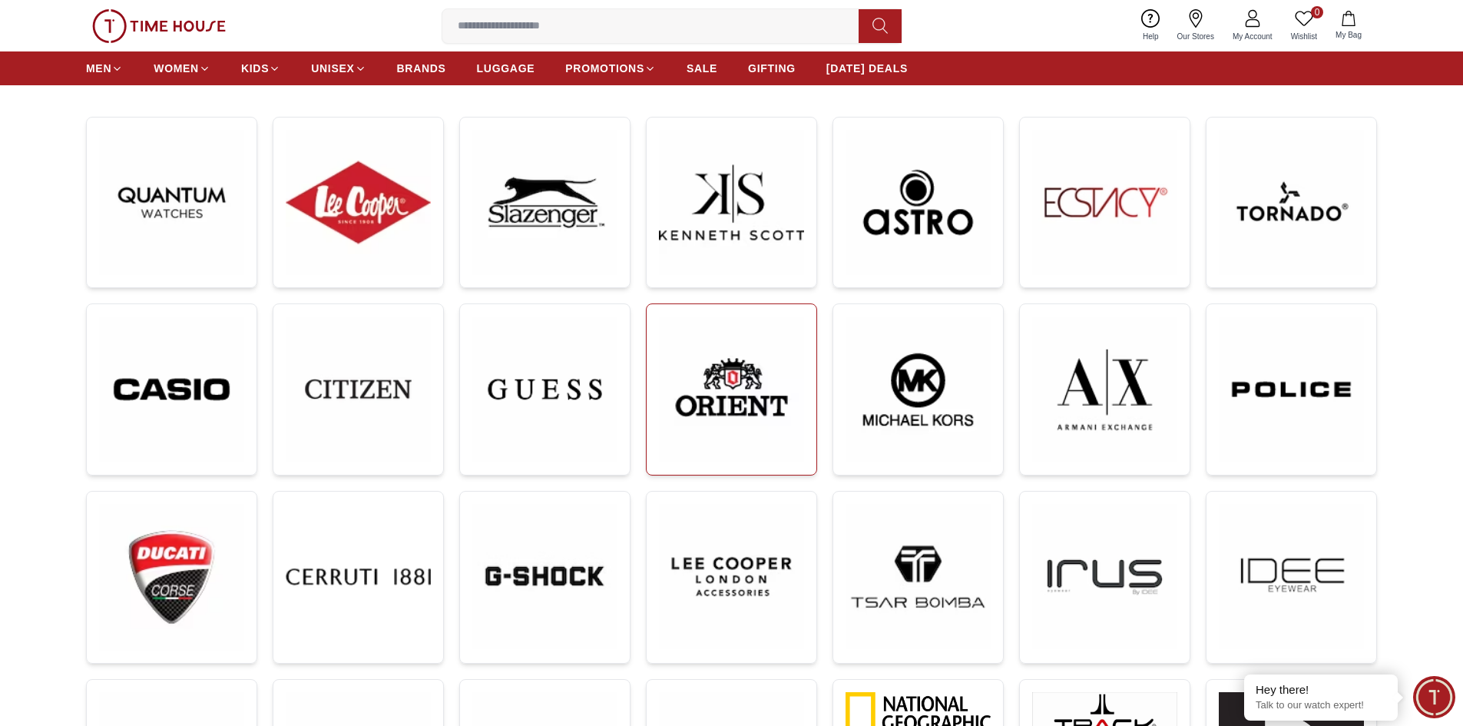
scroll to position [230, 0]
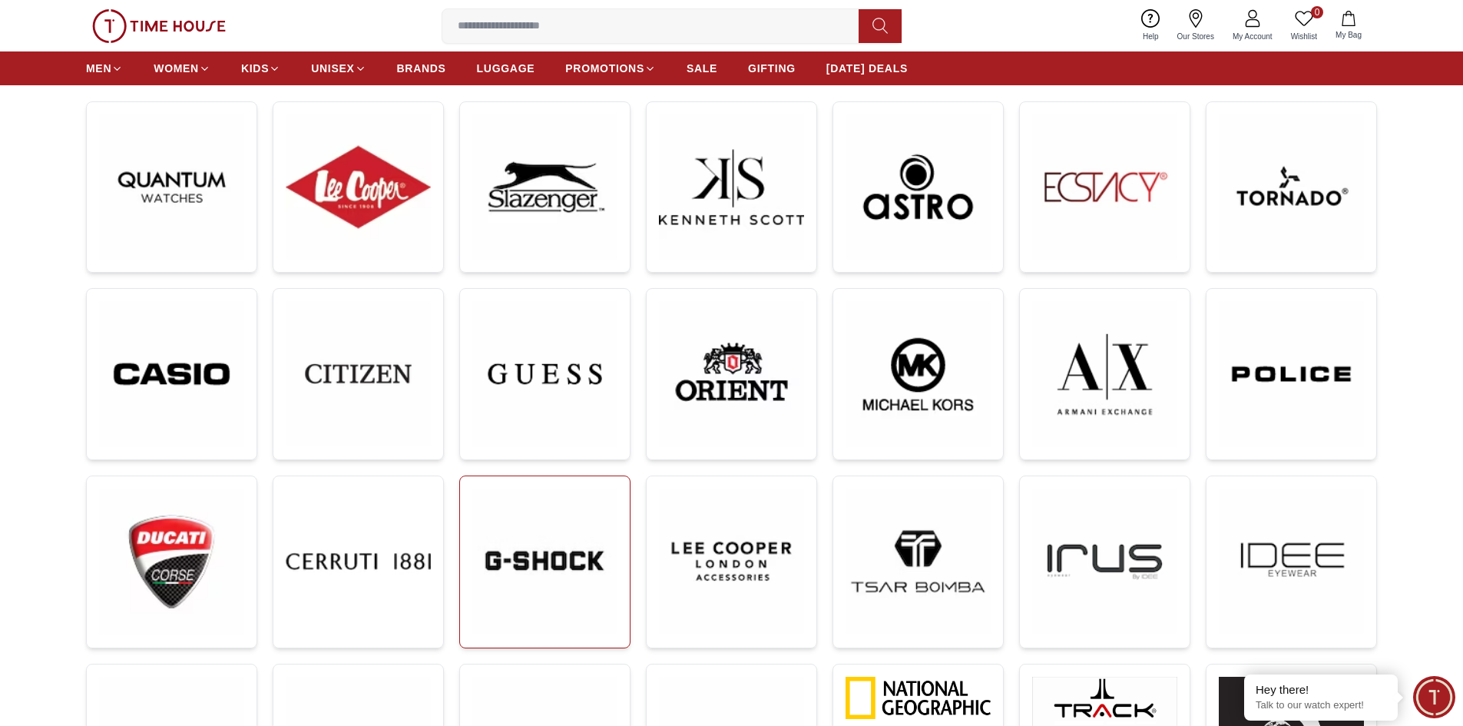
click at [554, 556] on img at bounding box center [544, 561] width 145 height 145
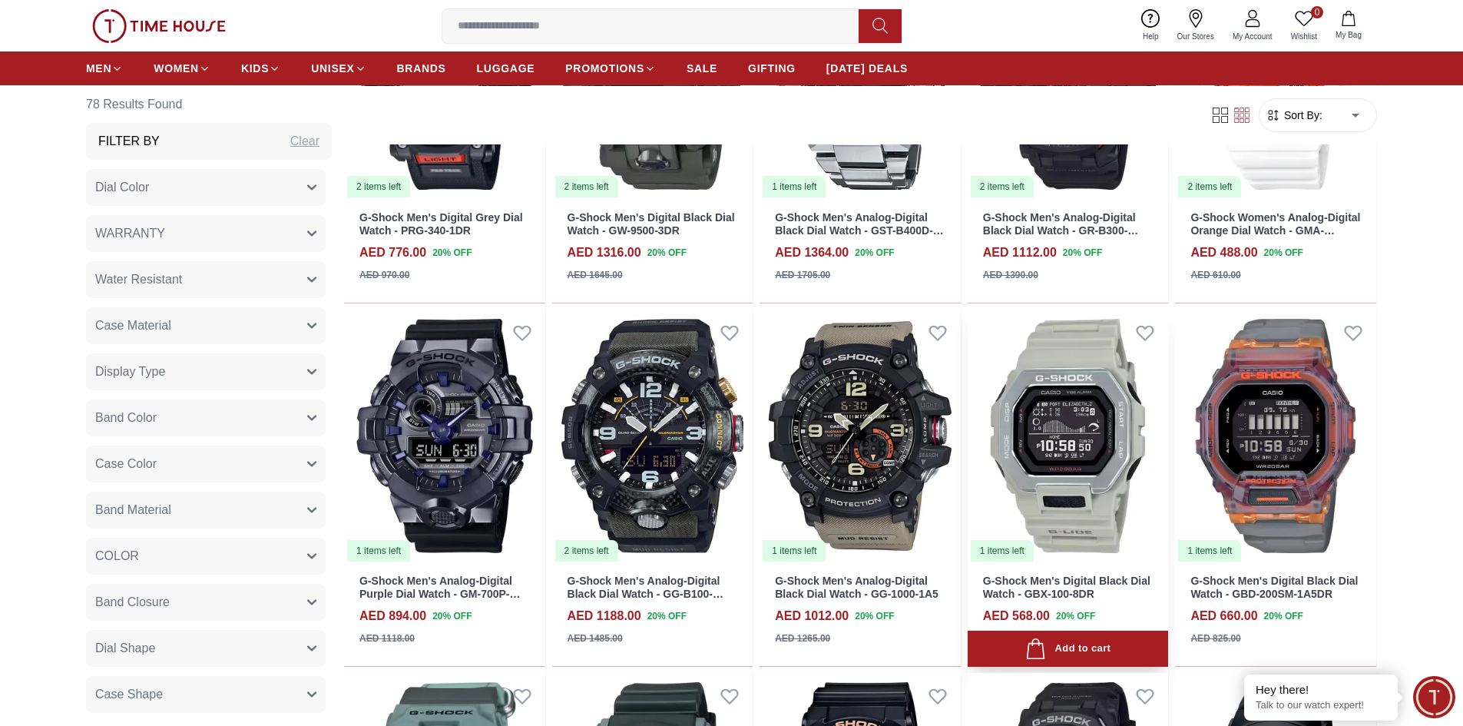
scroll to position [1075, 0]
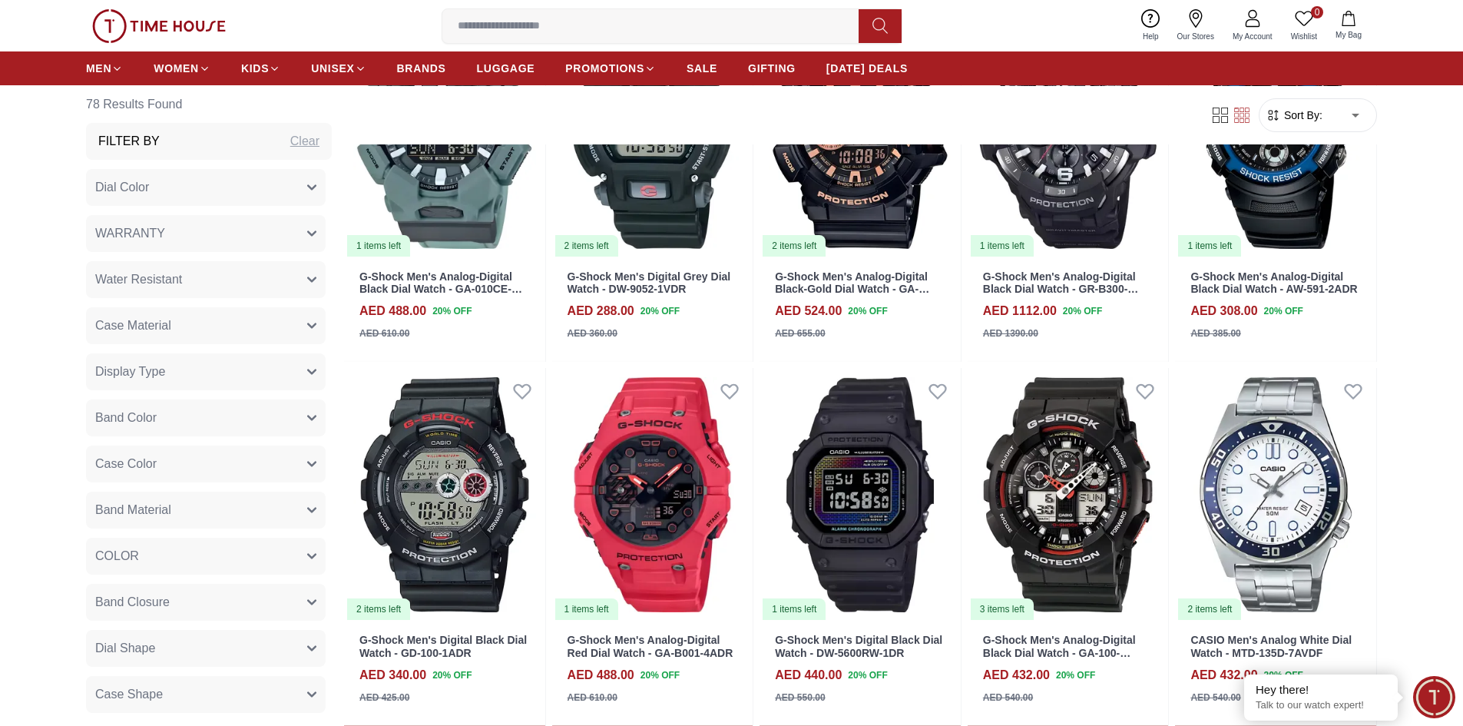
scroll to position [1383, 0]
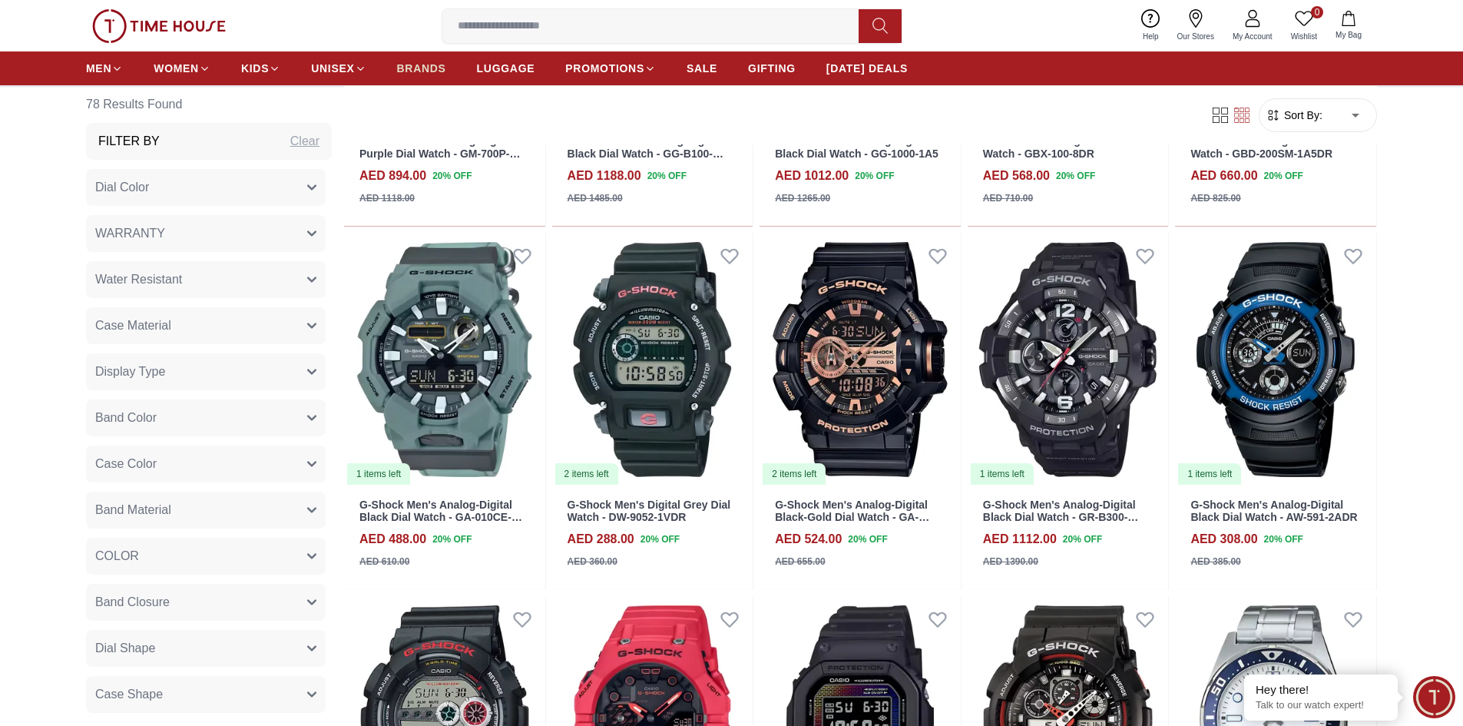
click at [414, 68] on span "BRANDS" at bounding box center [421, 68] width 49 height 15
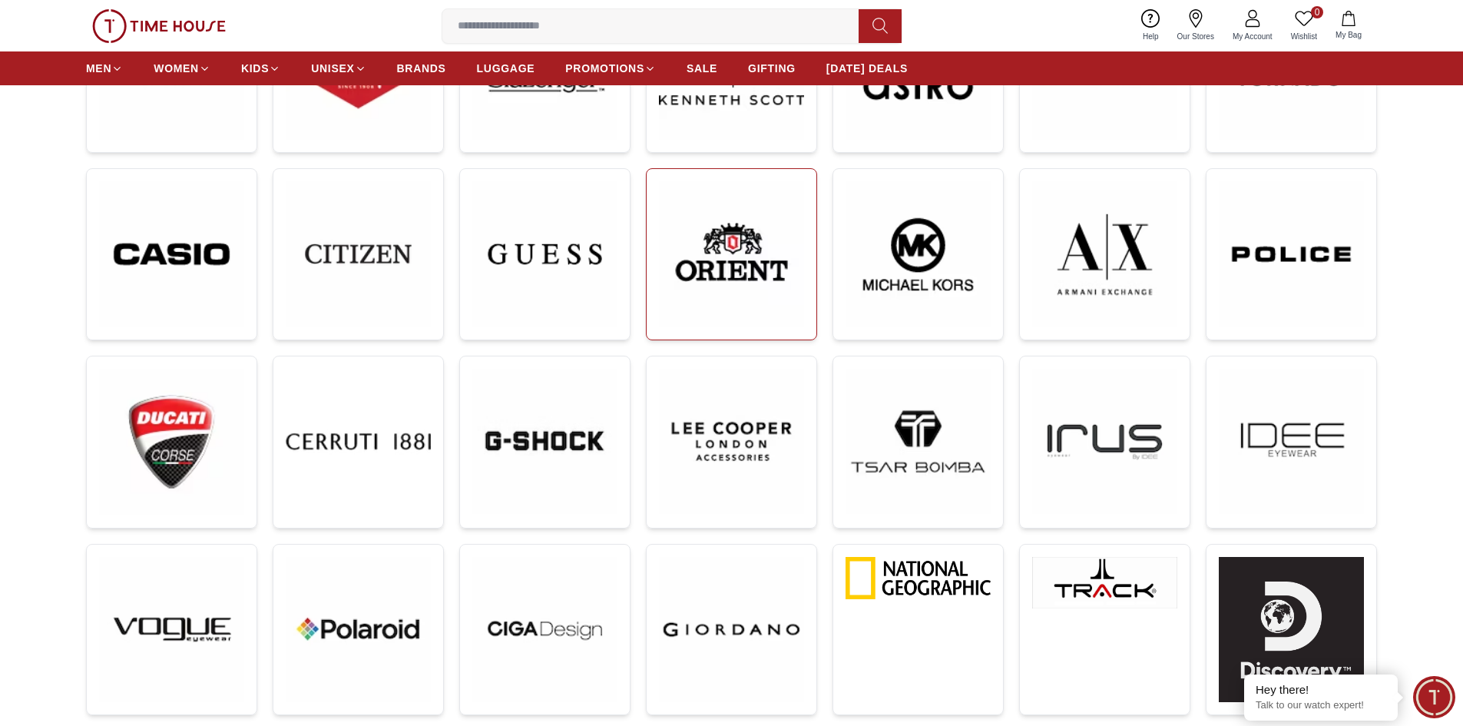
scroll to position [461, 0]
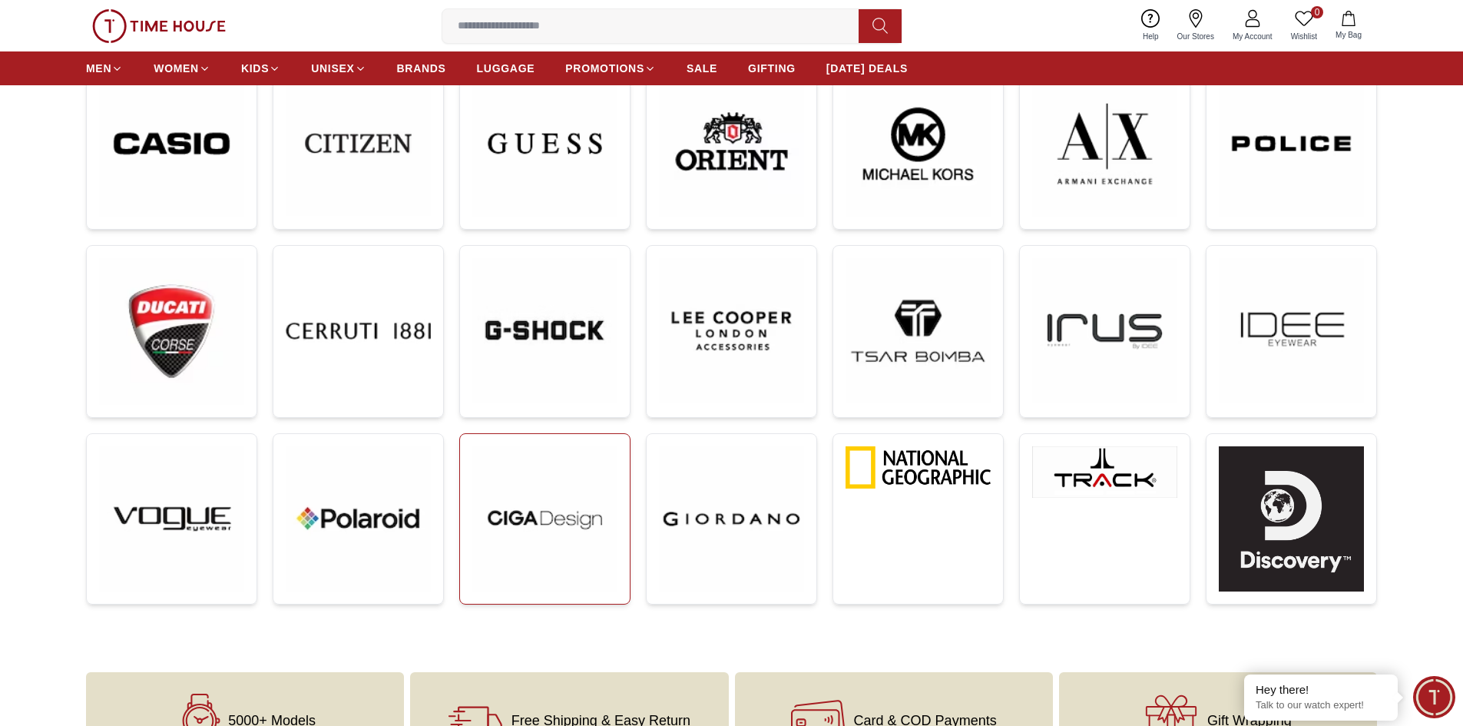
click at [564, 522] on img at bounding box center [544, 518] width 145 height 145
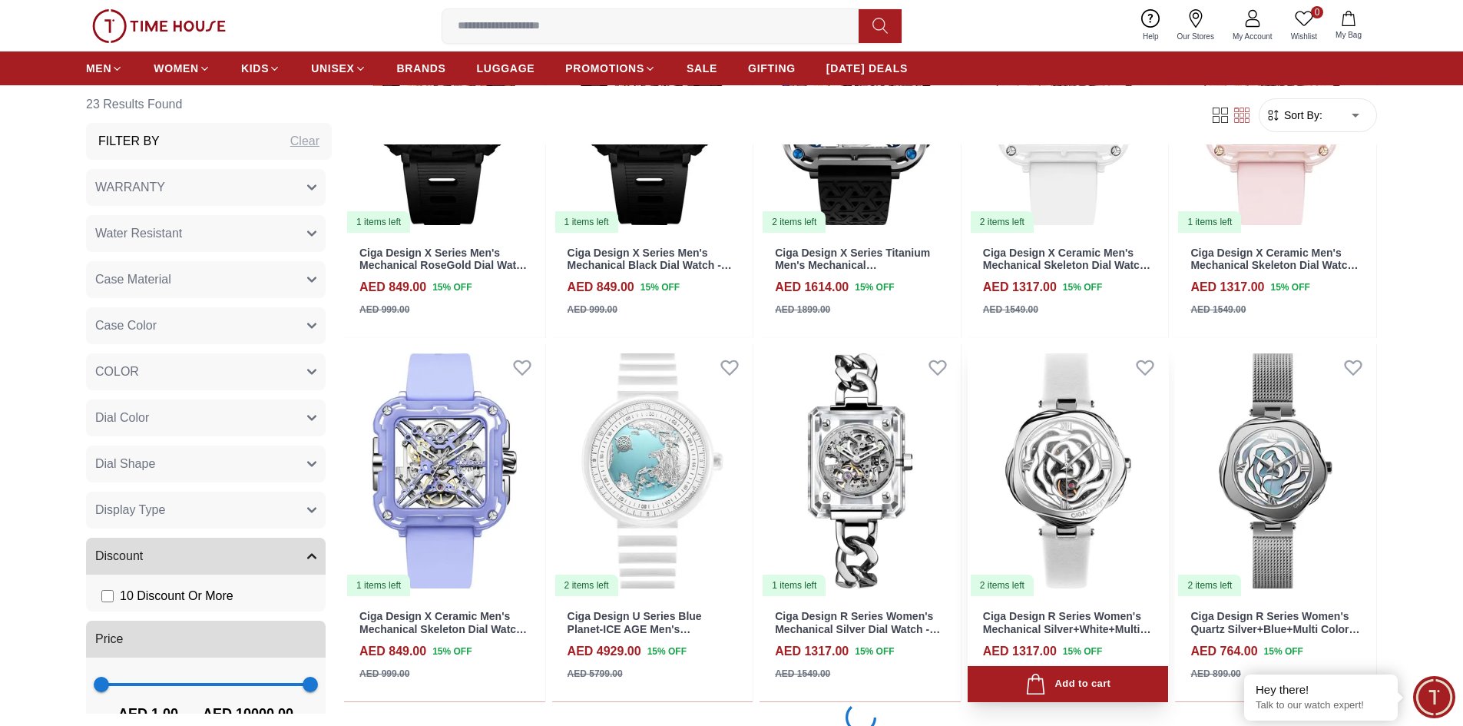
scroll to position [1767, 0]
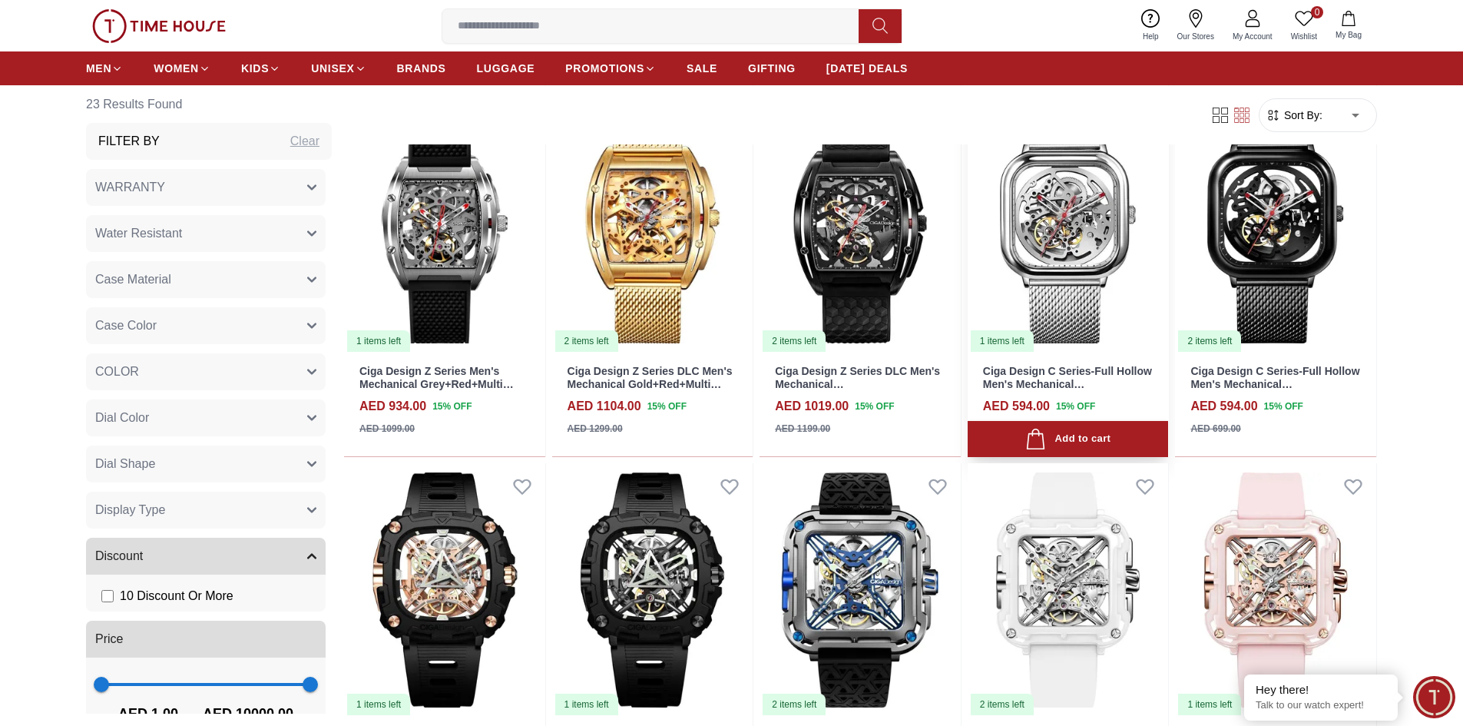
scroll to position [1383, 0]
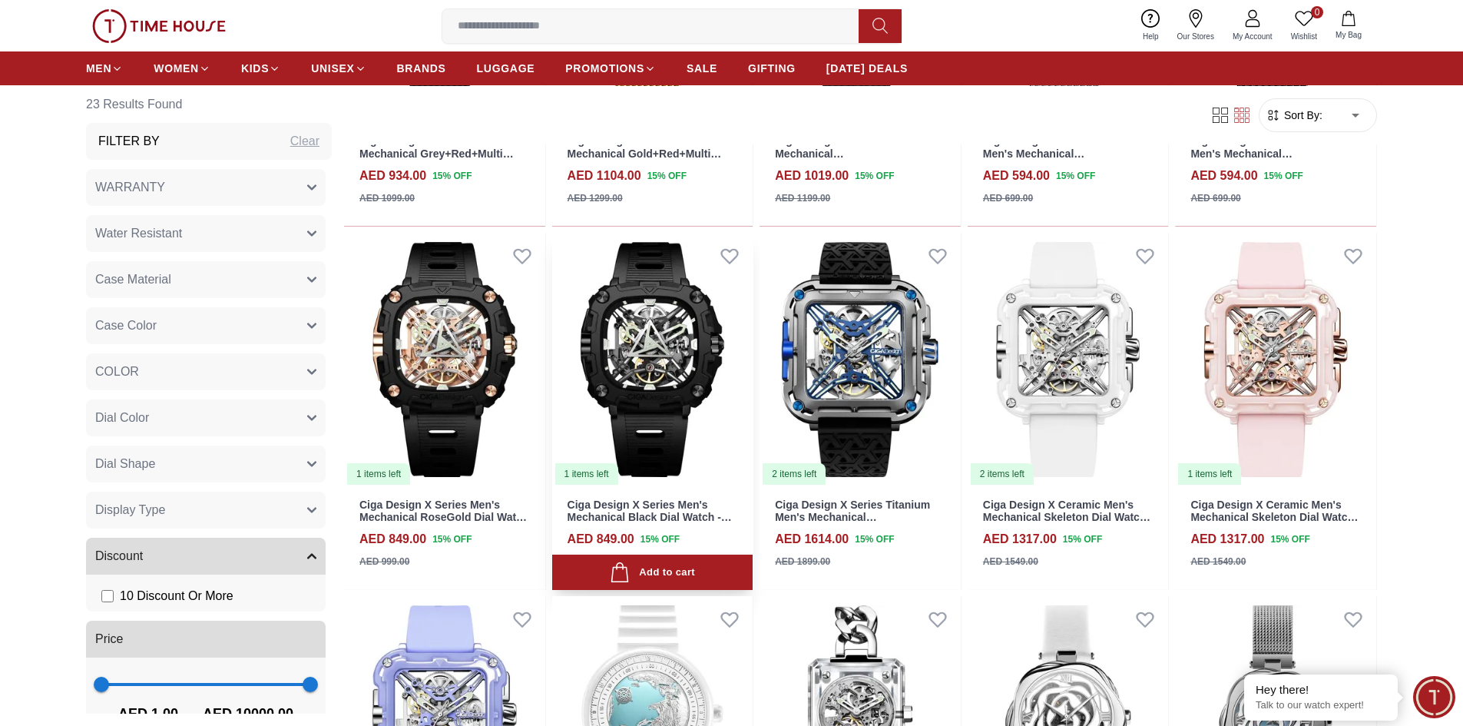
click at [648, 356] on img at bounding box center [652, 360] width 201 height 254
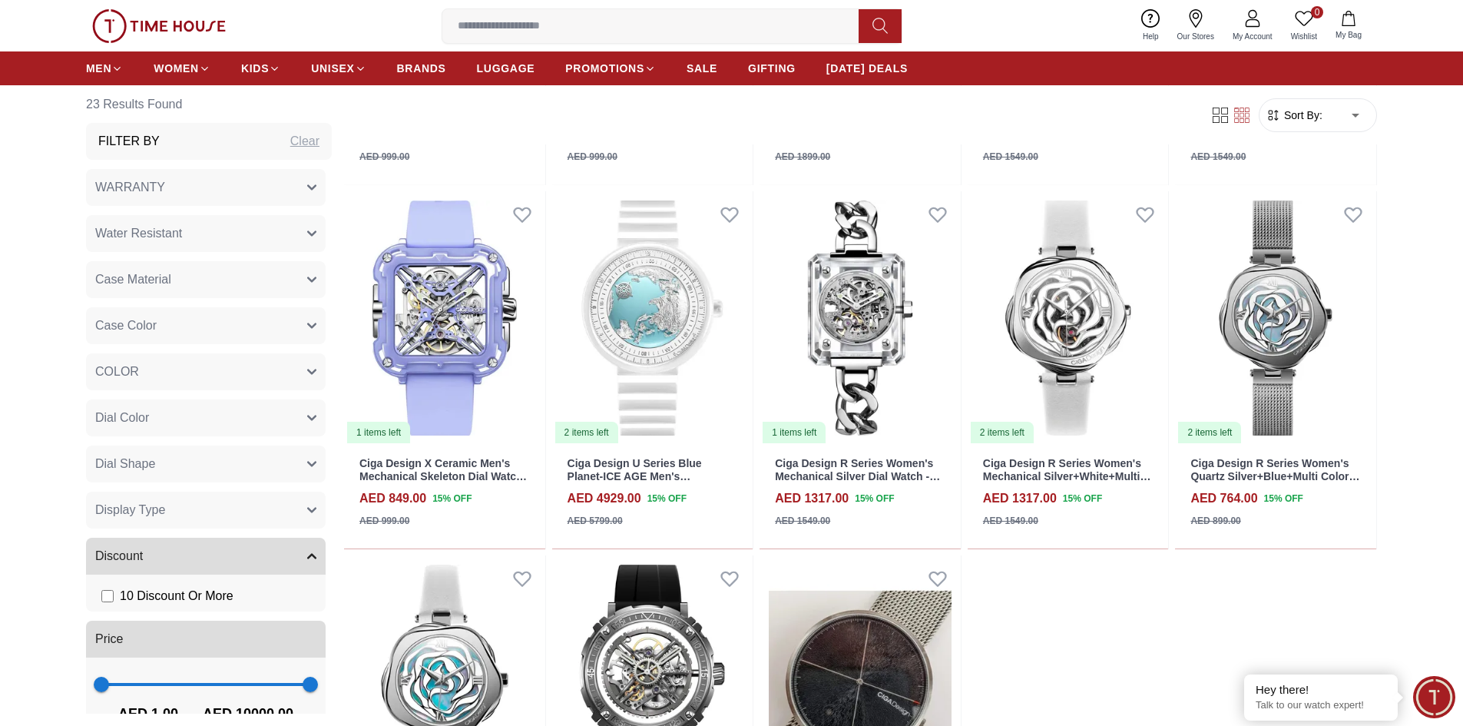
scroll to position [1767, 0]
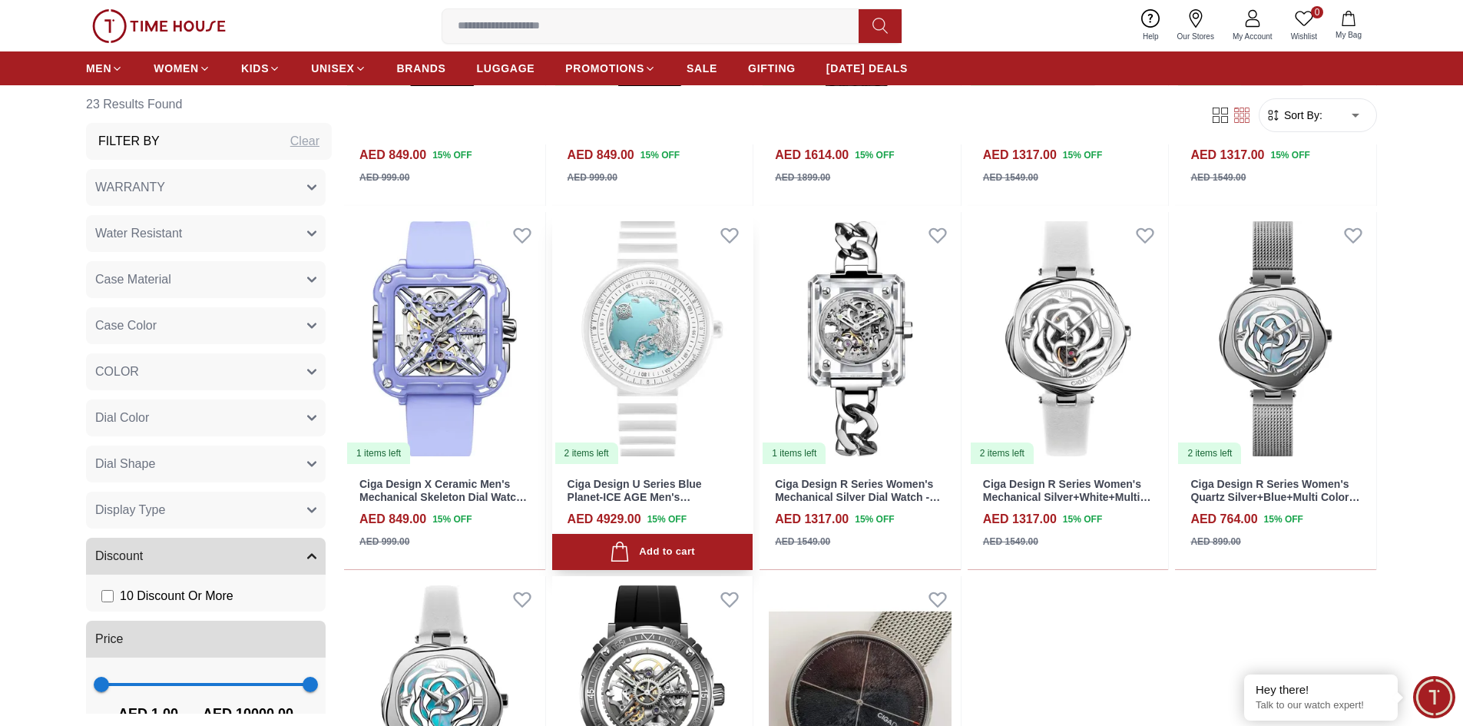
click at [645, 336] on img at bounding box center [652, 339] width 201 height 254
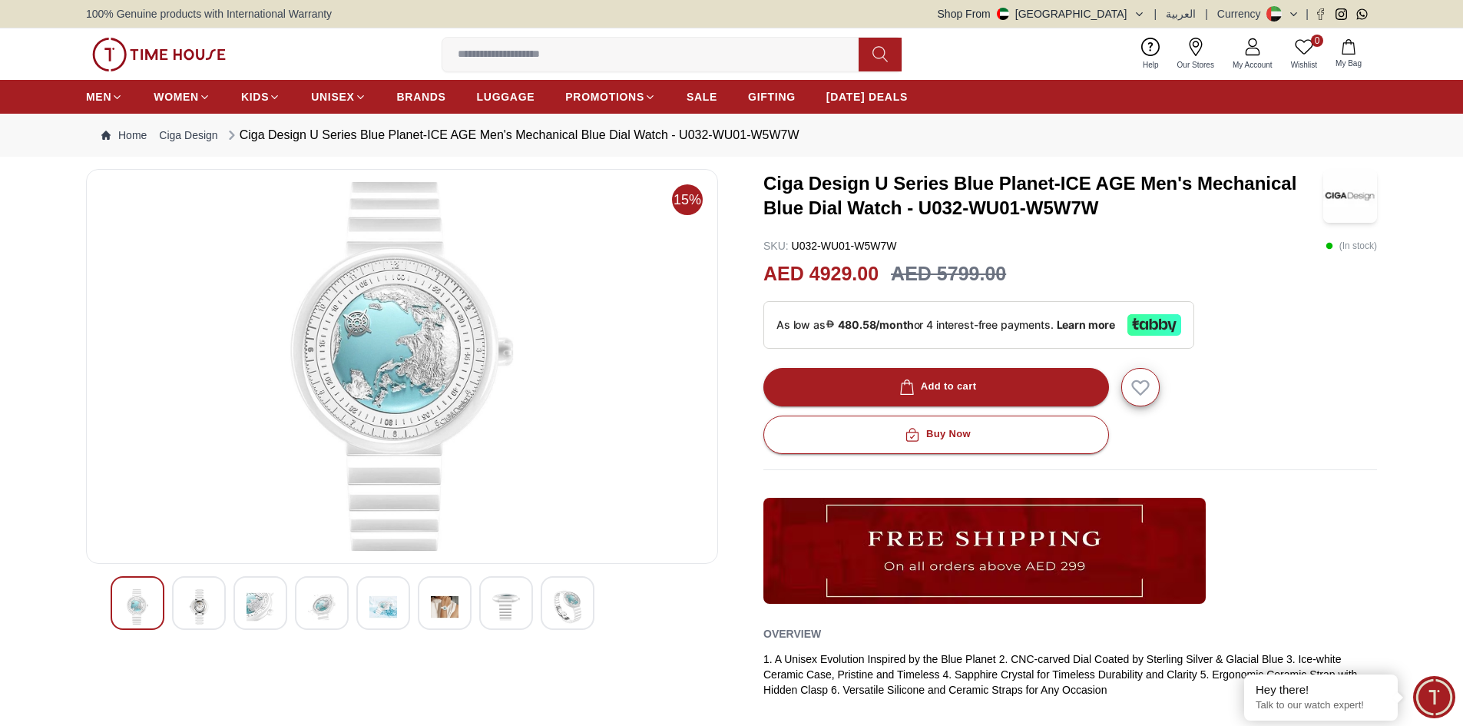
click at [577, 611] on img at bounding box center [568, 606] width 28 height 35
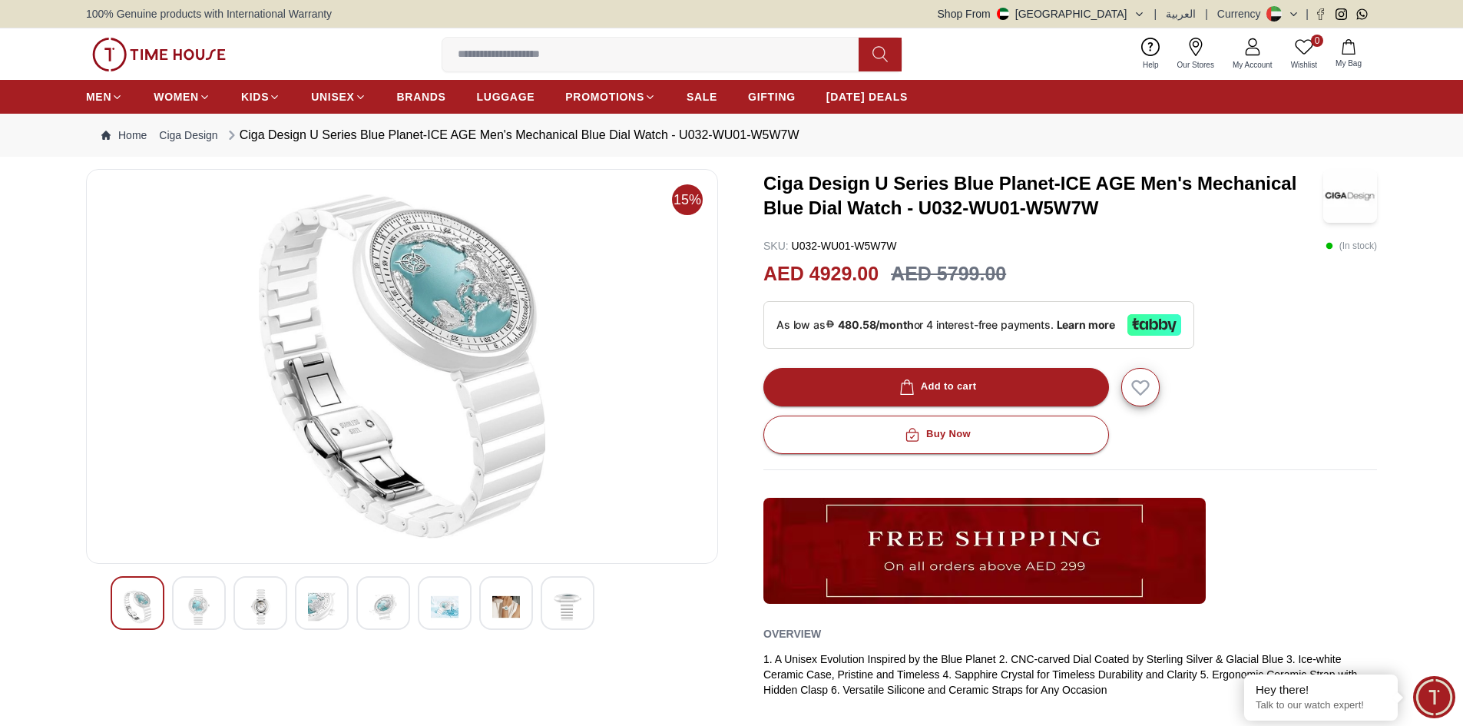
click at [525, 611] on div at bounding box center [506, 603] width 54 height 54
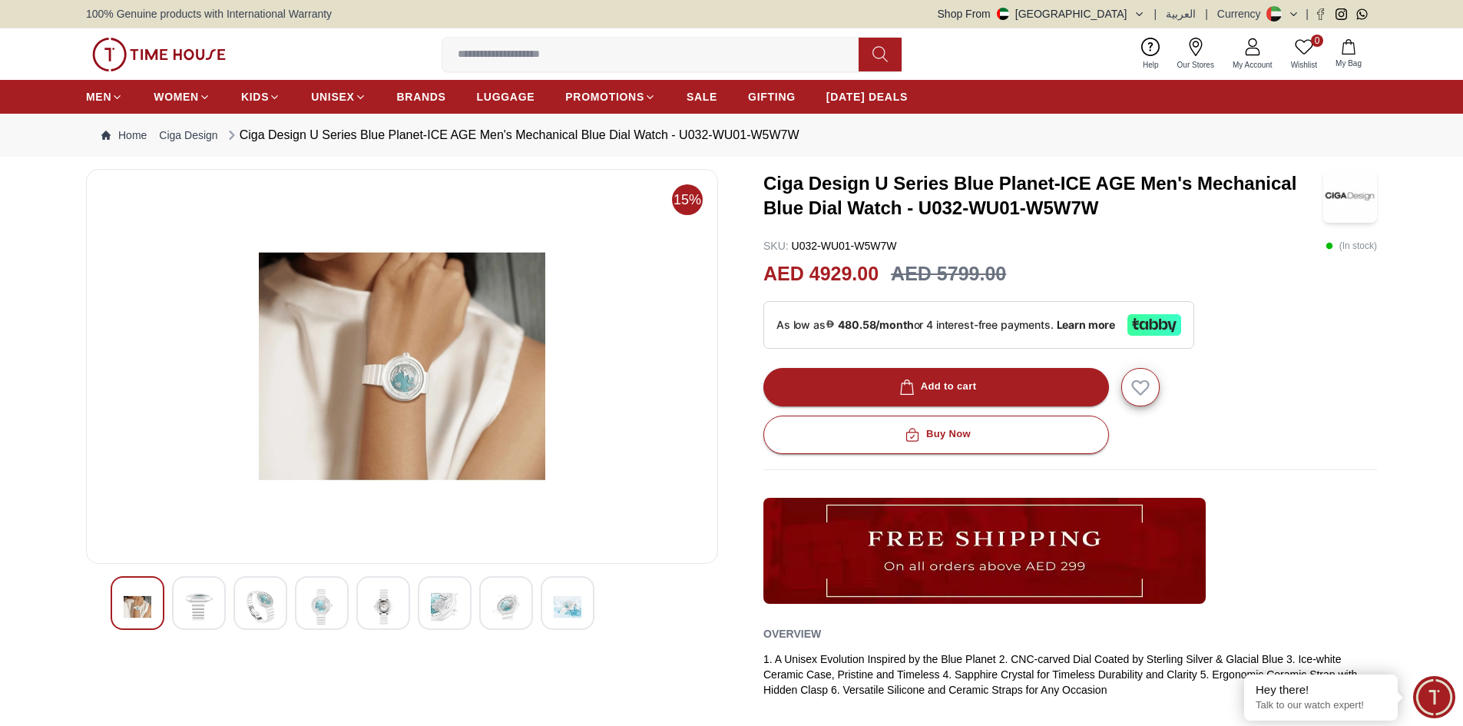
click at [438, 606] on img at bounding box center [445, 606] width 28 height 35
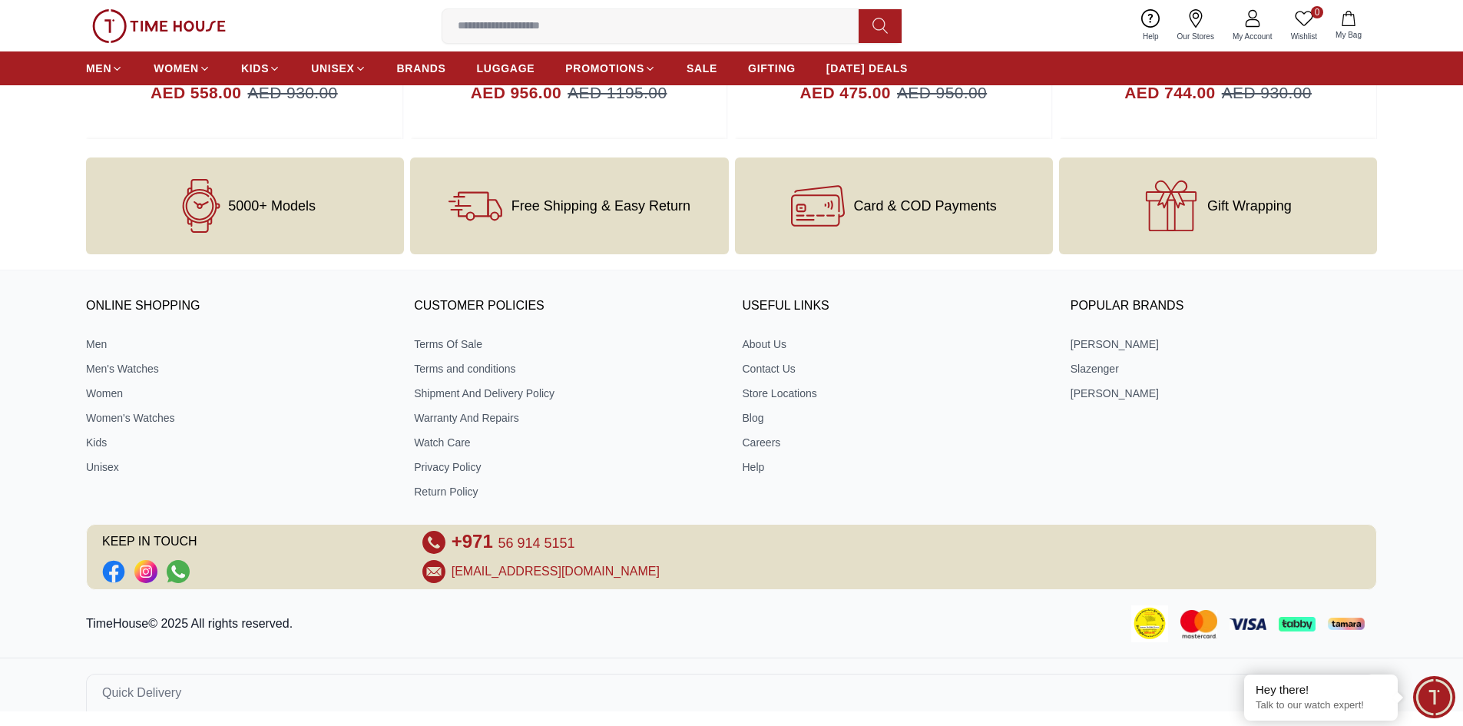
scroll to position [1799, 0]
